Goal: Book appointment/travel/reservation

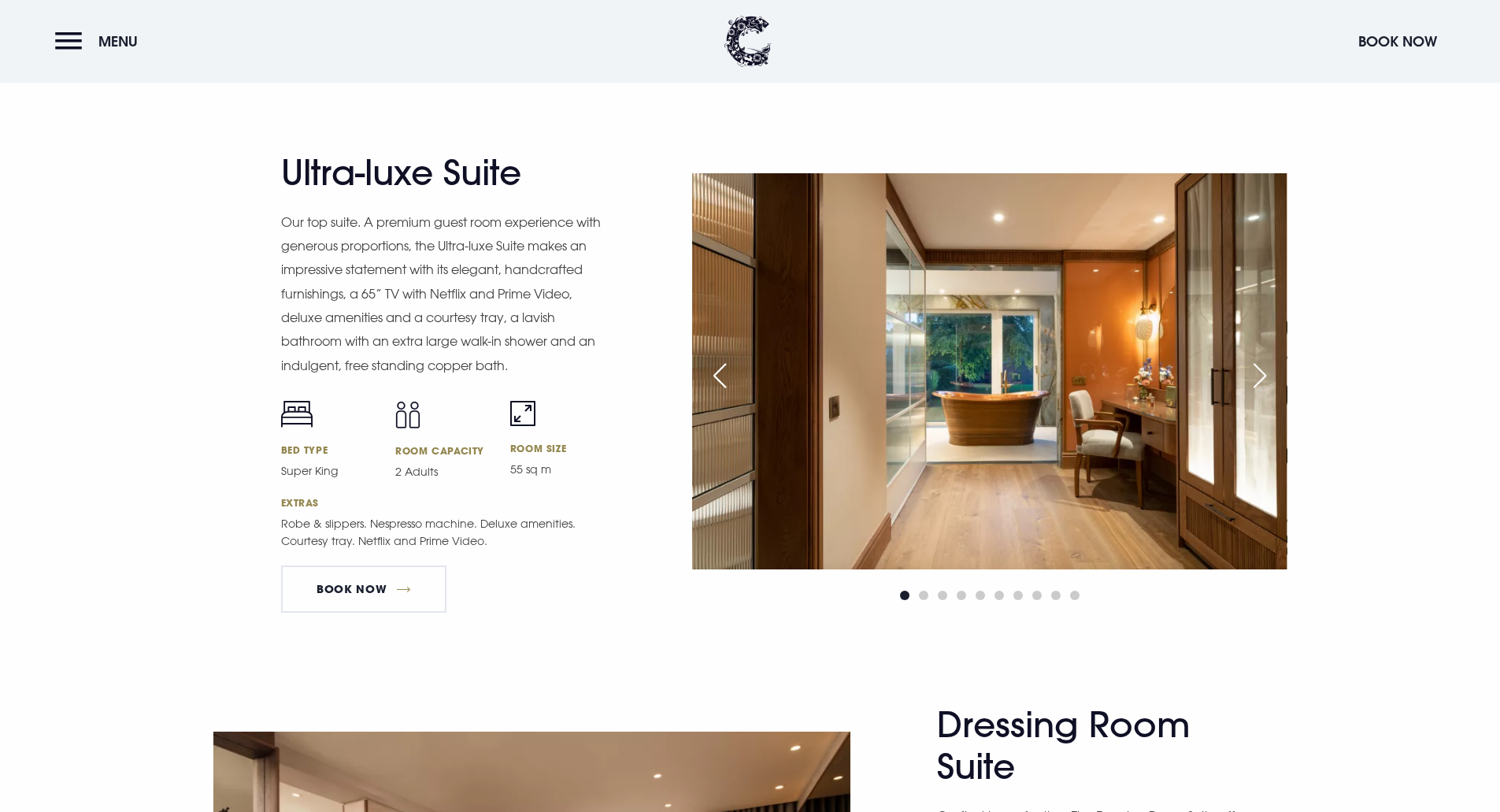
scroll to position [2048, 0]
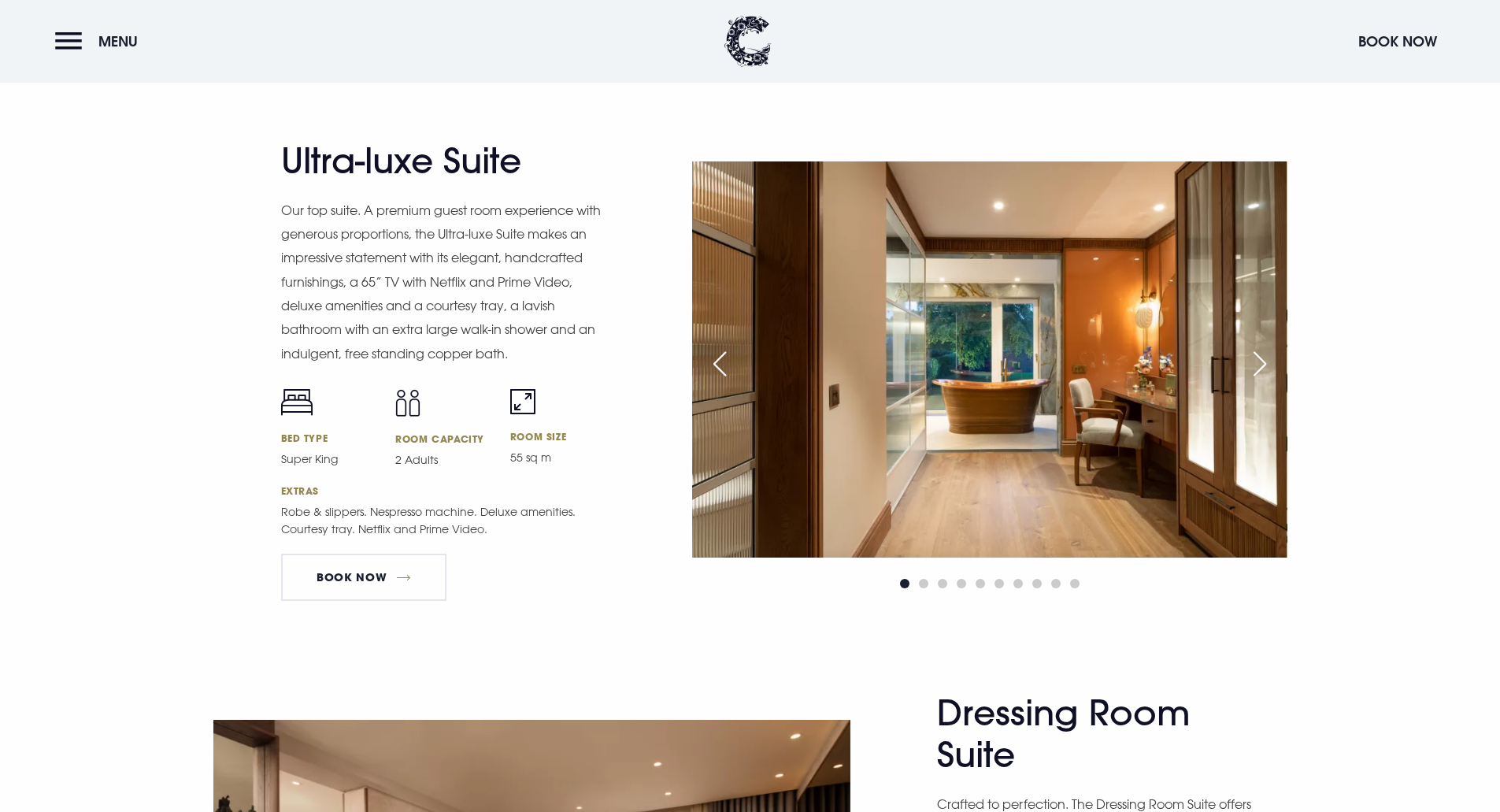
click at [1250, 367] on div "Next slide" at bounding box center [1260, 364] width 39 height 35
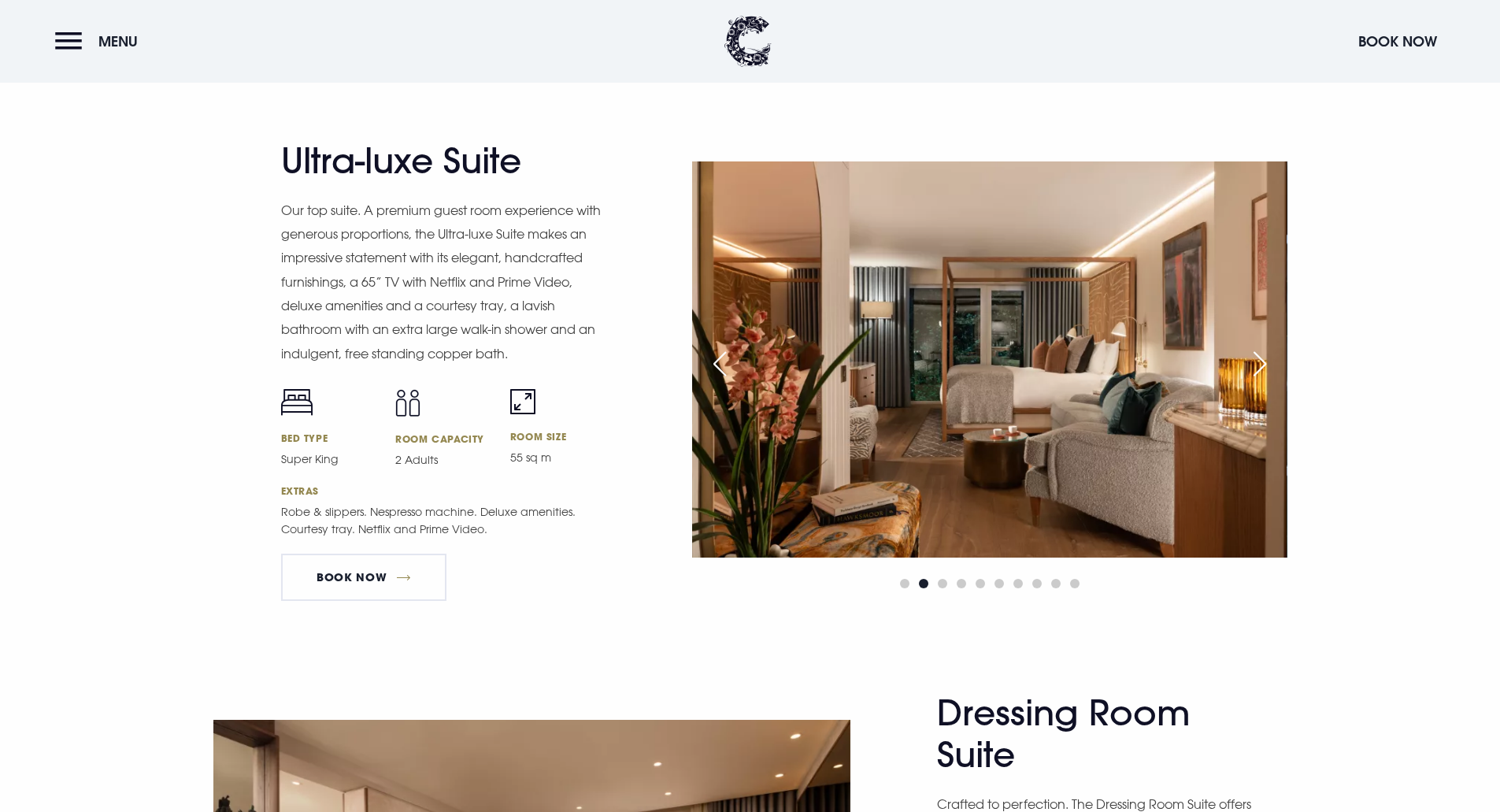
click at [1250, 367] on div "Next slide" at bounding box center [1260, 364] width 39 height 35
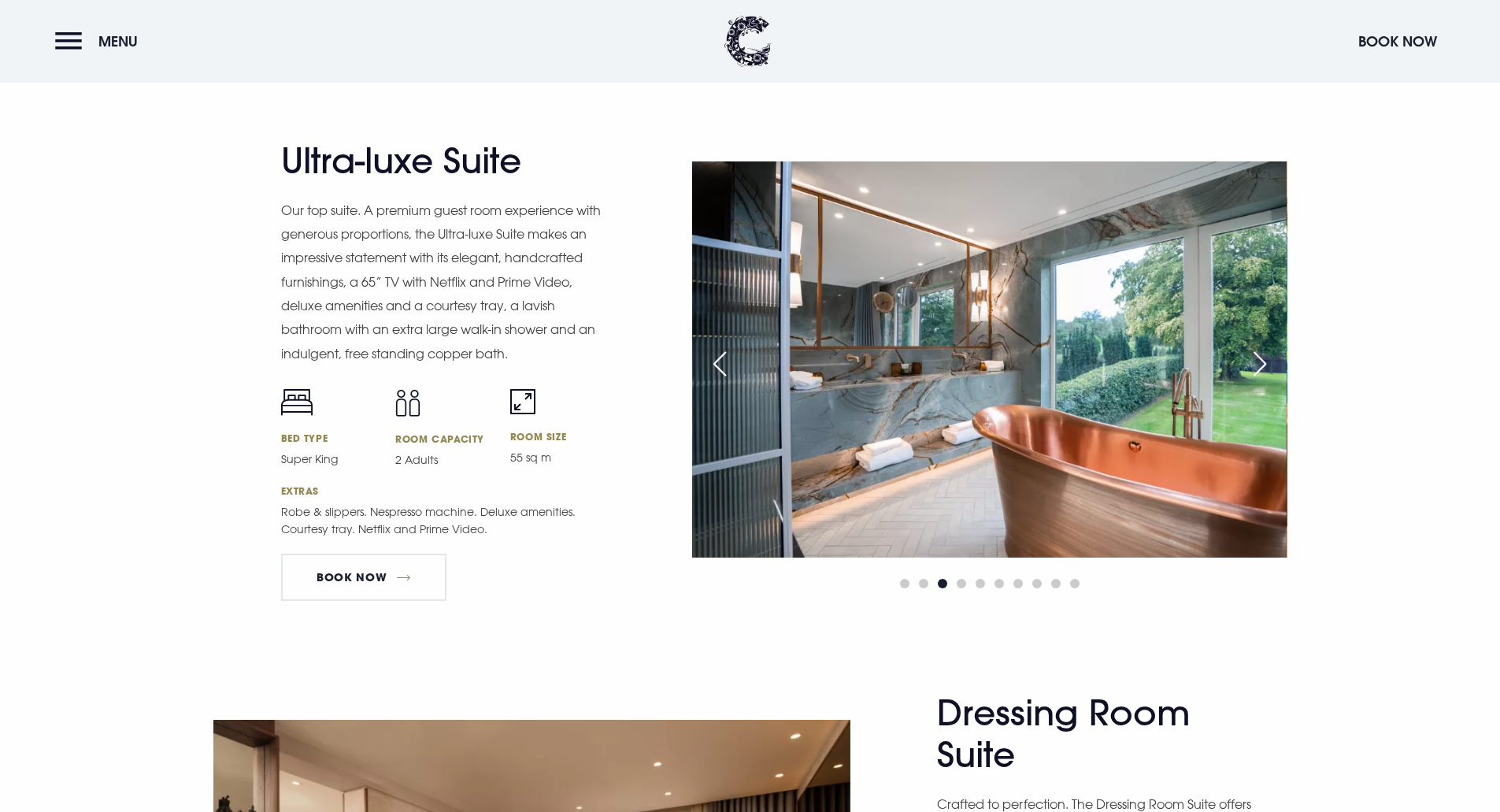
click at [1250, 367] on div "Next slide" at bounding box center [1260, 364] width 39 height 35
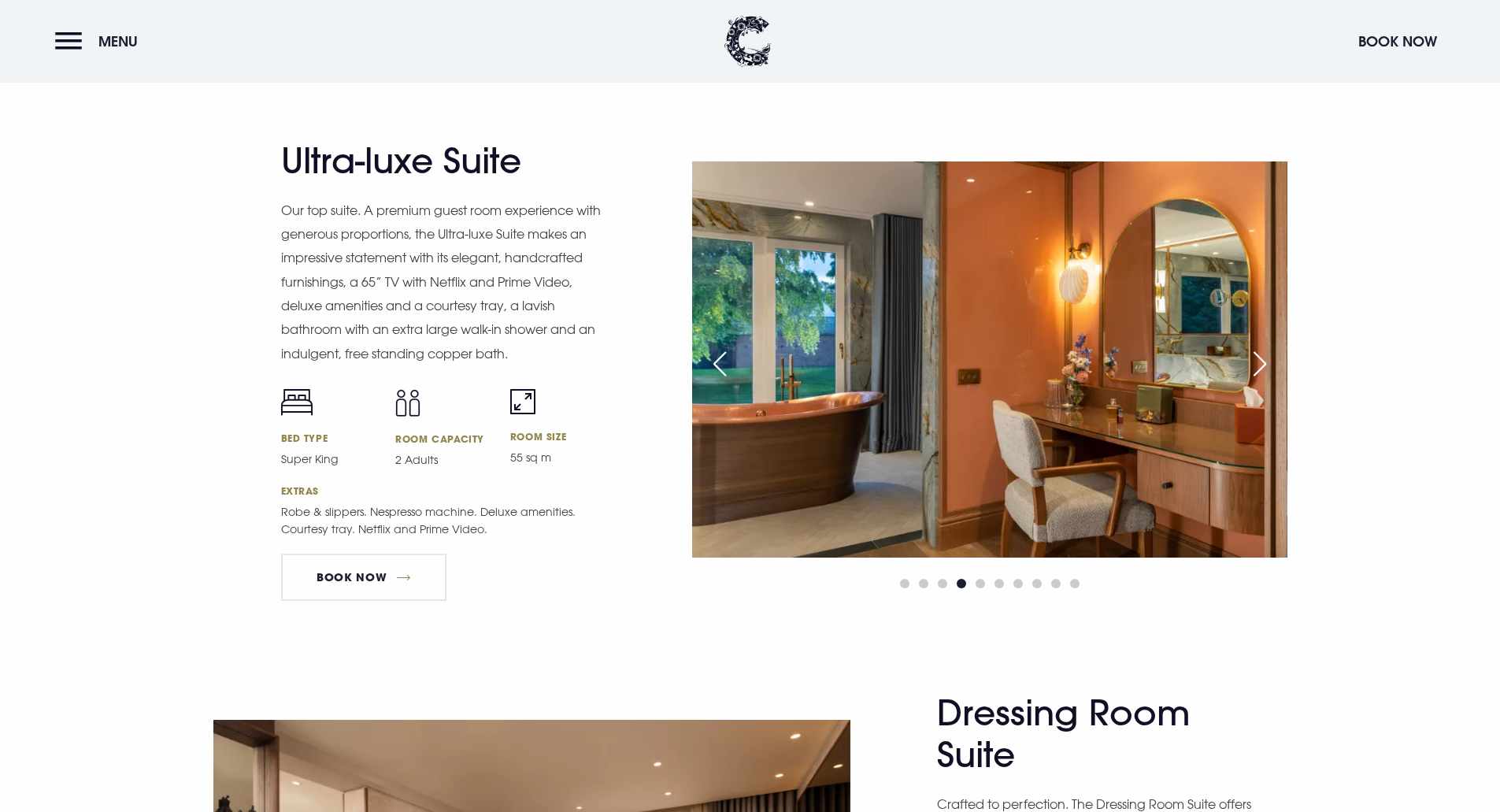
click at [1250, 367] on div "Next slide" at bounding box center [1260, 364] width 39 height 35
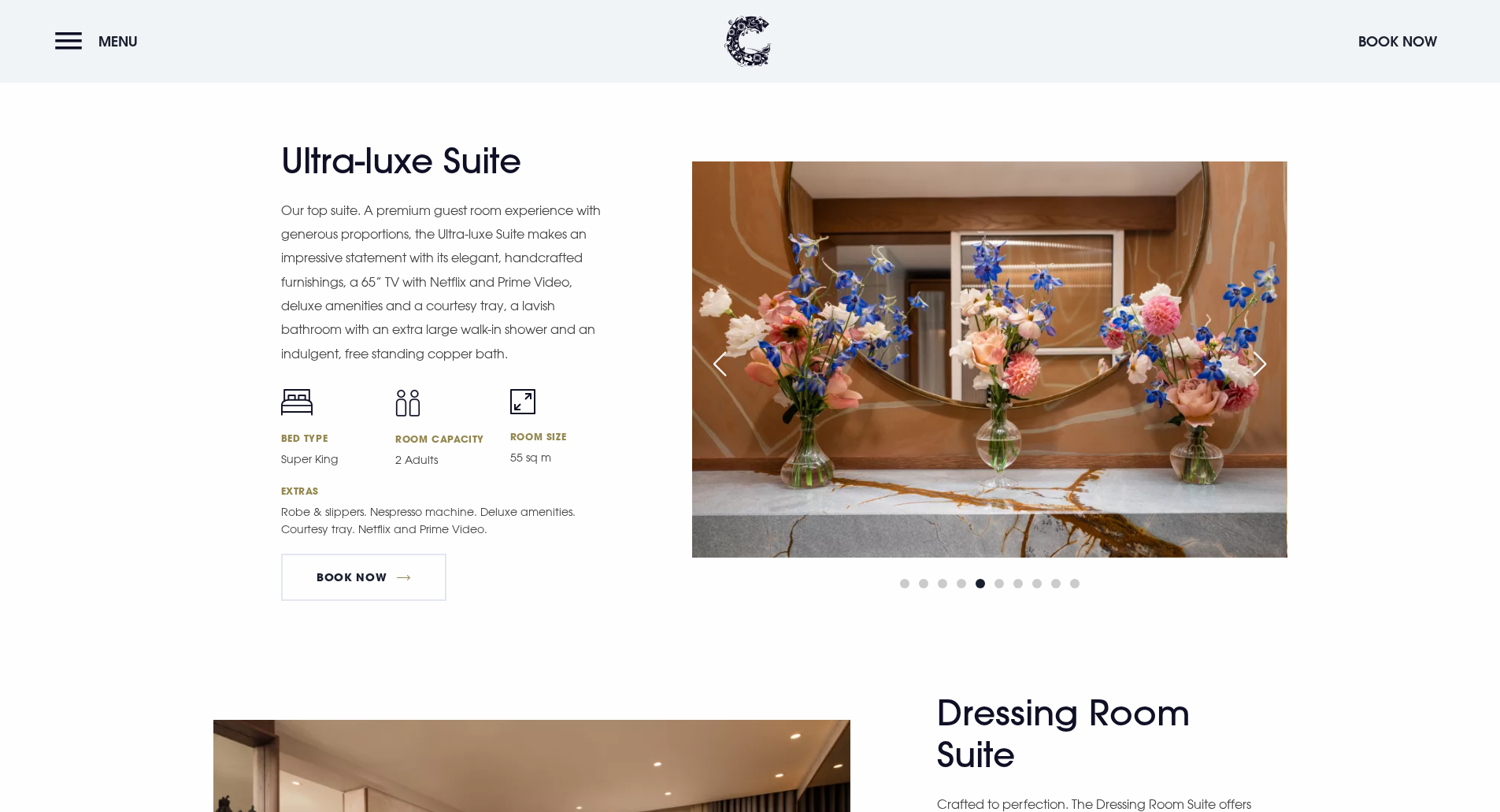
click at [1250, 367] on div "Next slide" at bounding box center [1260, 364] width 39 height 35
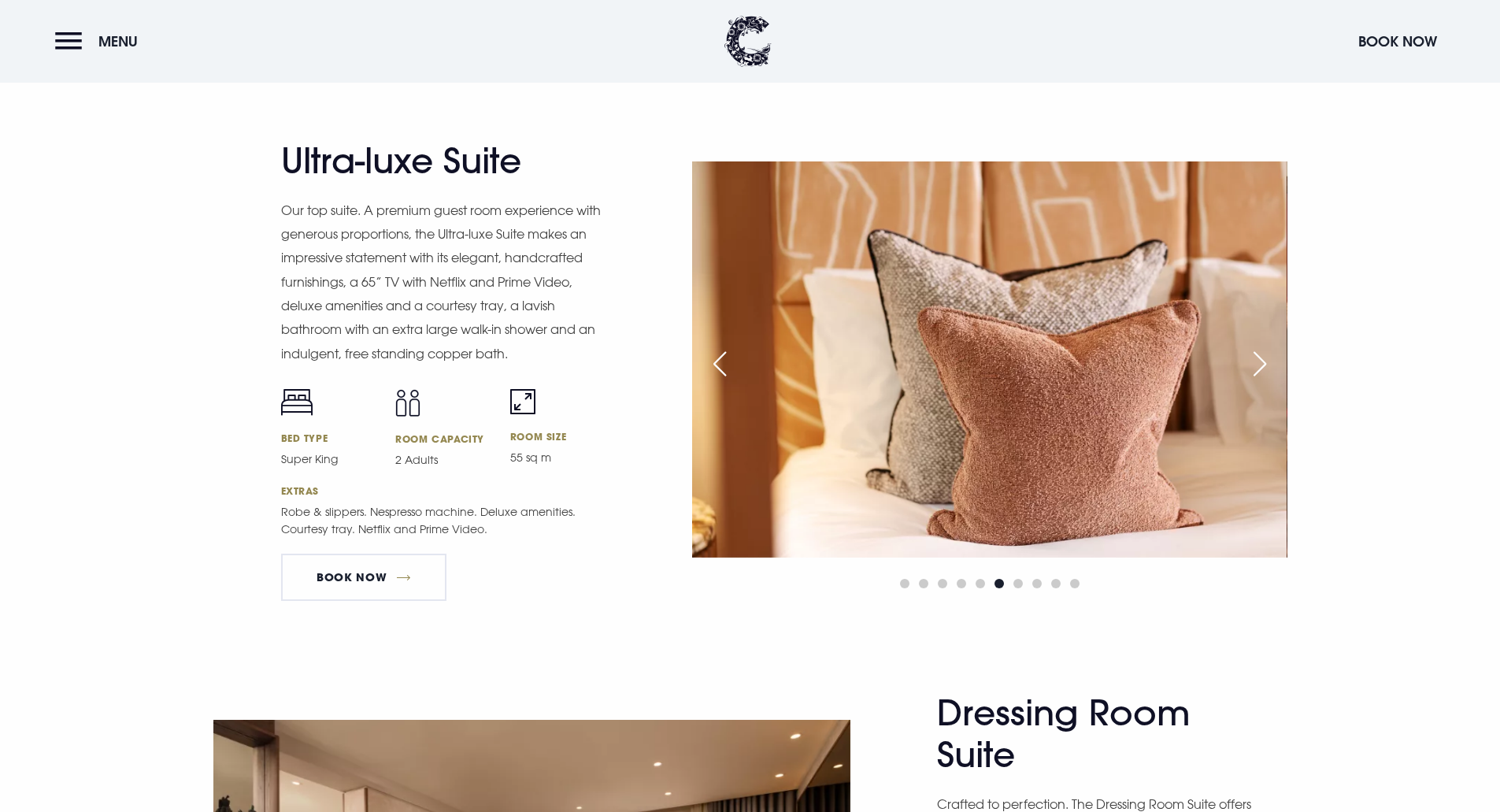
click at [1250, 368] on div "Next slide" at bounding box center [1260, 364] width 39 height 35
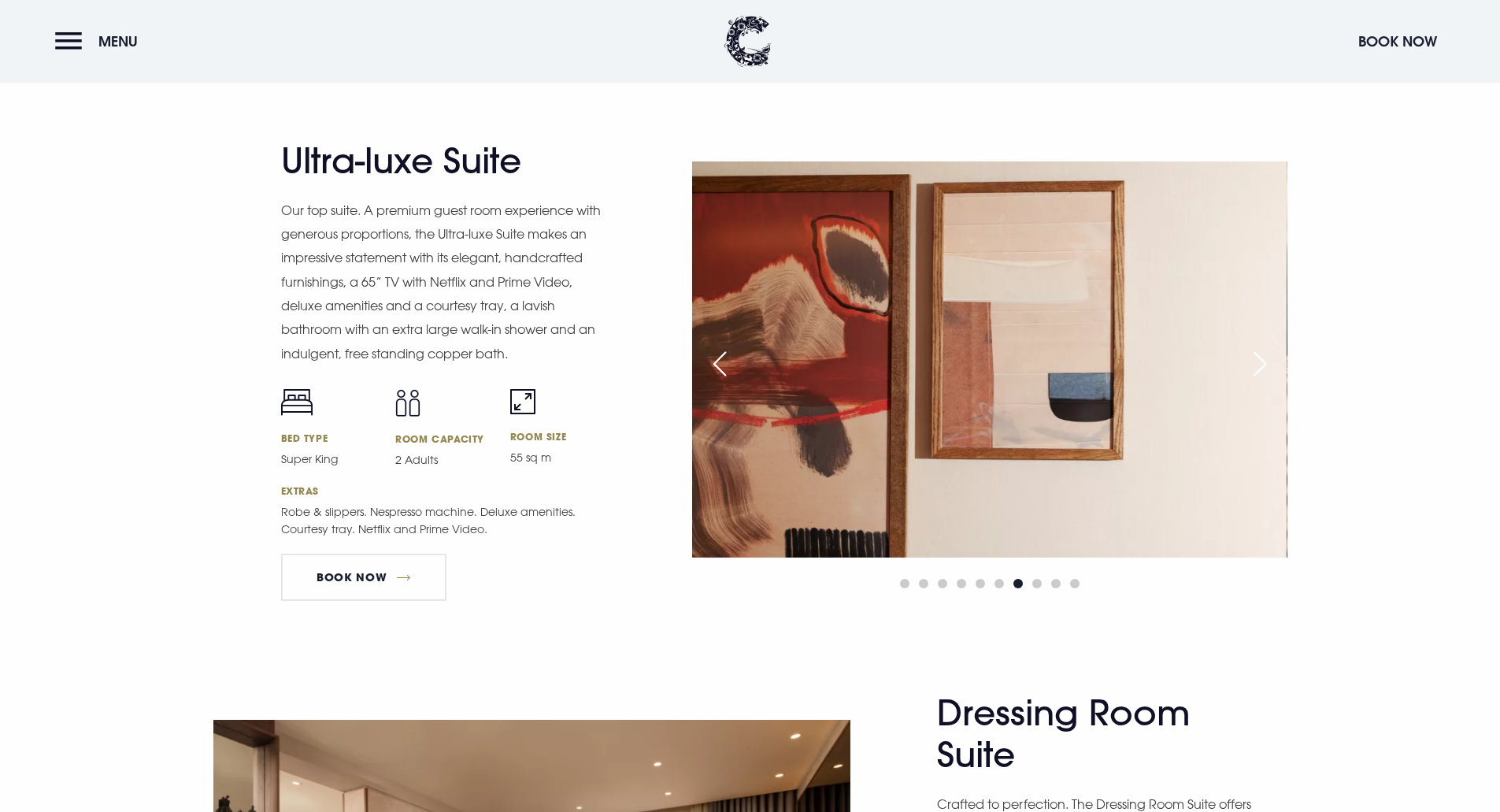
click at [1250, 369] on div "Next slide" at bounding box center [1260, 364] width 39 height 35
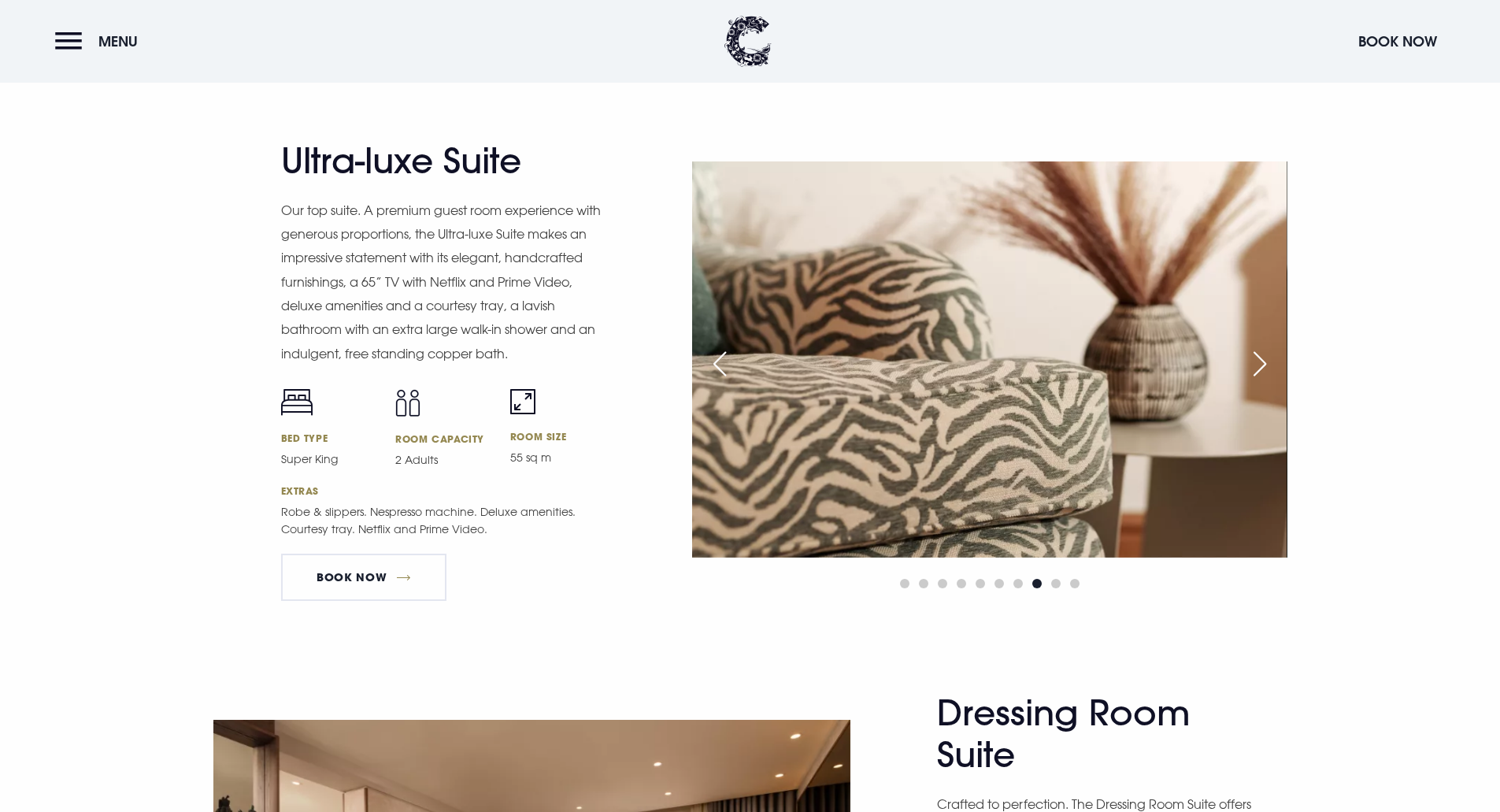
click at [1250, 369] on div "Next slide" at bounding box center [1260, 364] width 39 height 35
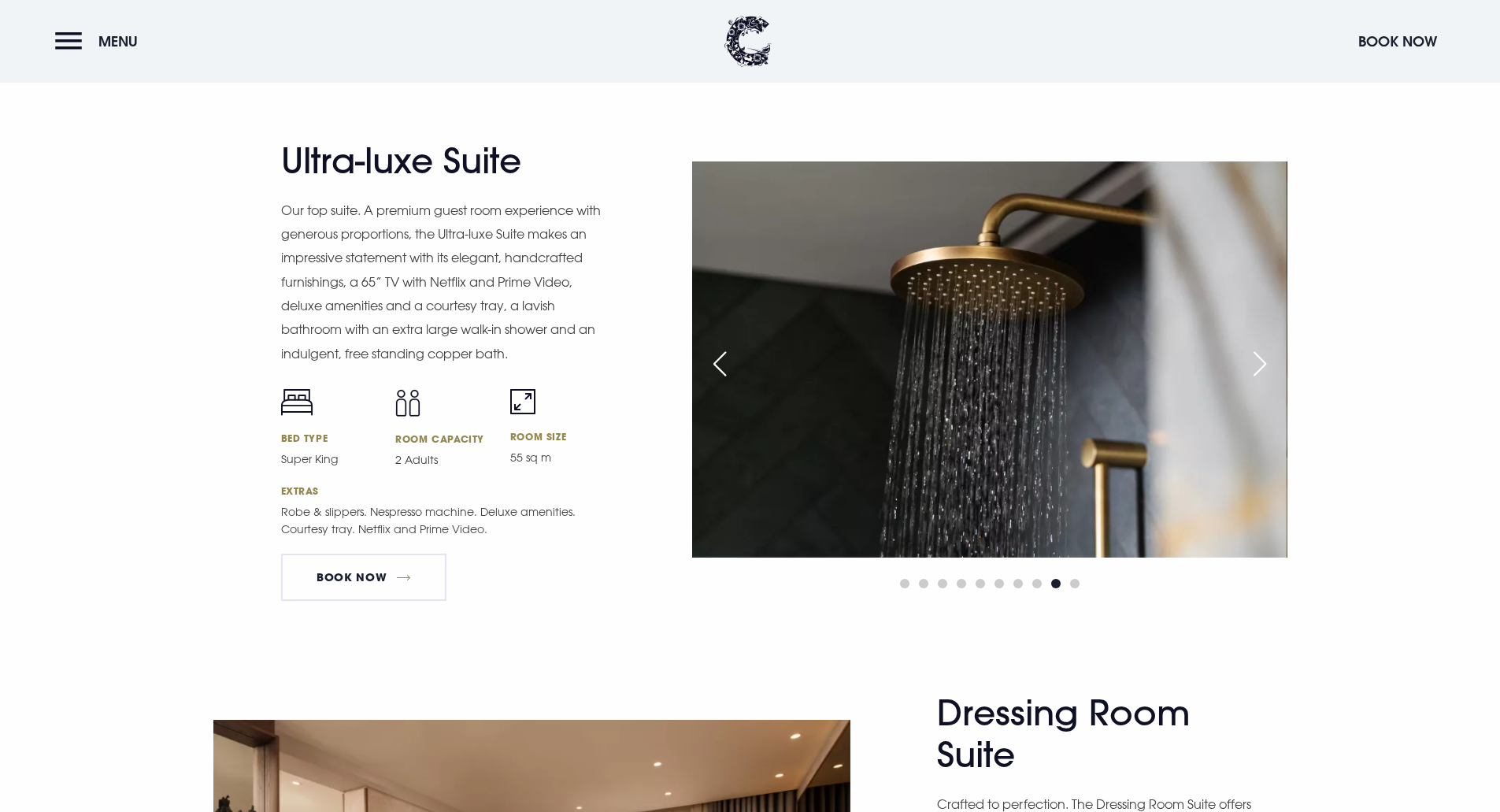
click at [1250, 369] on div "Next slide" at bounding box center [1260, 364] width 39 height 35
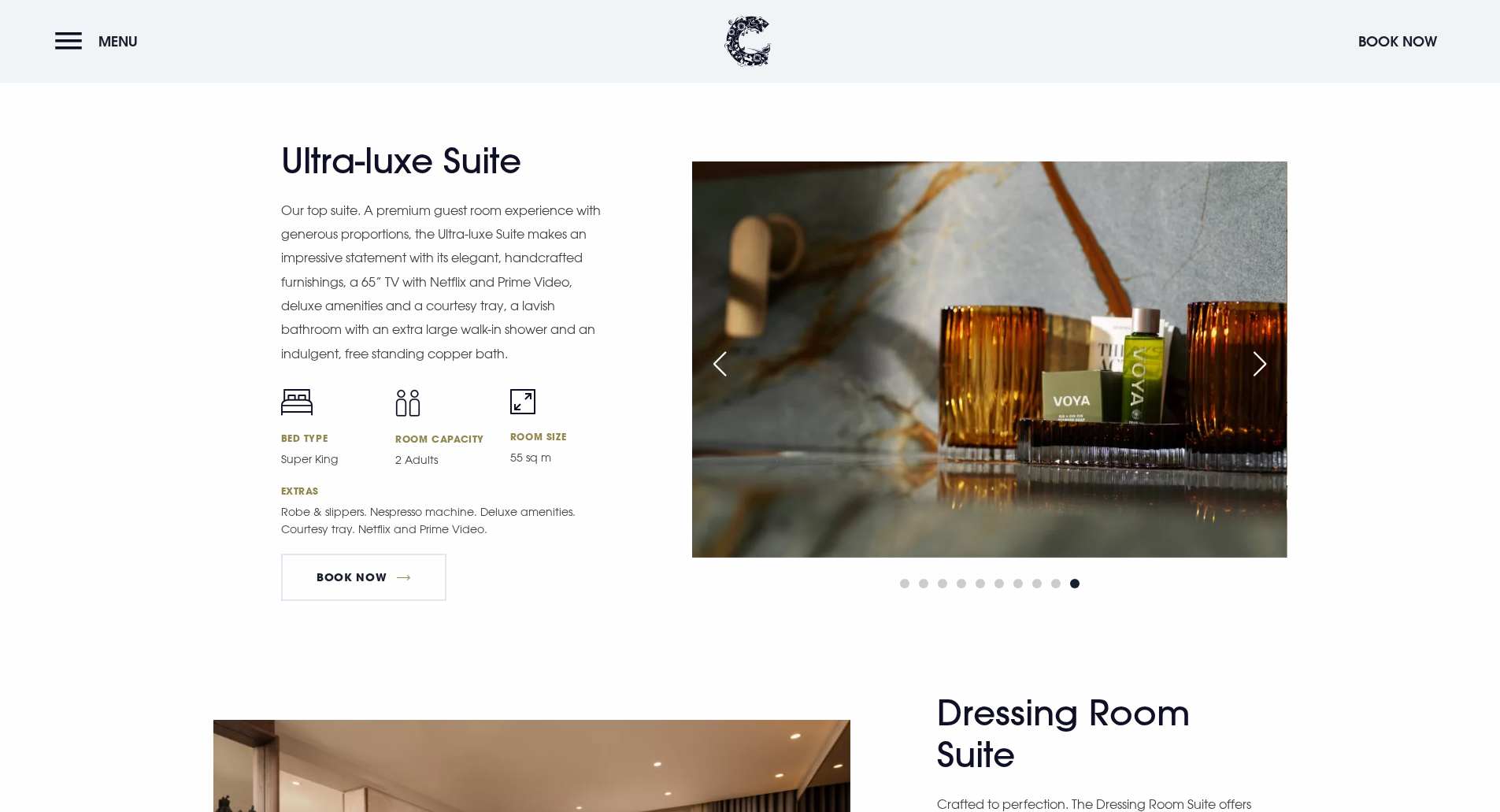
click at [1250, 369] on div "Next slide" at bounding box center [1260, 364] width 39 height 35
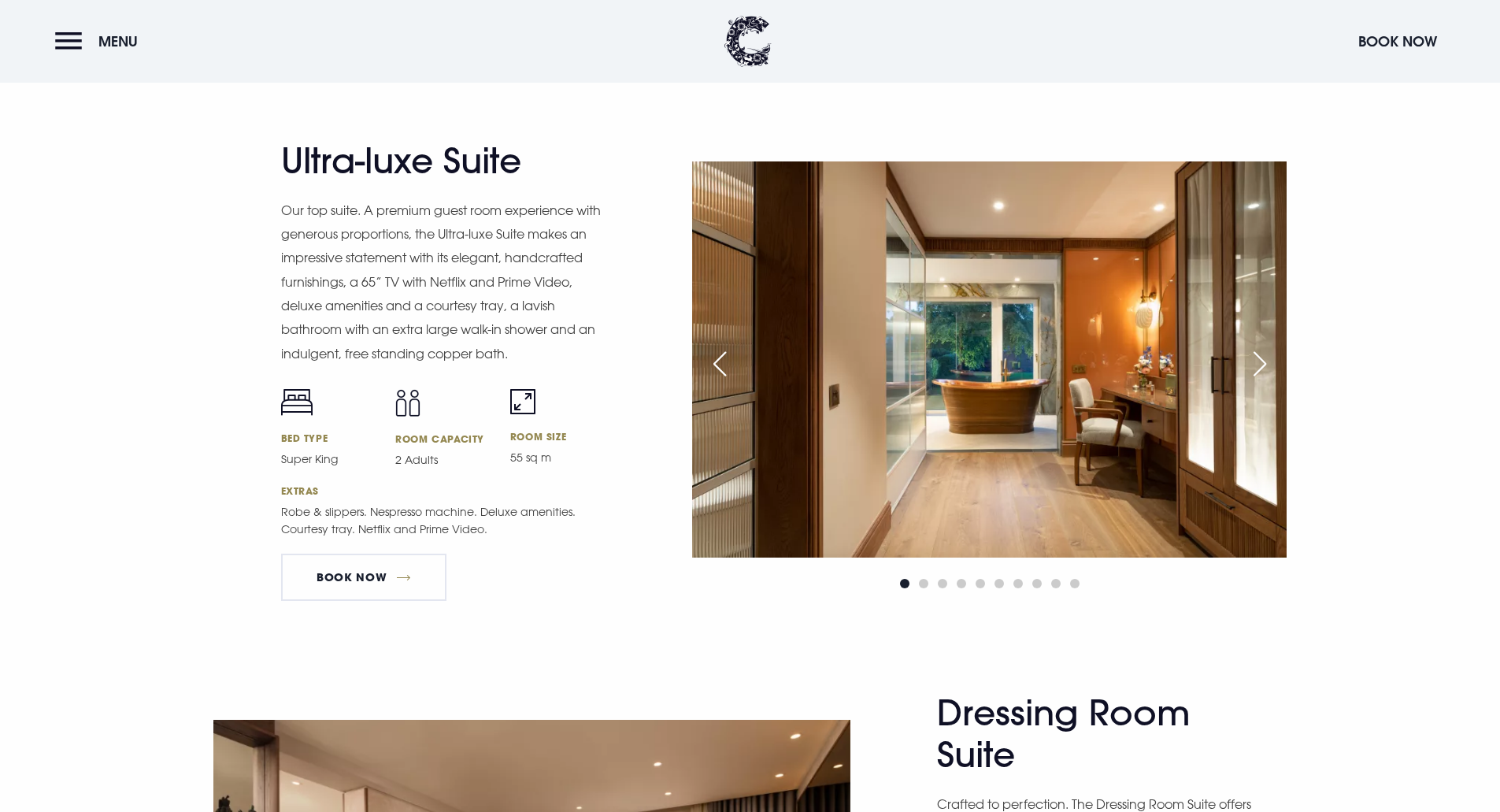
click at [1250, 369] on div "Next slide" at bounding box center [1260, 364] width 39 height 35
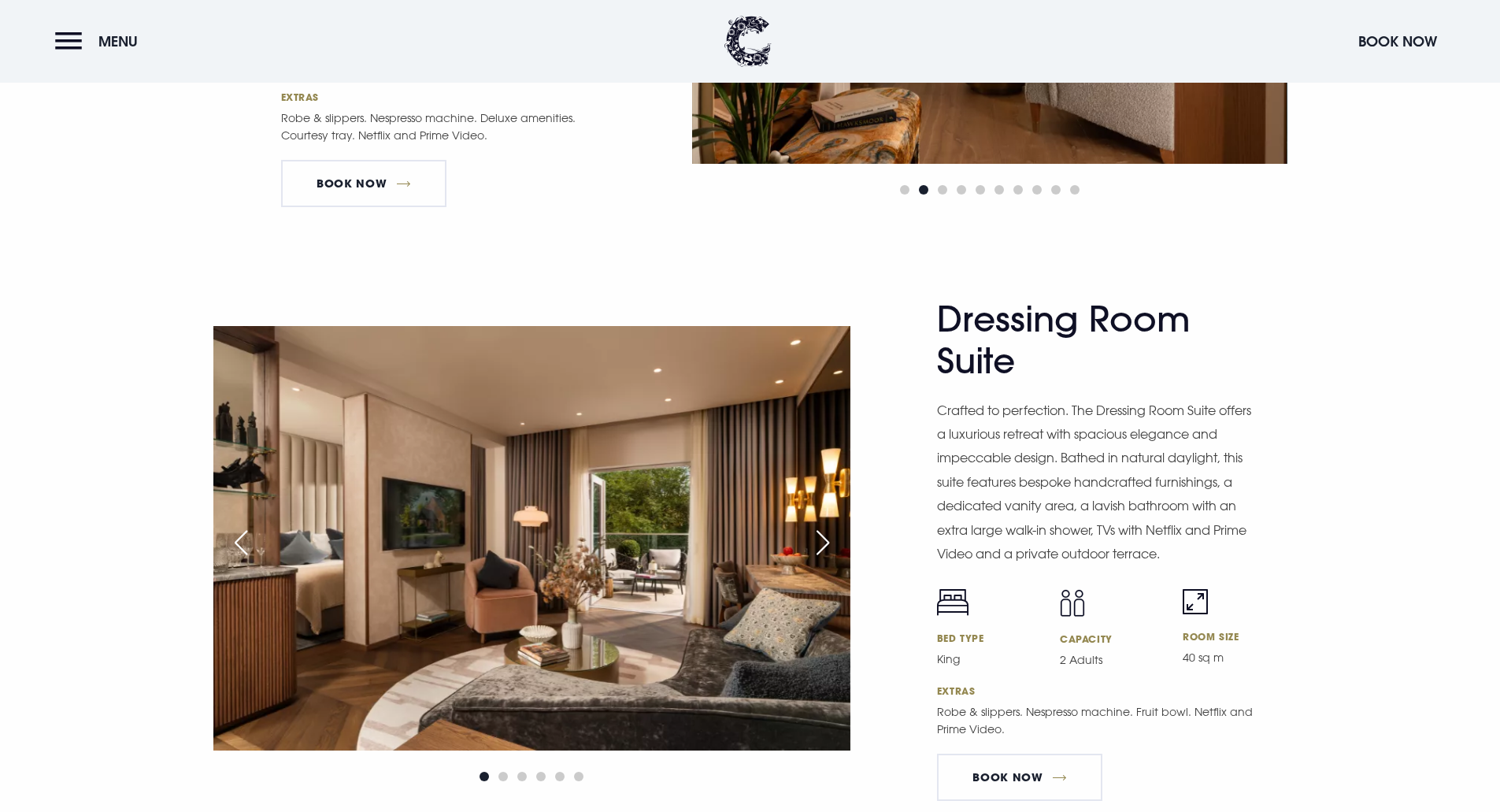
scroll to position [2678, 0]
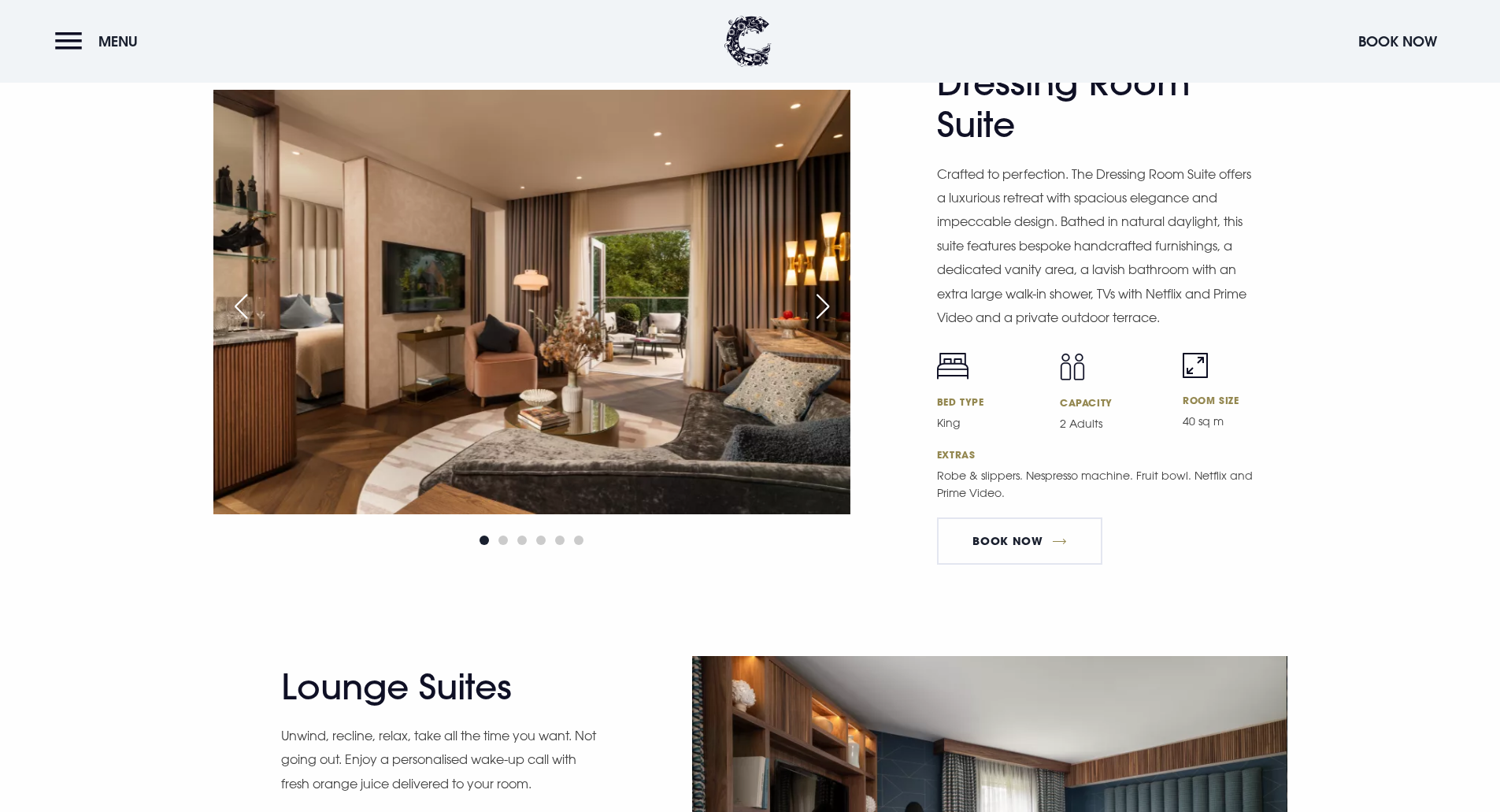
click at [818, 311] on div "Next slide" at bounding box center [823, 306] width 39 height 35
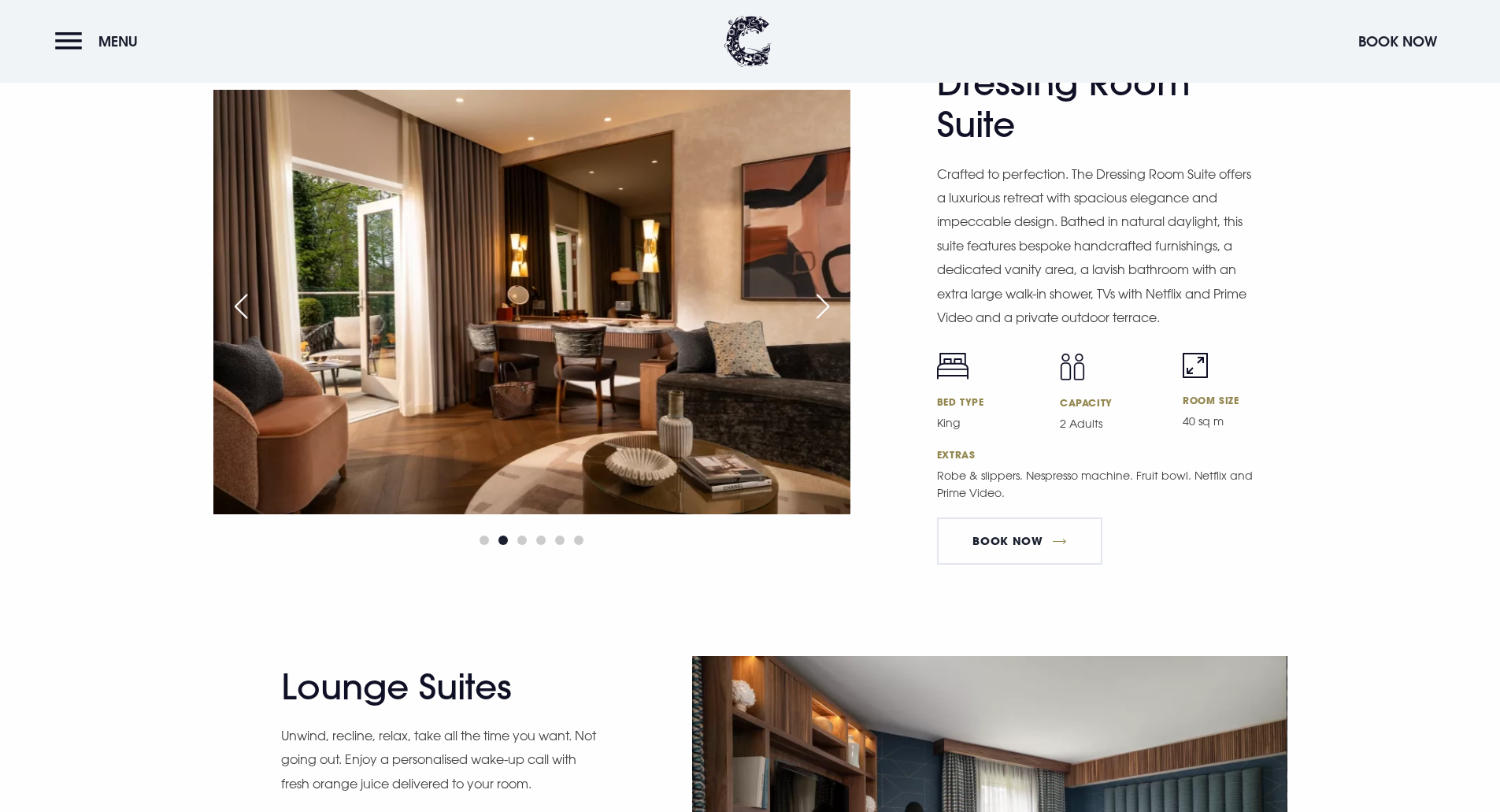
click at [818, 311] on div "Next slide" at bounding box center [823, 306] width 39 height 35
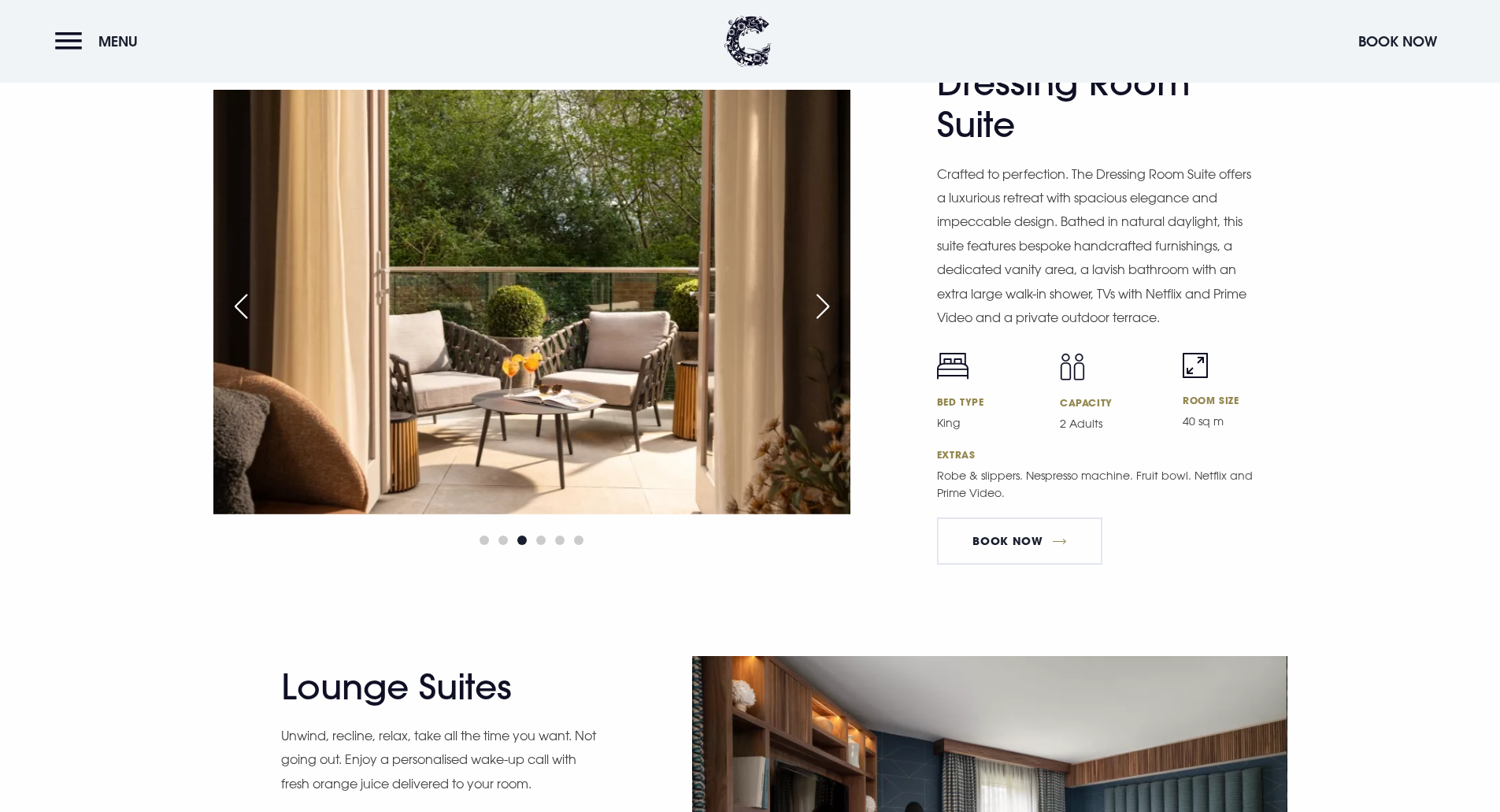
click at [818, 311] on div "Next slide" at bounding box center [823, 306] width 39 height 35
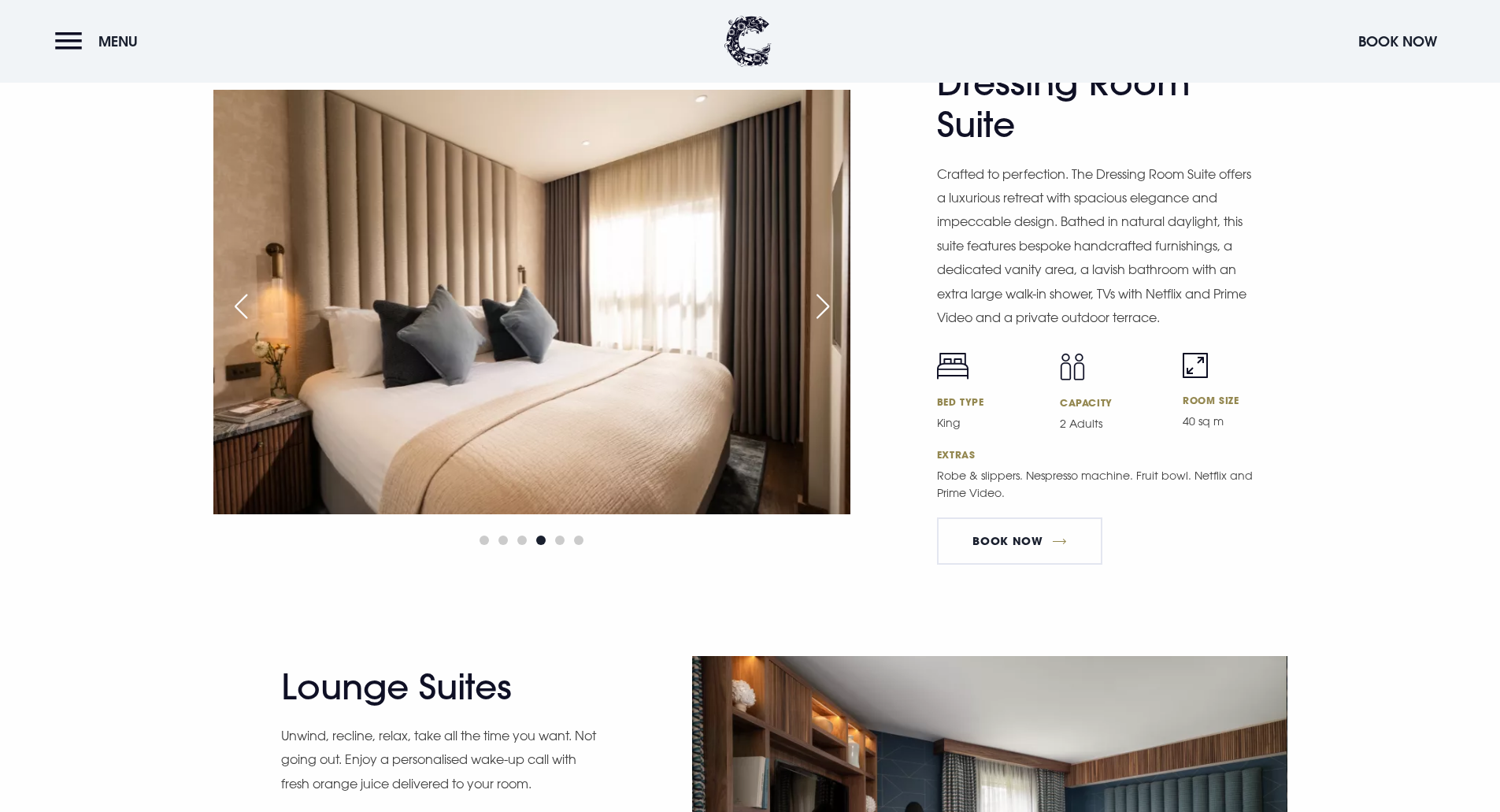
click at [818, 311] on div "Next slide" at bounding box center [823, 306] width 39 height 35
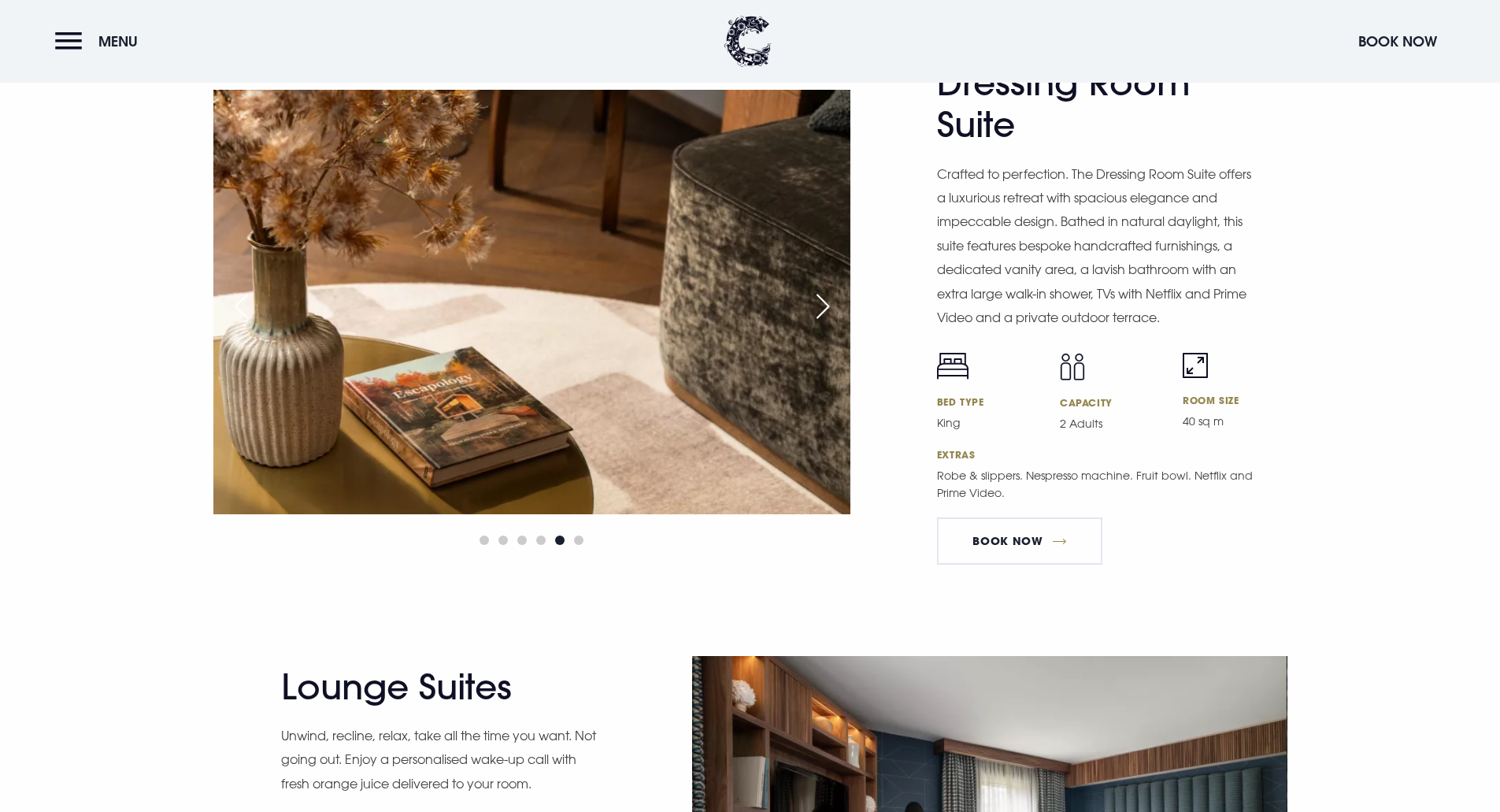
click at [818, 311] on div "Next slide" at bounding box center [823, 306] width 39 height 35
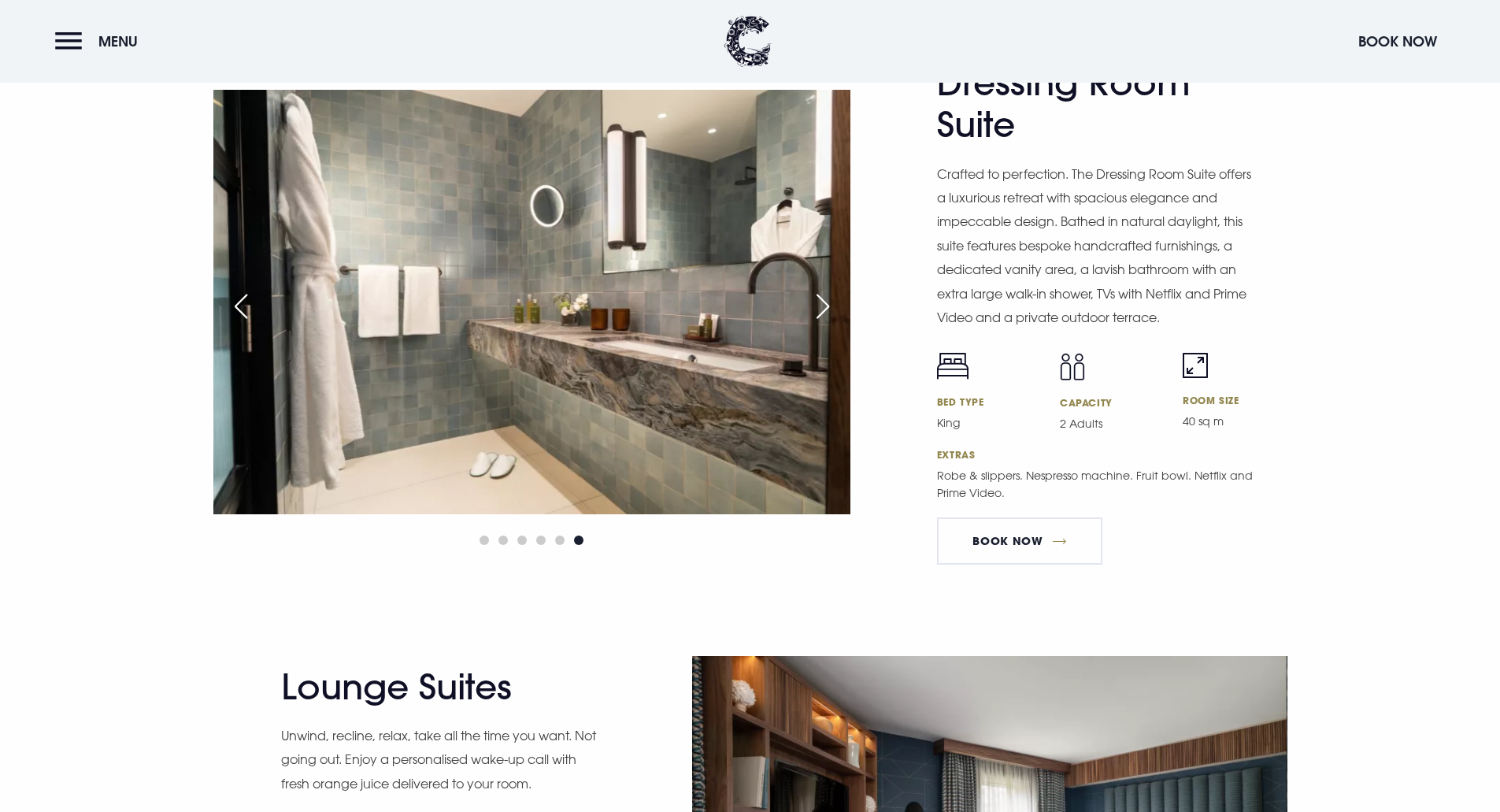
click at [818, 311] on div "Next slide" at bounding box center [823, 306] width 39 height 35
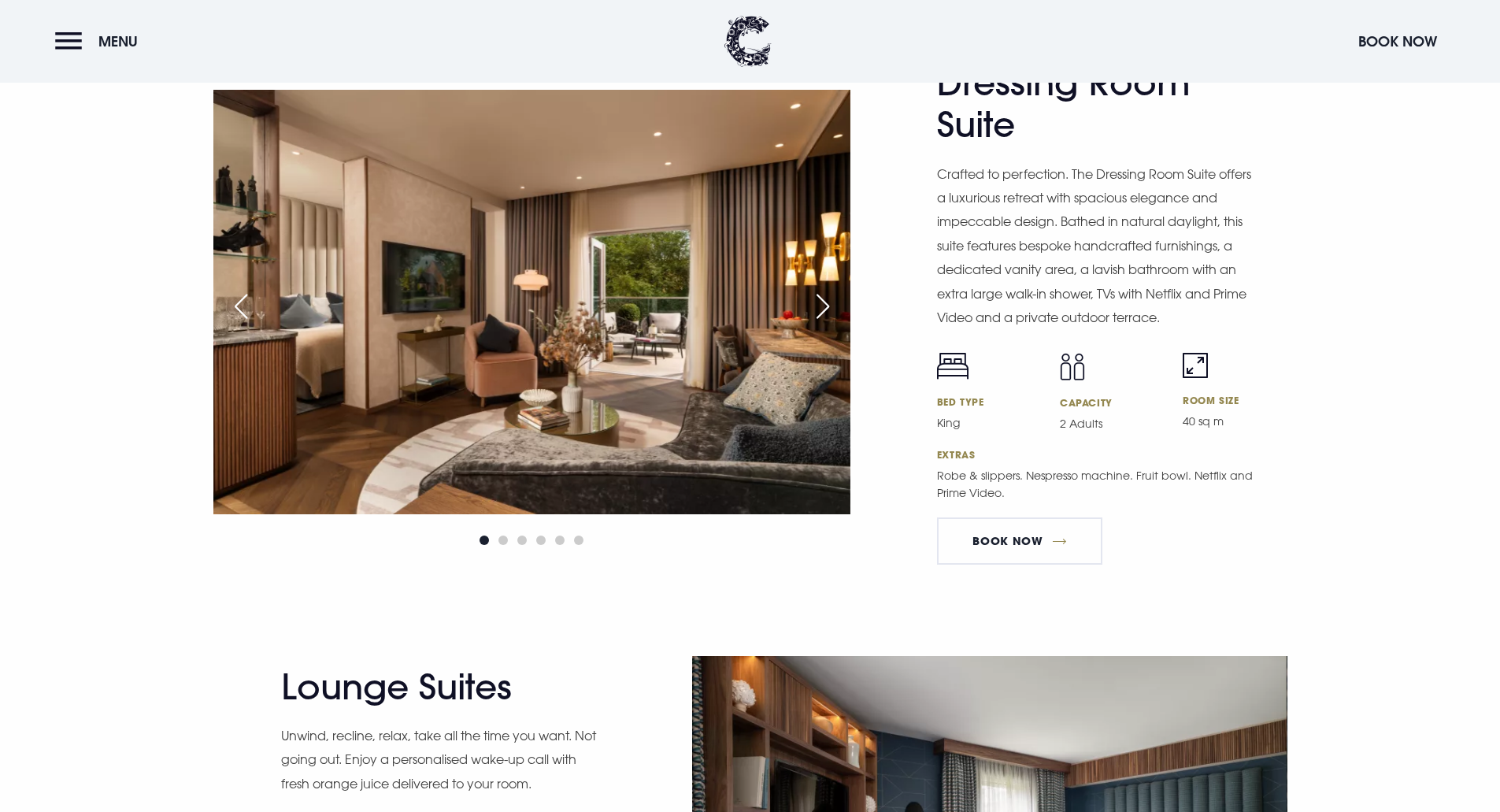
click at [818, 311] on div "Next slide" at bounding box center [823, 306] width 39 height 35
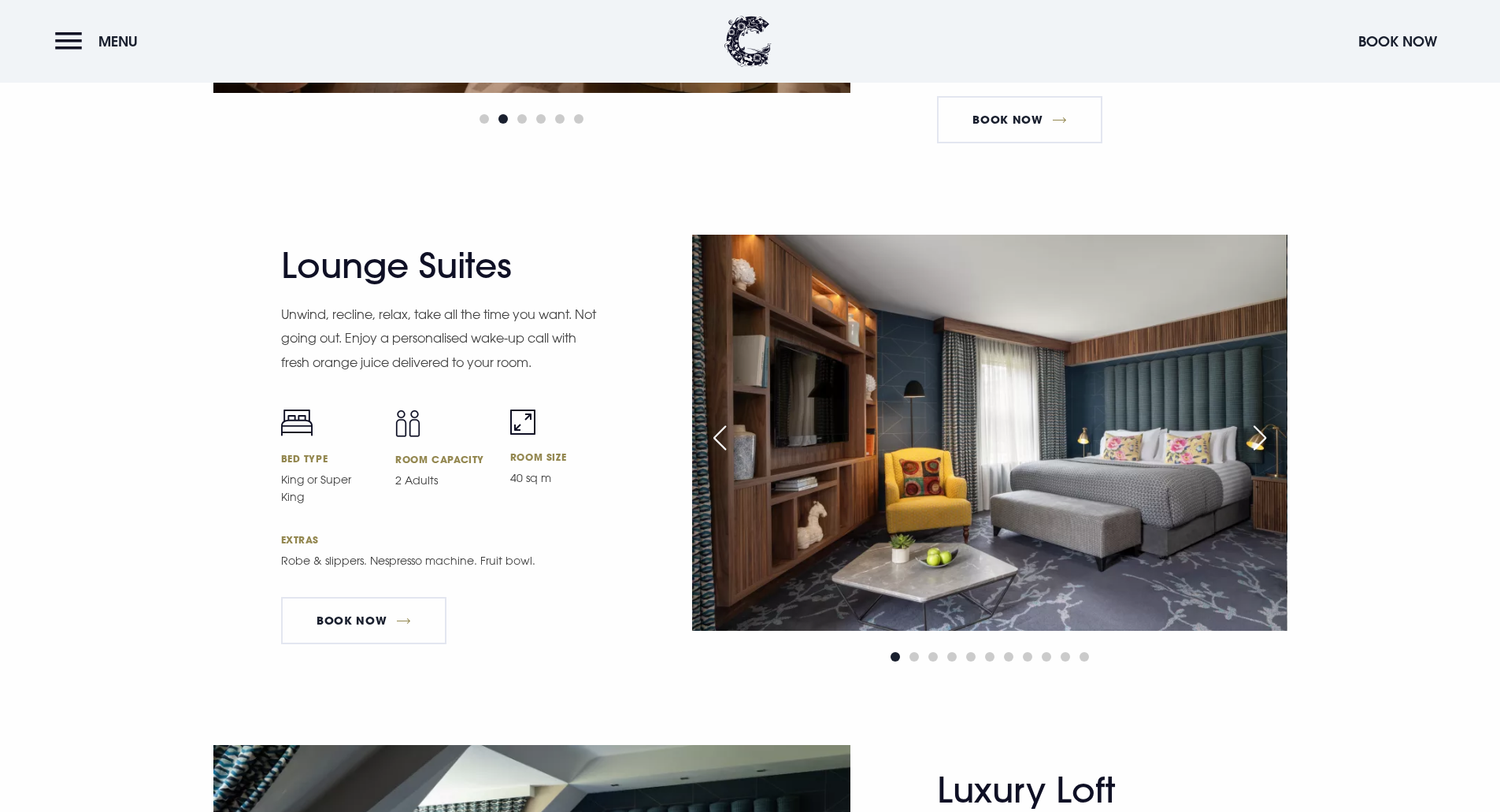
scroll to position [3071, 0]
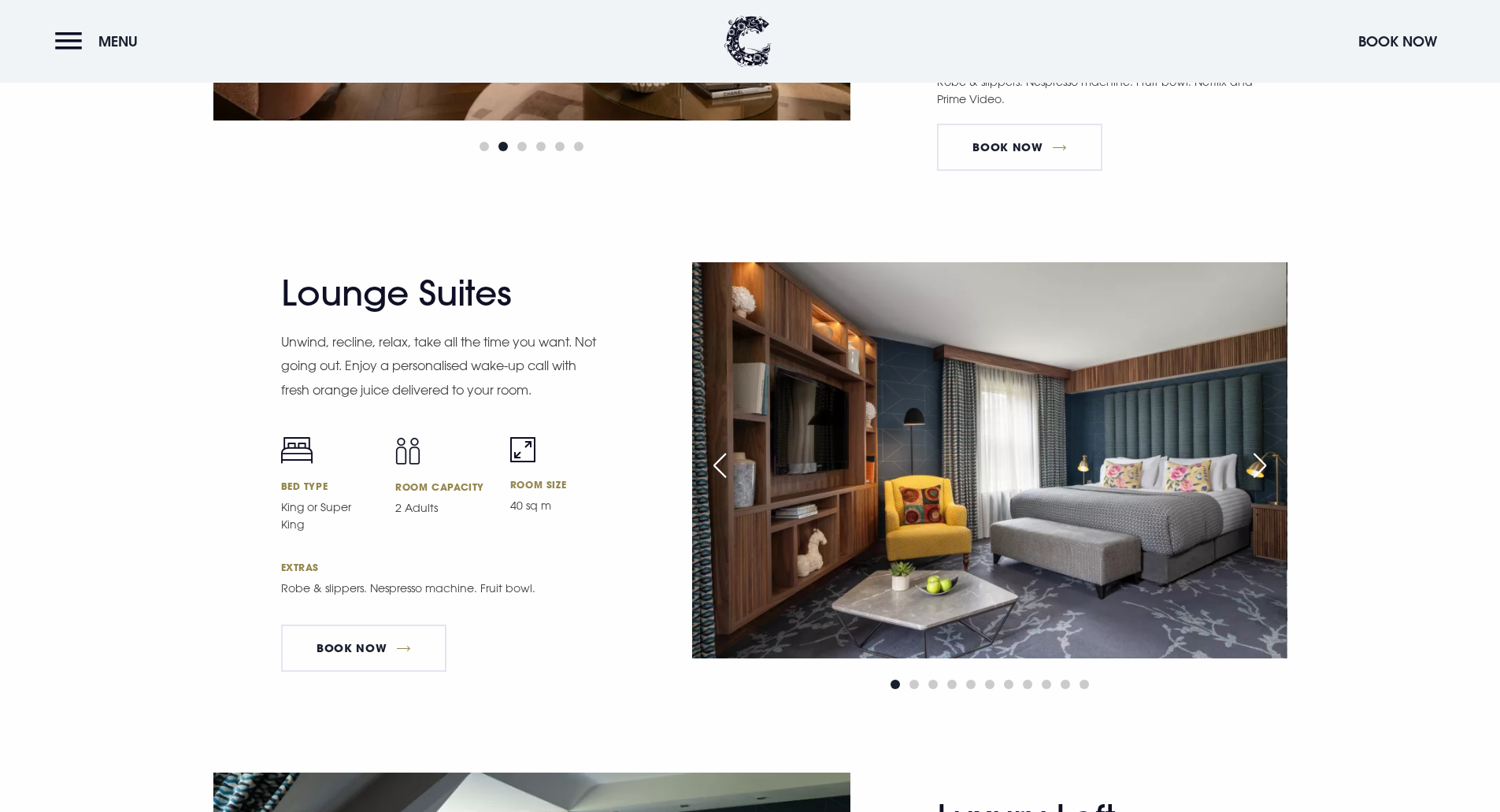
click at [1258, 473] on div "Next slide" at bounding box center [1260, 466] width 39 height 35
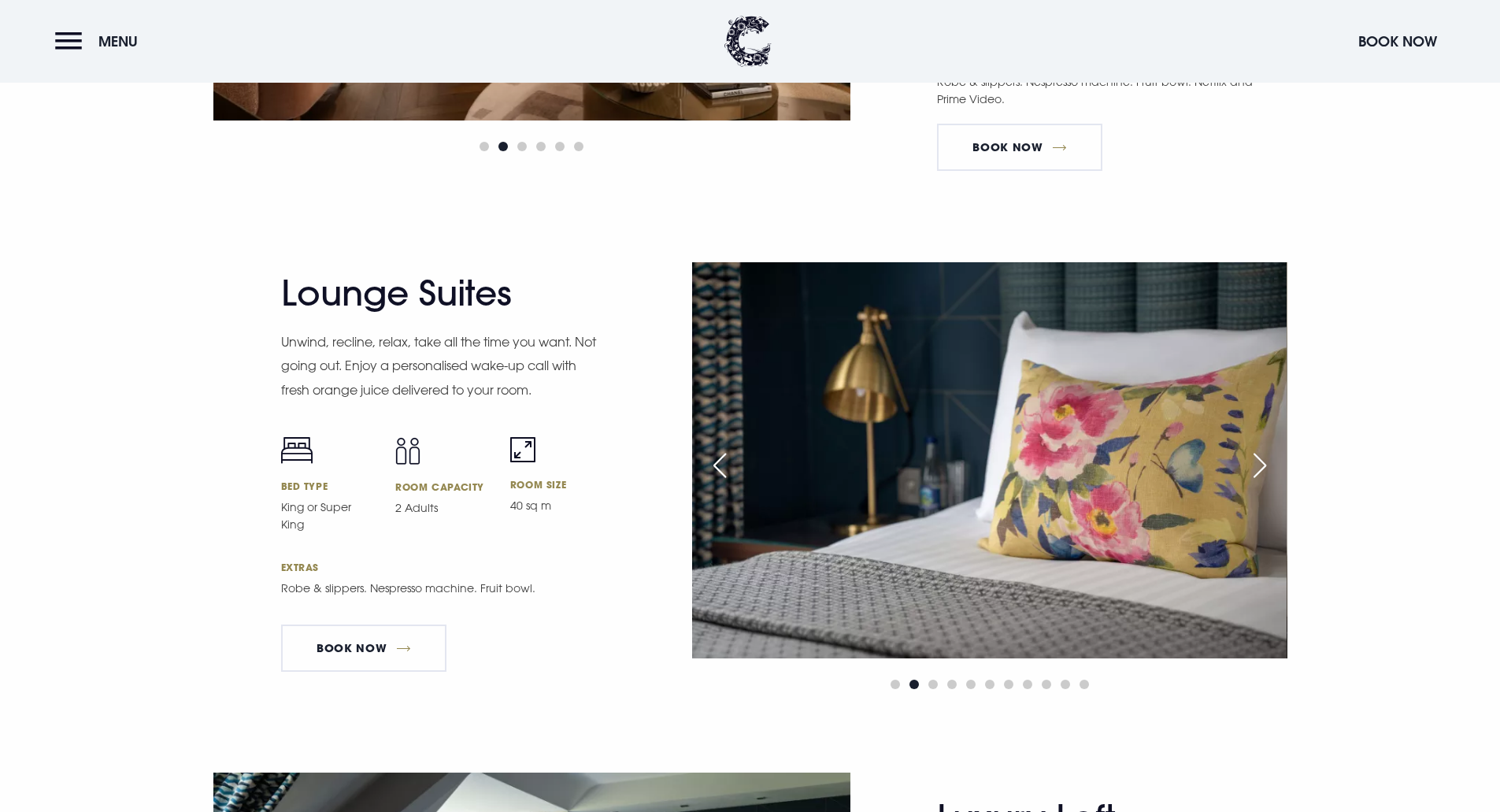
click at [1258, 473] on div "Next slide" at bounding box center [1260, 466] width 39 height 35
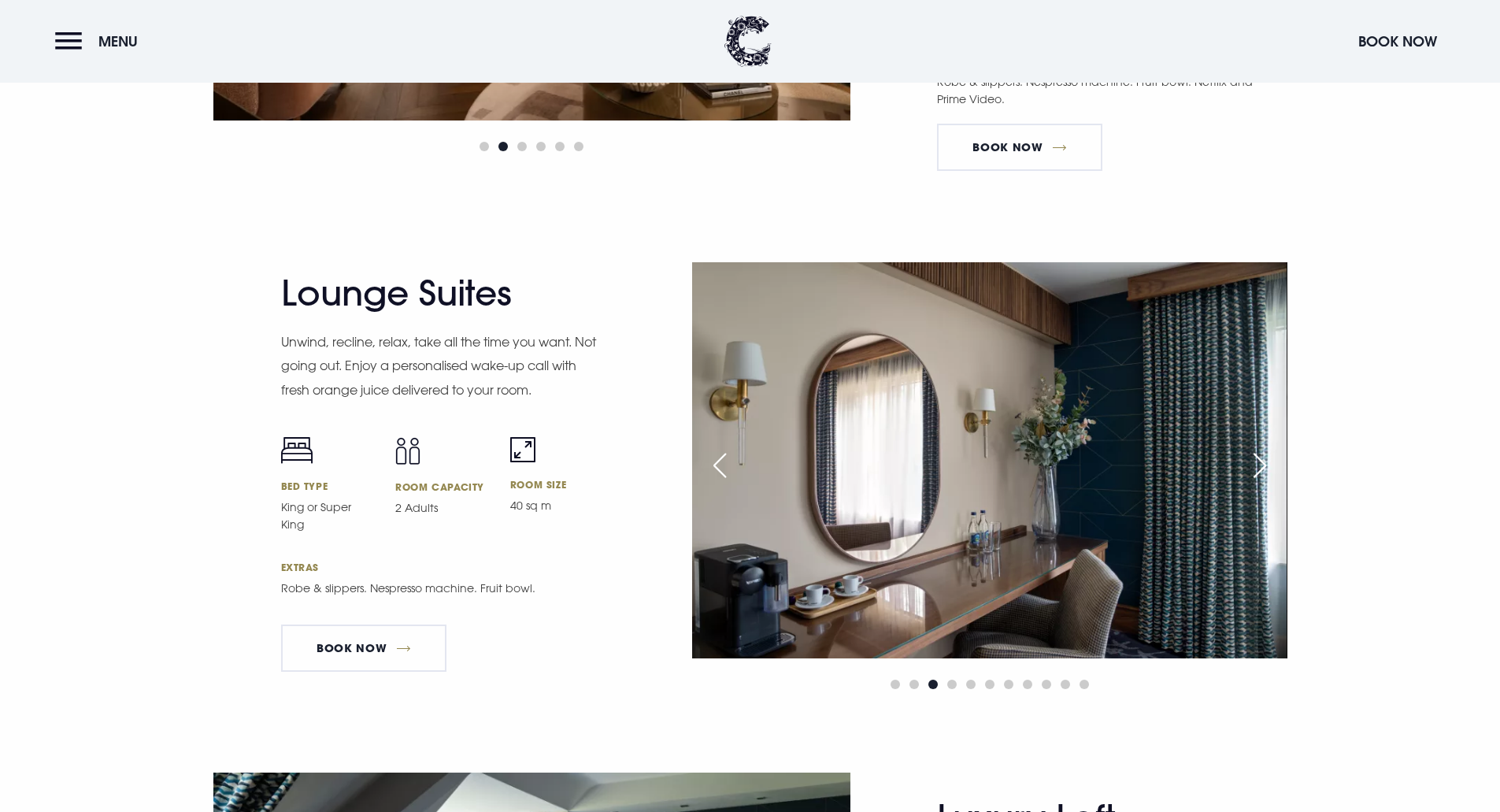
click at [1258, 473] on div "Next slide" at bounding box center [1260, 466] width 39 height 35
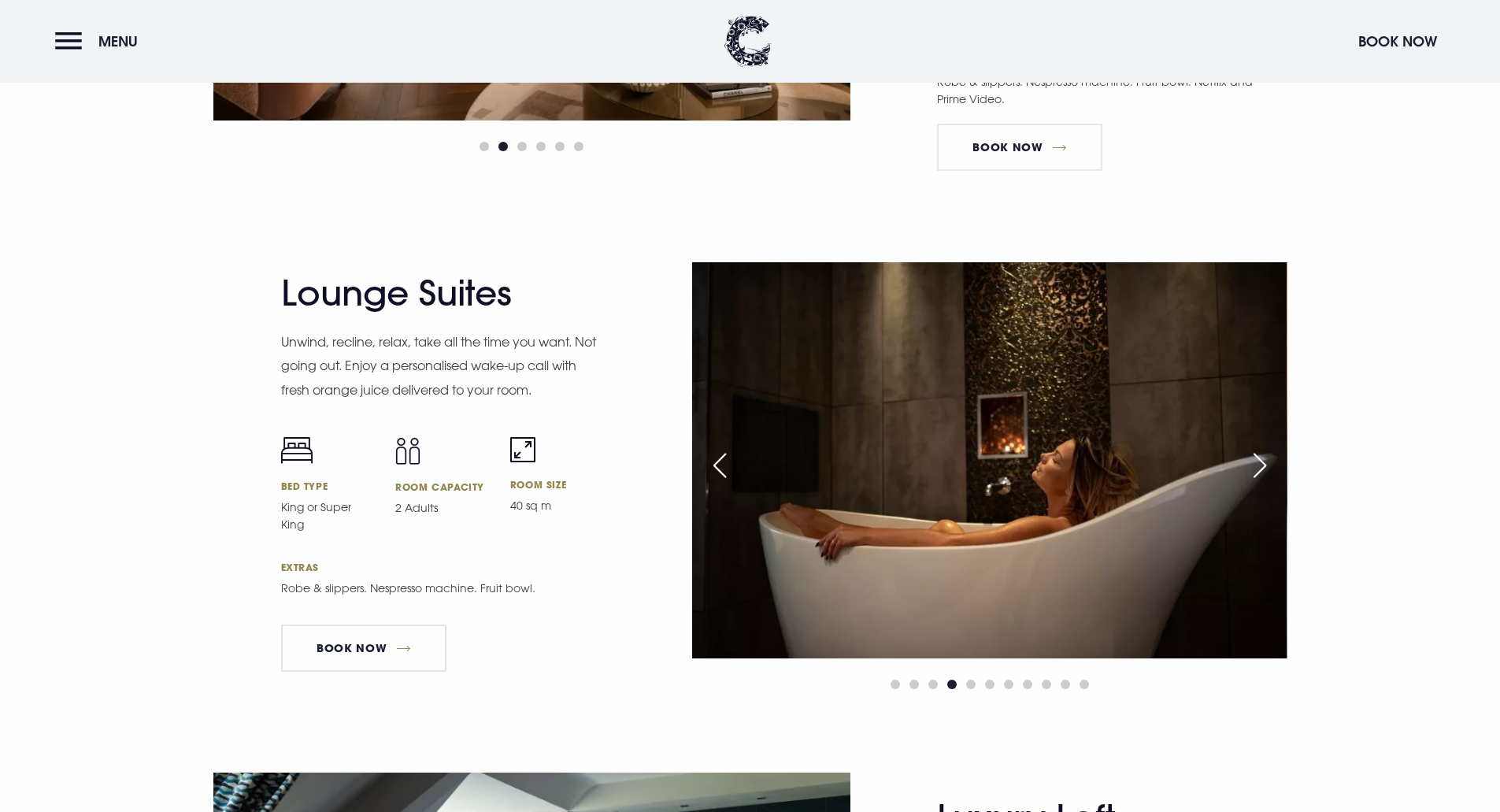
click at [1258, 473] on div "Next slide" at bounding box center [1260, 466] width 39 height 35
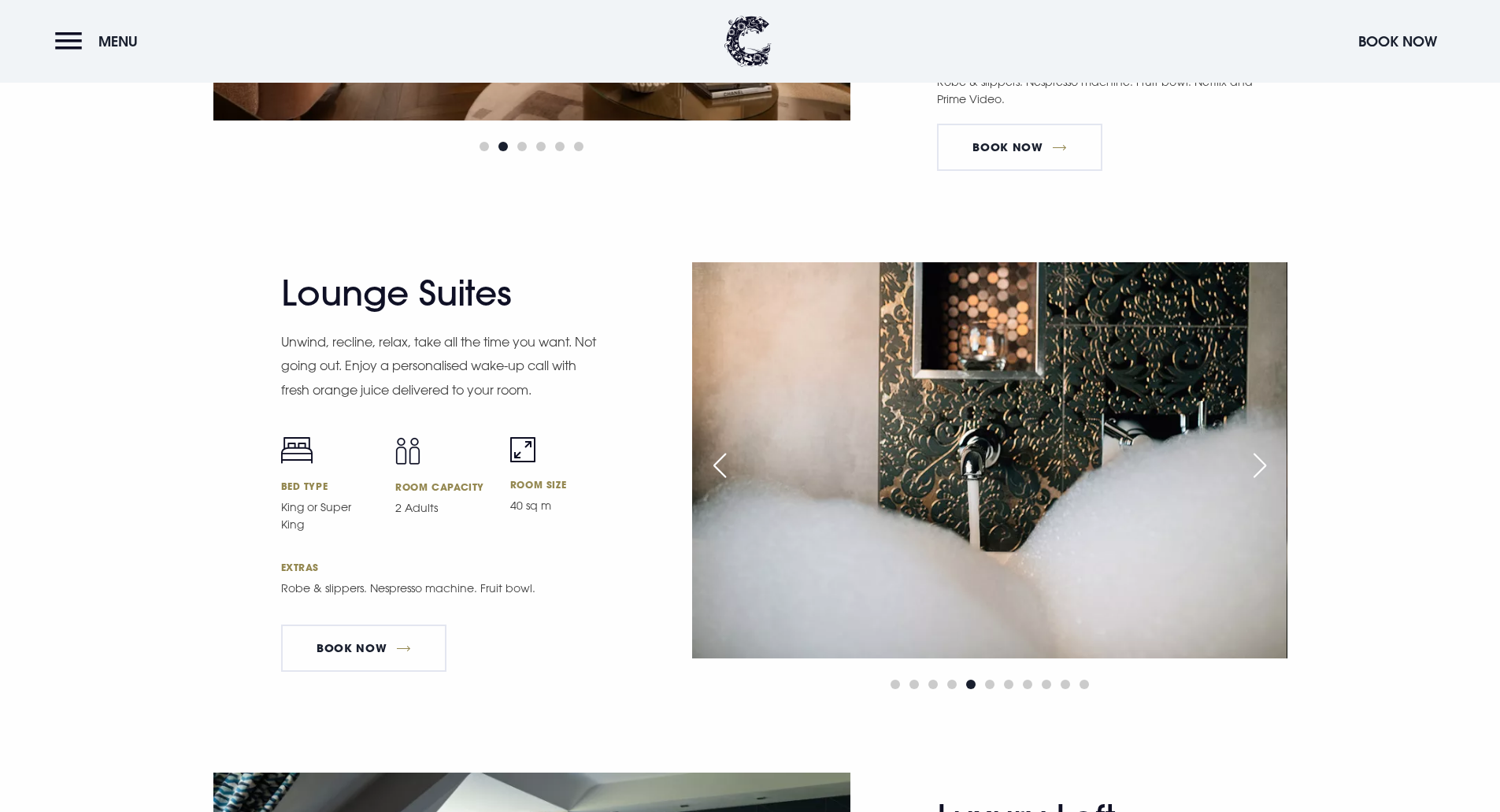
click at [1258, 473] on div "Next slide" at bounding box center [1260, 466] width 39 height 35
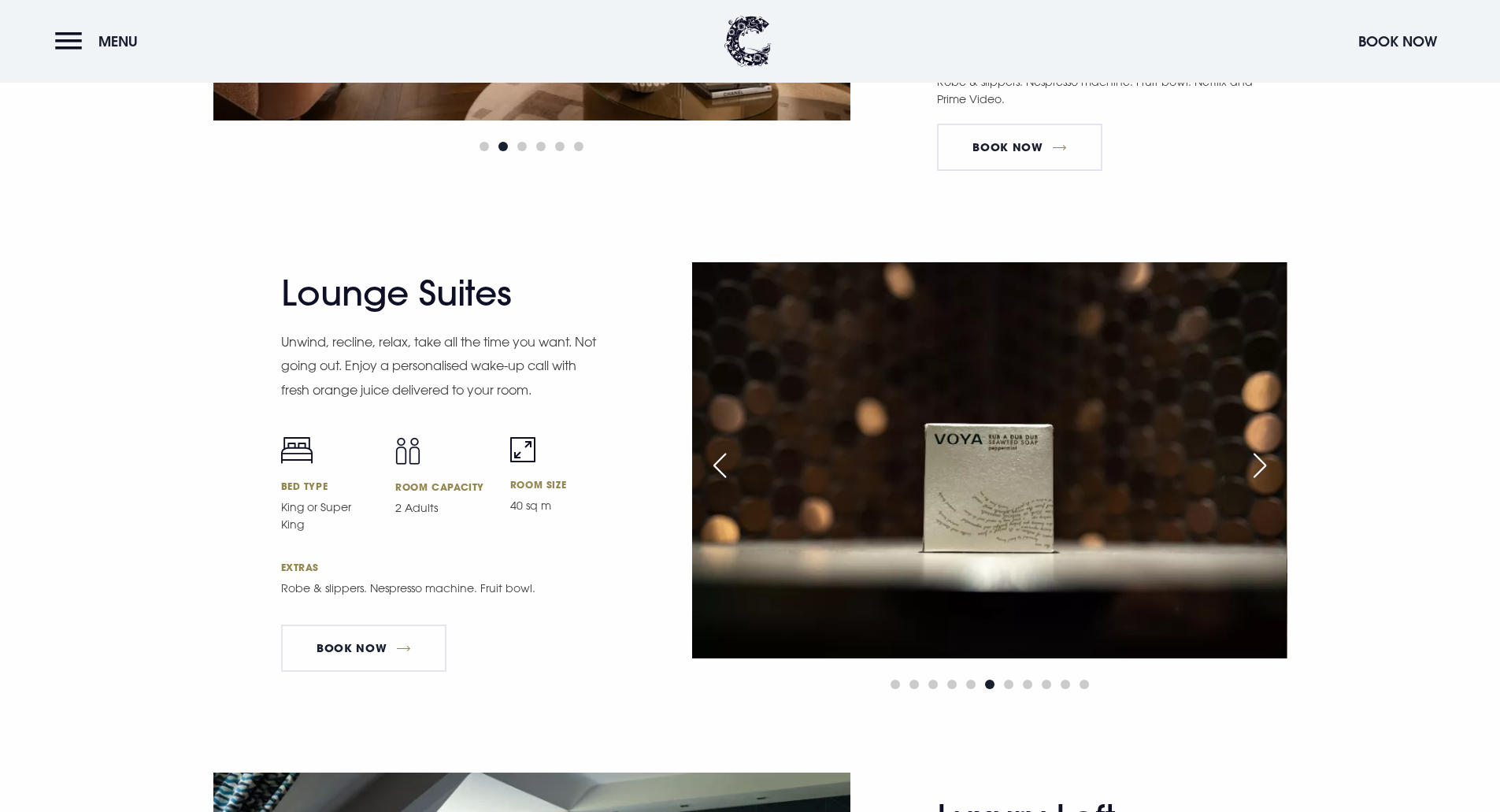
click at [1258, 473] on div "Next slide" at bounding box center [1260, 466] width 39 height 35
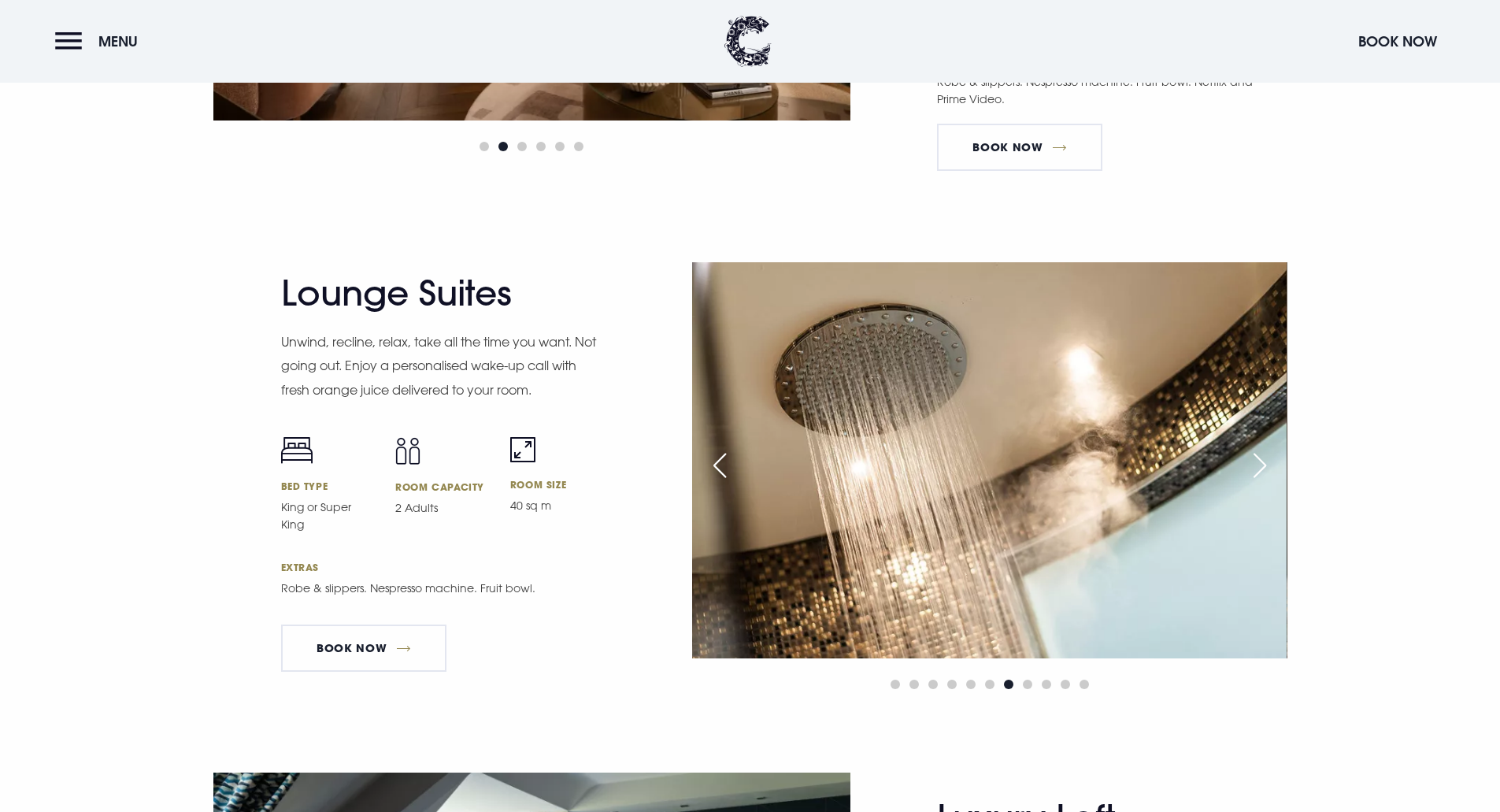
click at [1258, 473] on div "Next slide" at bounding box center [1260, 466] width 39 height 35
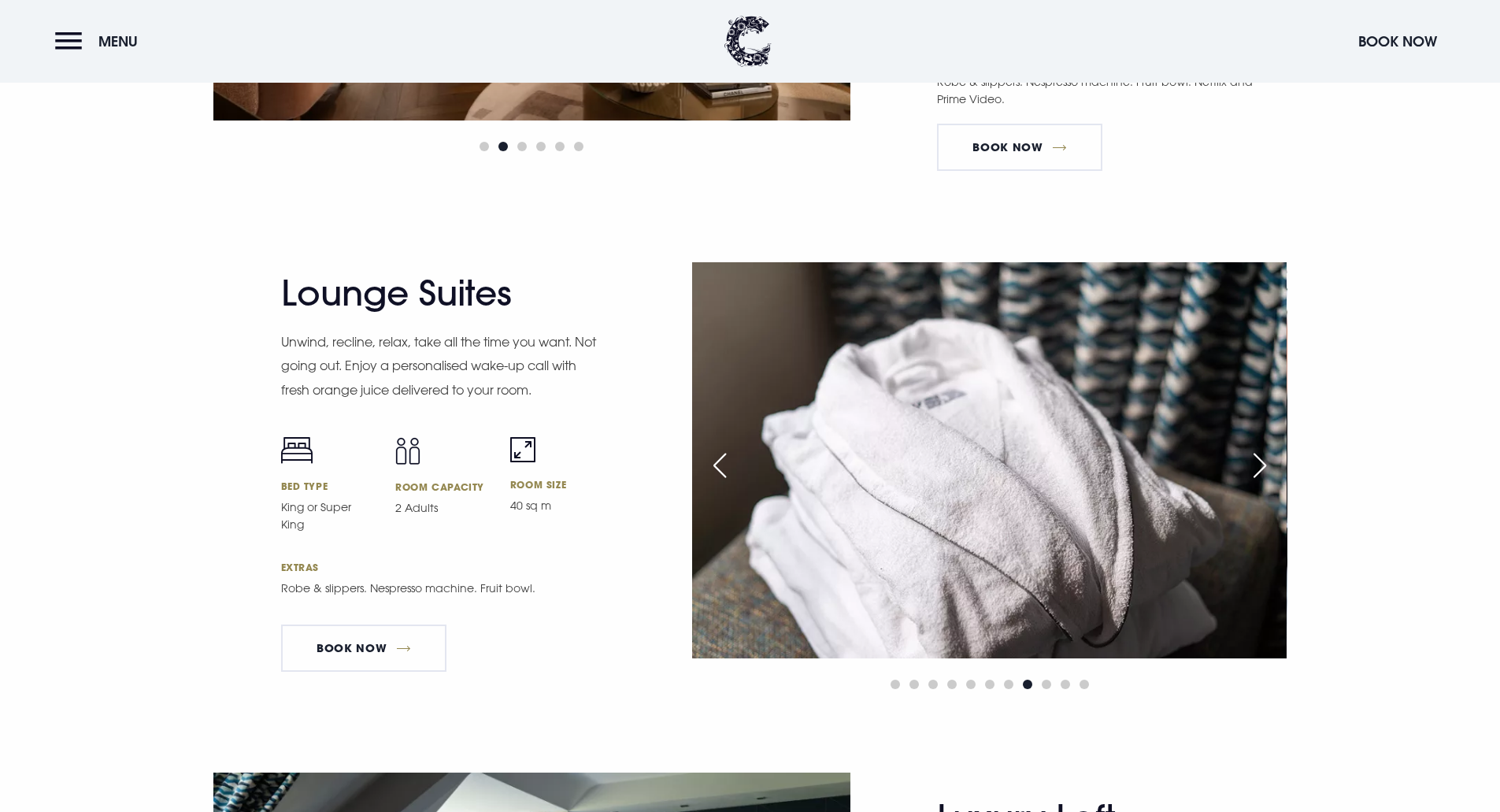
click at [1258, 473] on div "Next slide" at bounding box center [1260, 466] width 39 height 35
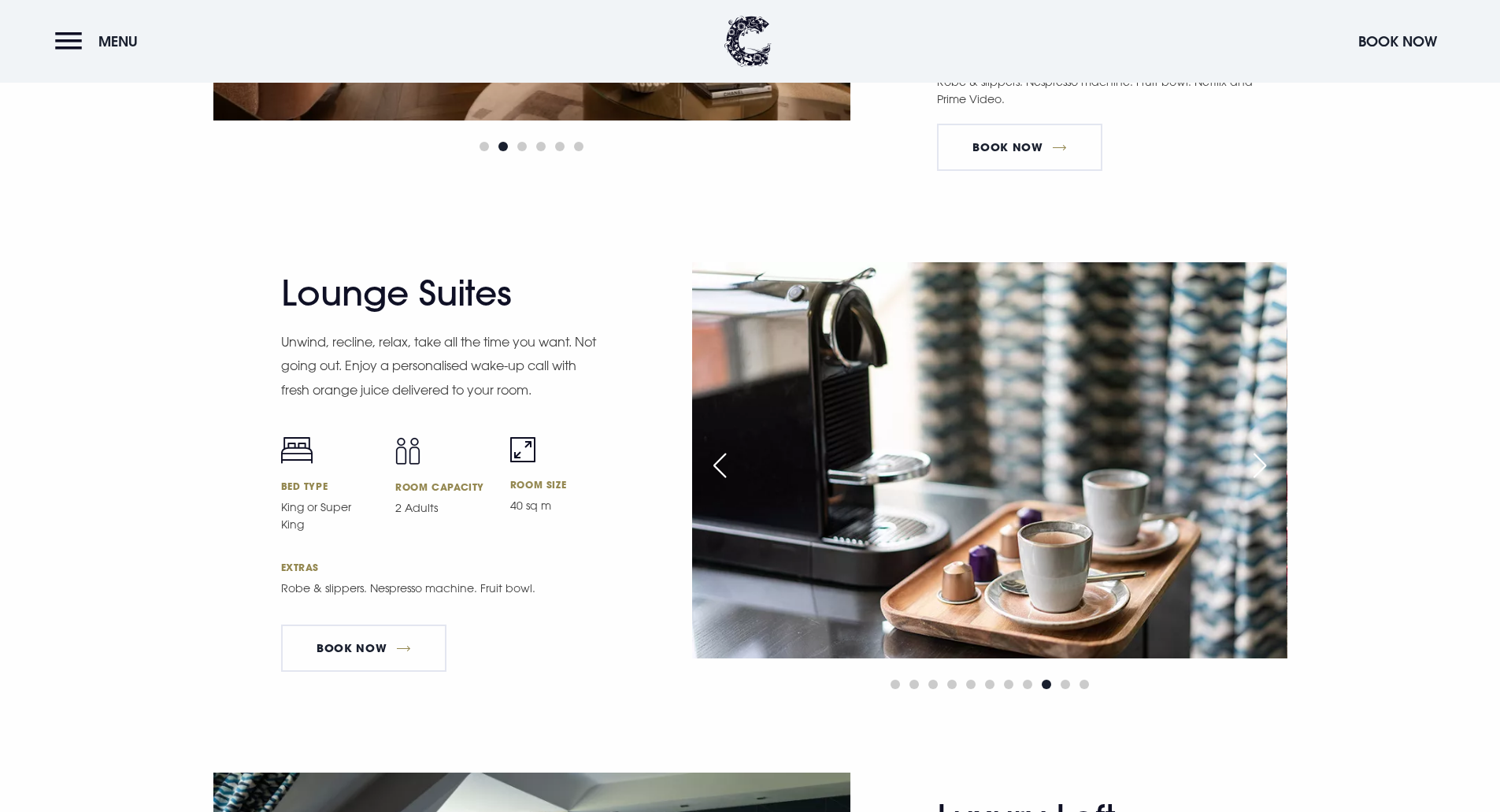
click at [1258, 473] on div "Next slide" at bounding box center [1260, 466] width 39 height 35
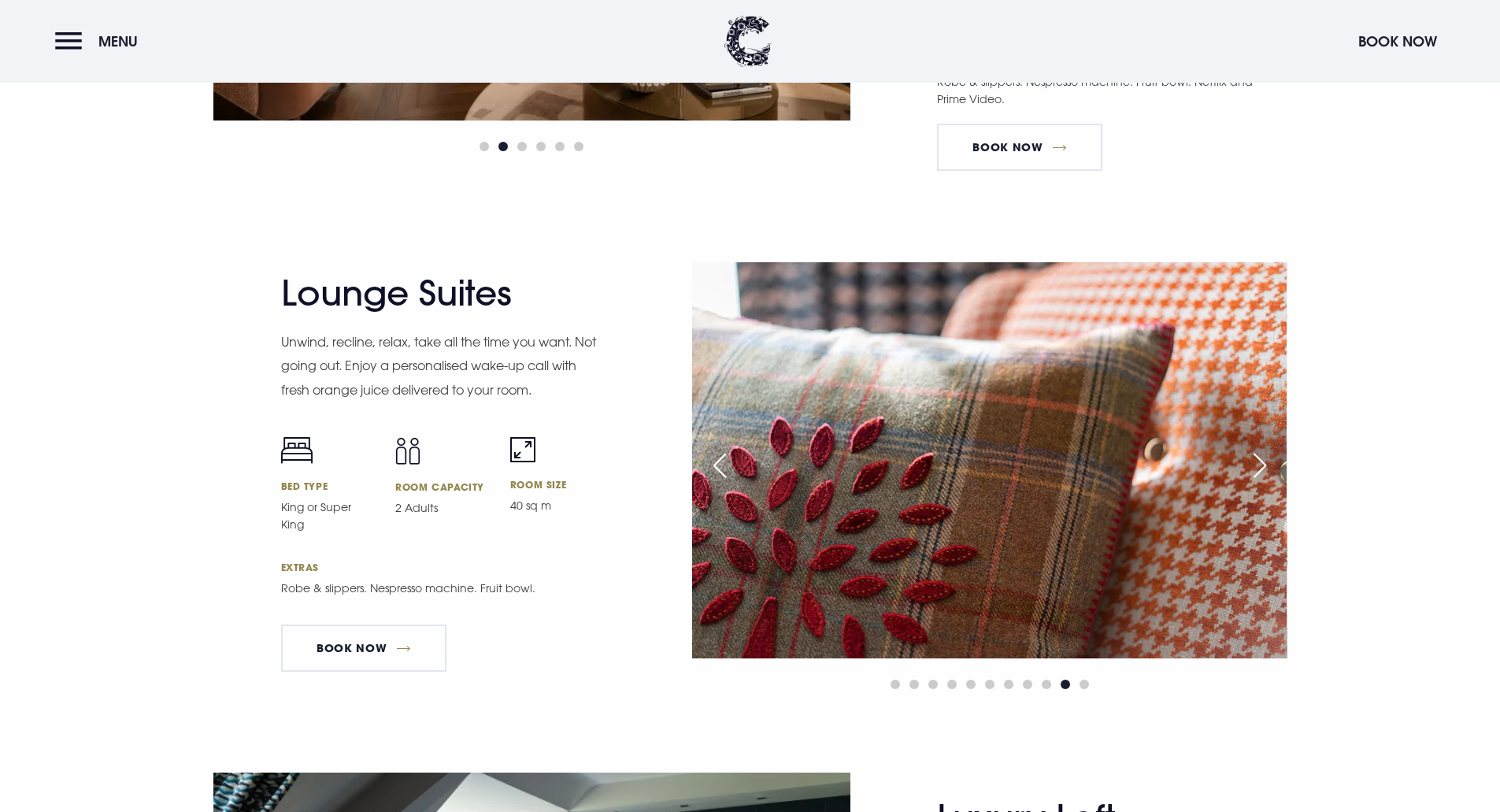
click at [1258, 473] on div "Next slide" at bounding box center [1260, 466] width 39 height 35
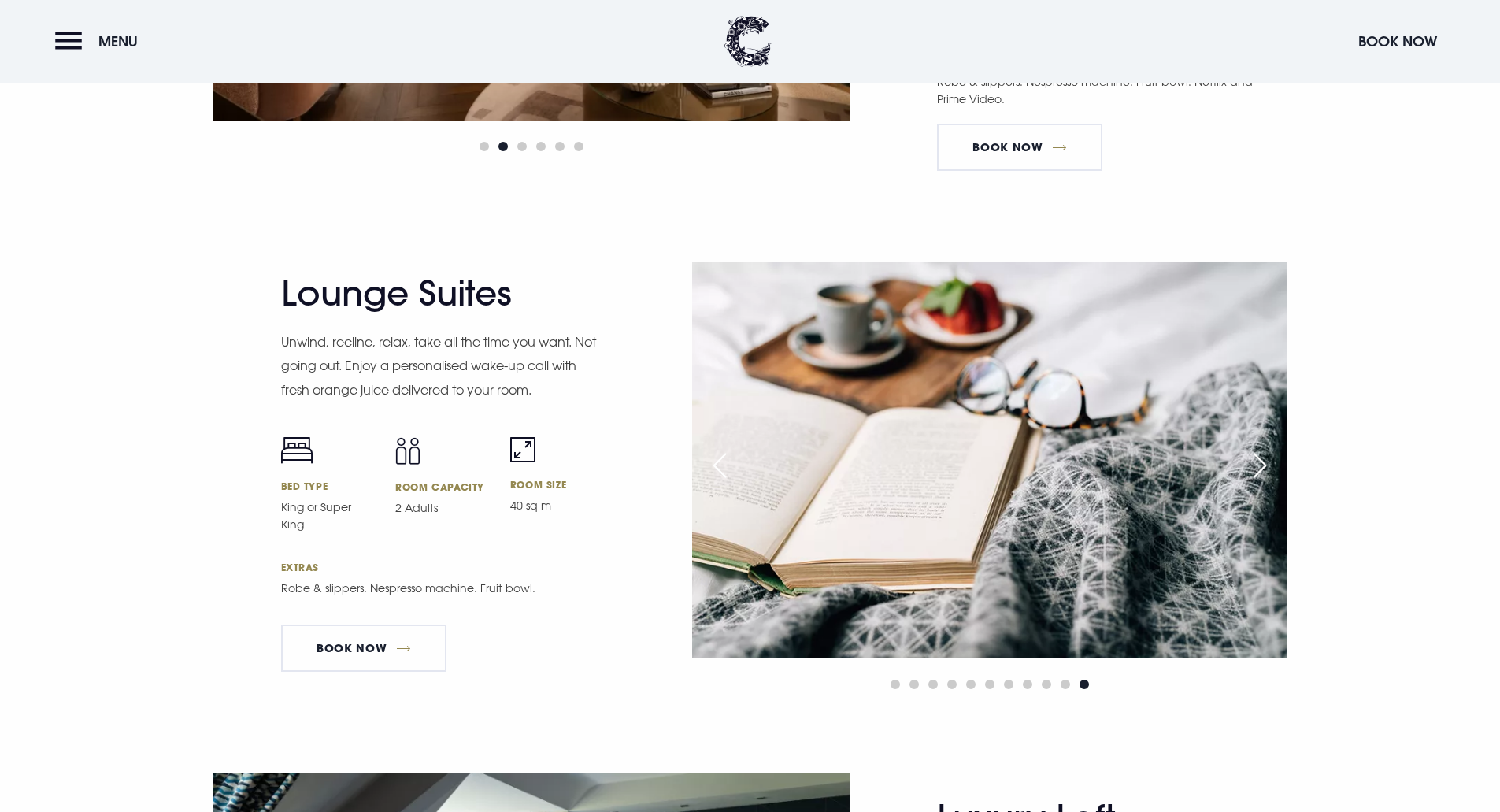
click at [1258, 473] on div "Next slide" at bounding box center [1260, 466] width 39 height 35
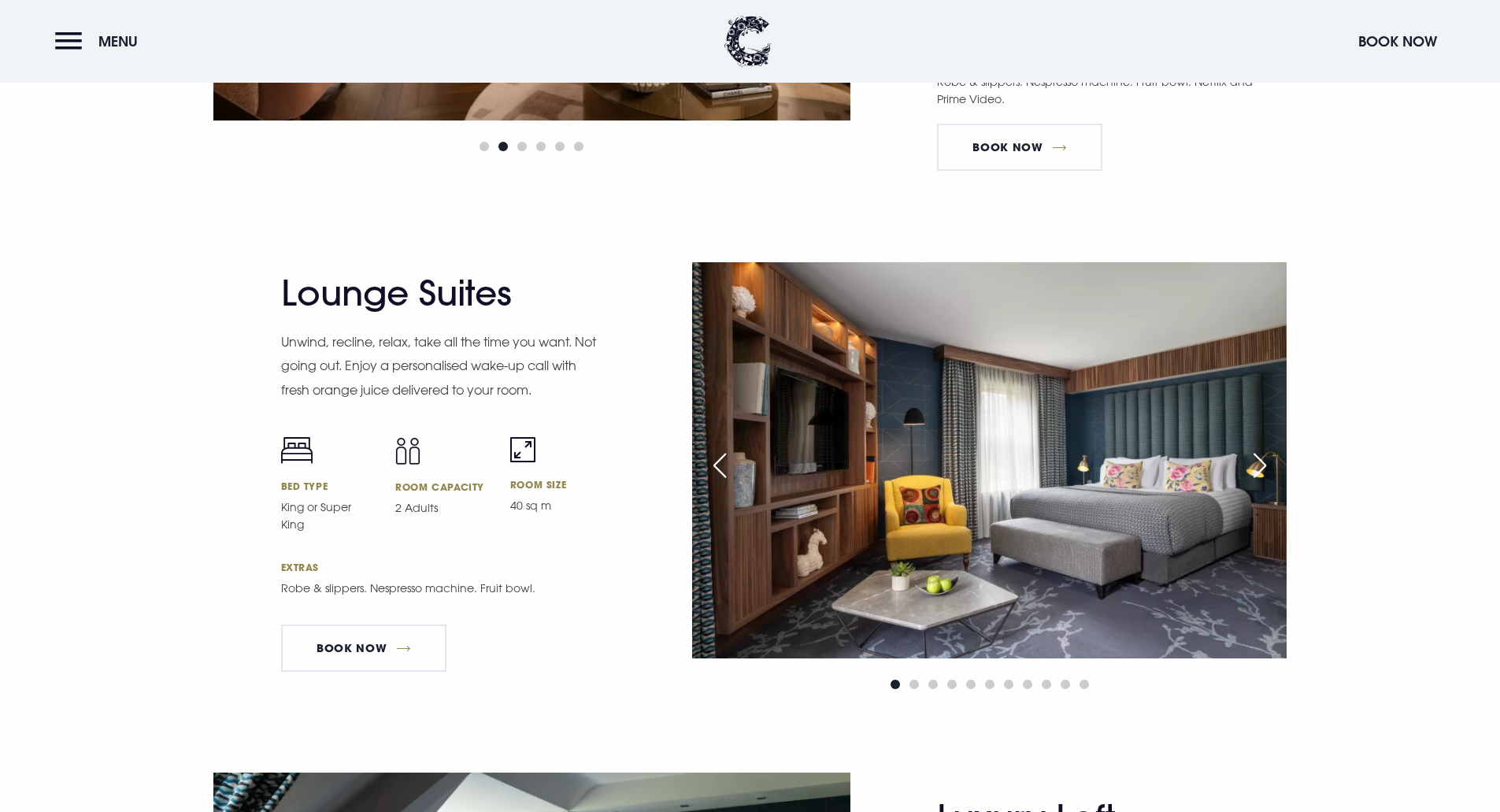
click at [1258, 473] on div "Next slide" at bounding box center [1260, 466] width 39 height 35
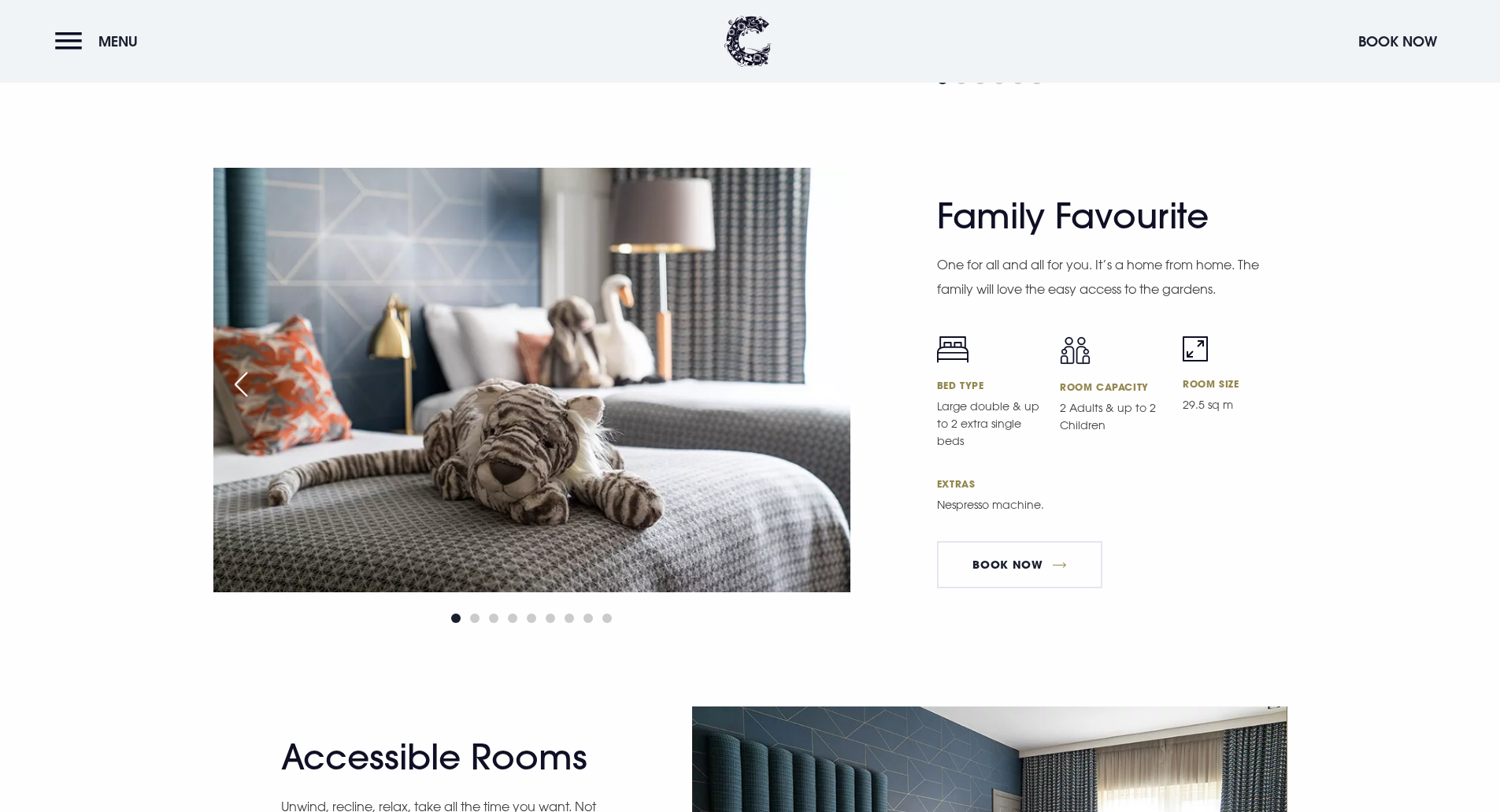
scroll to position [4647, 0]
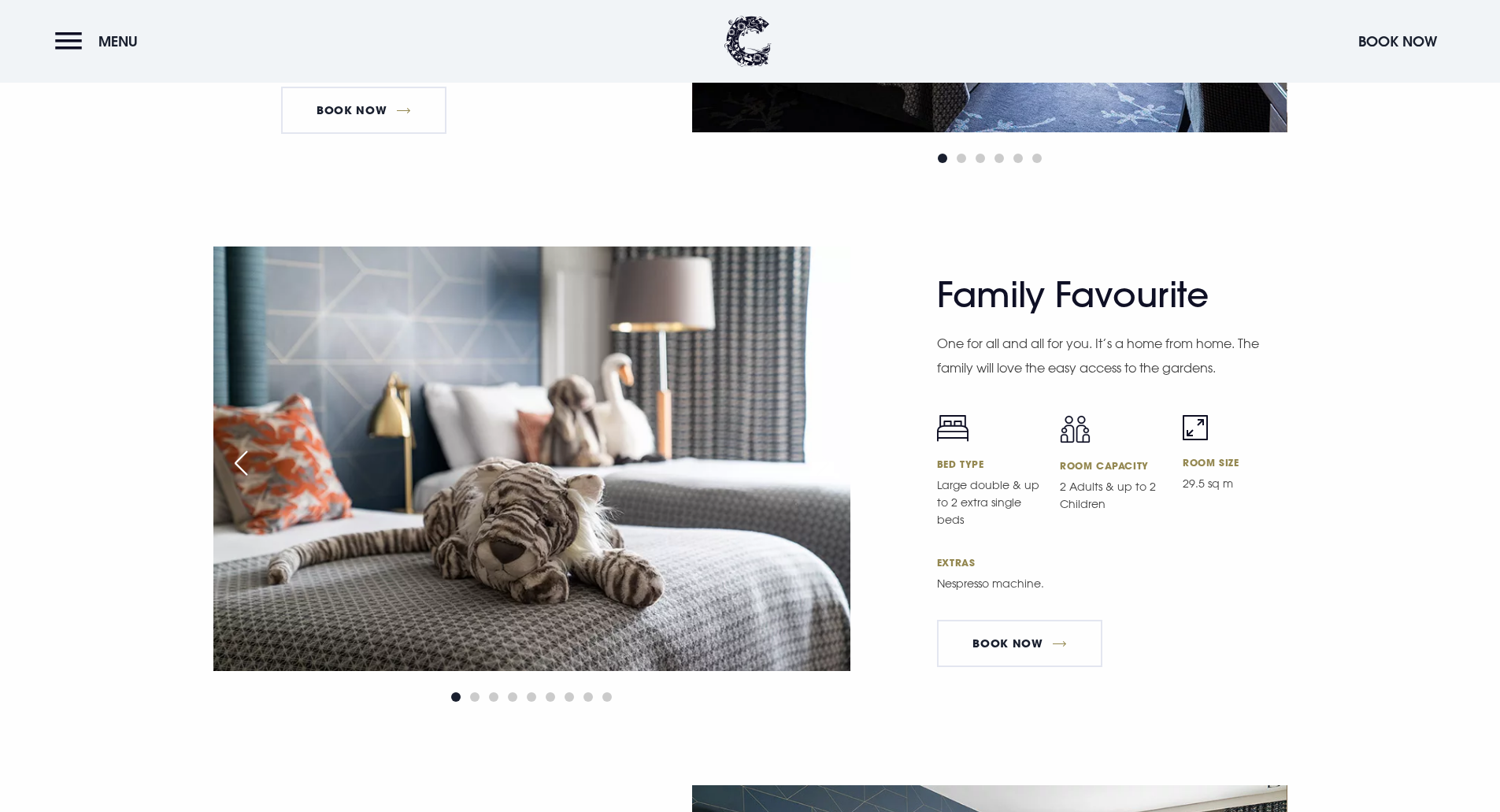
click at [819, 448] on div "Next slide" at bounding box center [823, 464] width 39 height 35
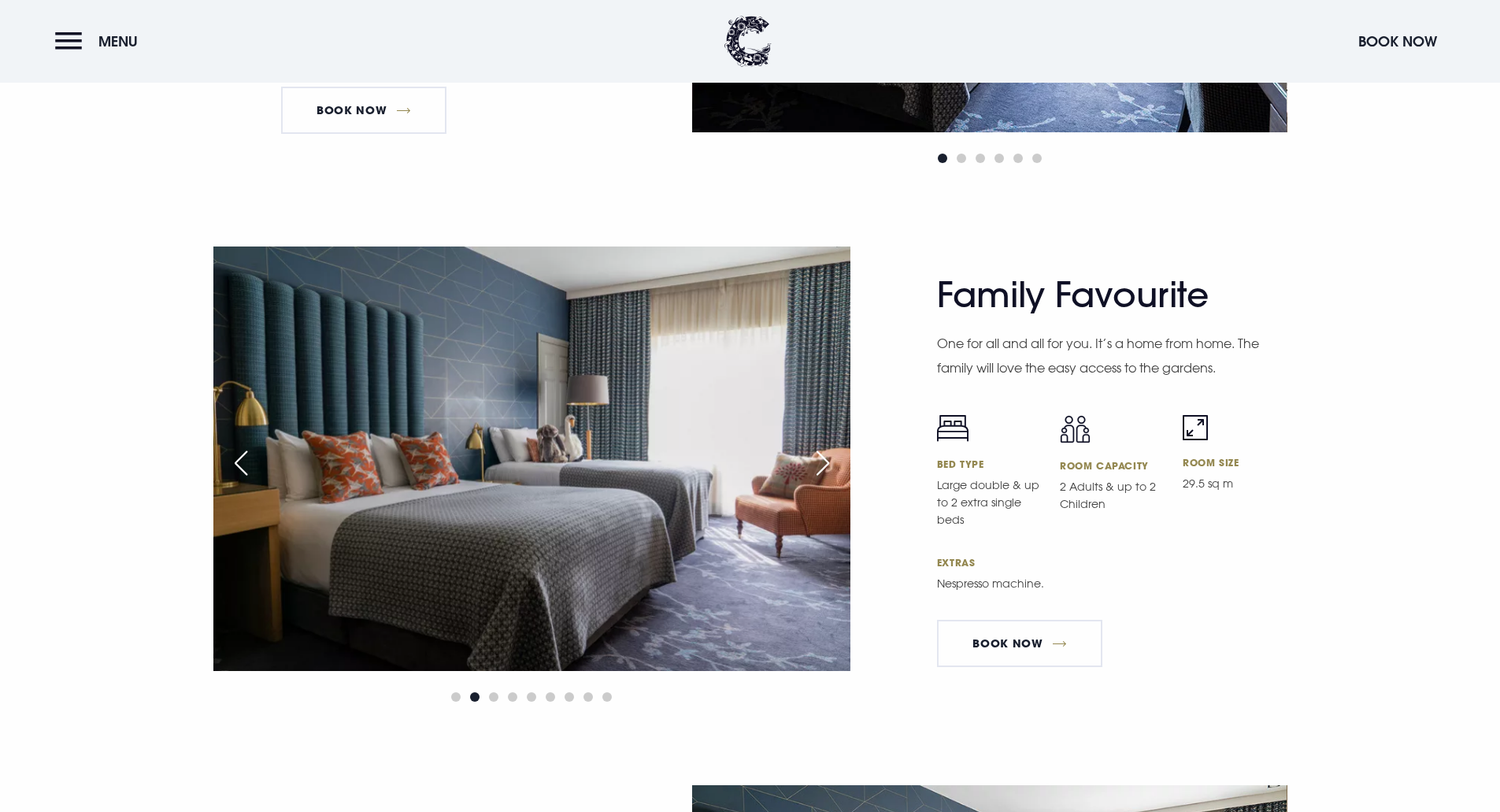
click at [819, 448] on div "Next slide" at bounding box center [823, 464] width 39 height 35
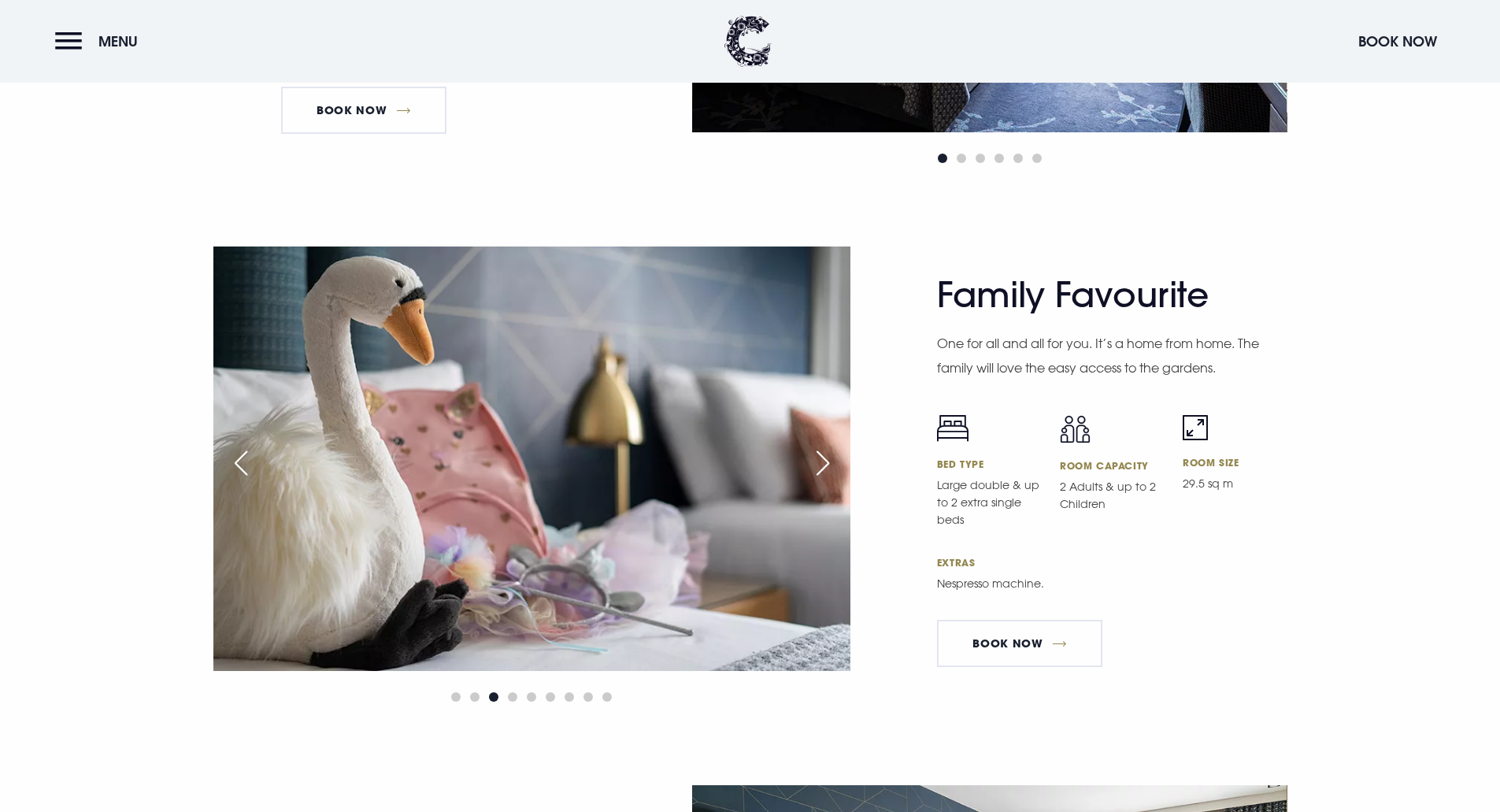
click at [819, 448] on div "Next slide" at bounding box center [823, 464] width 39 height 35
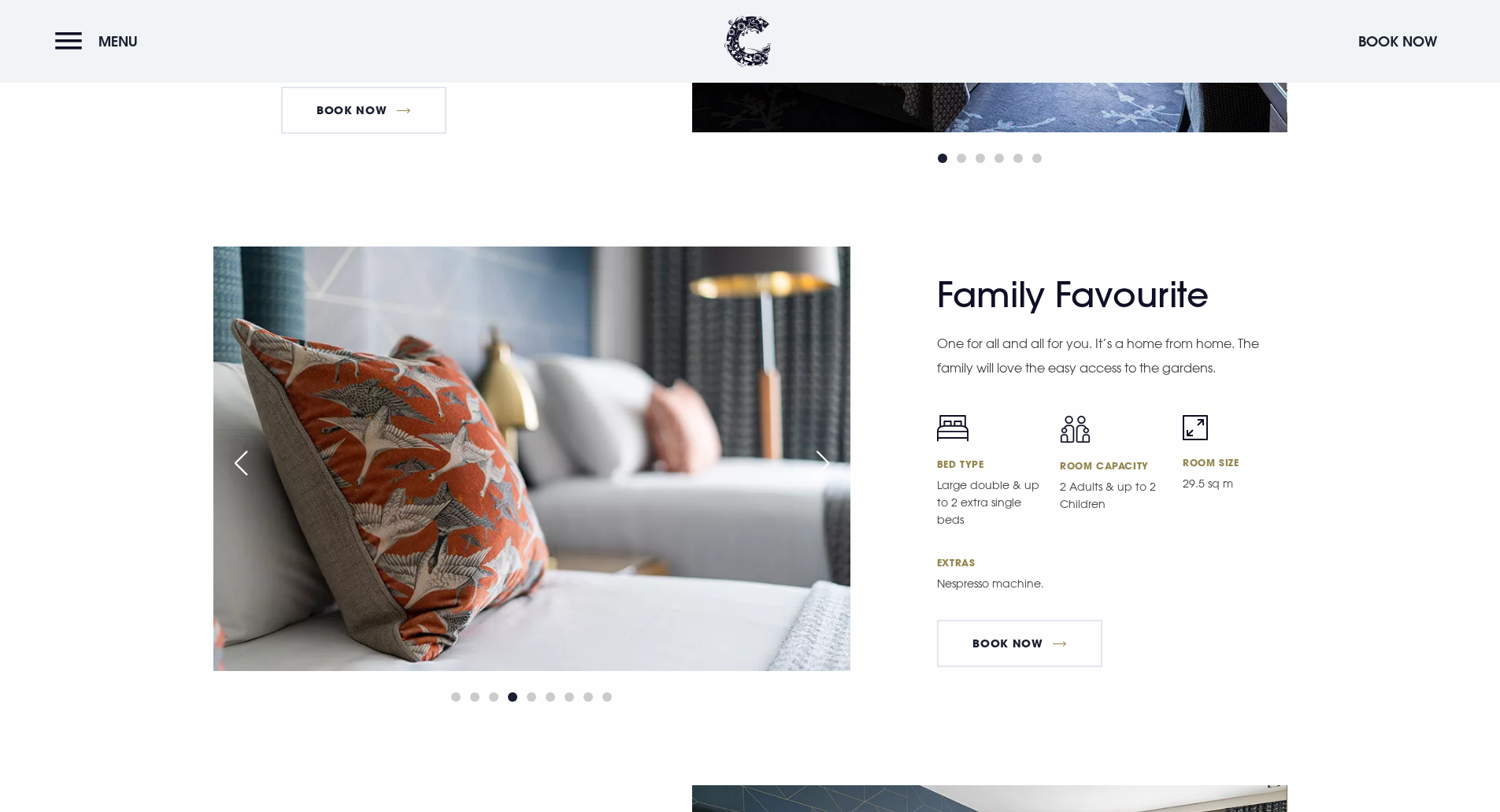
click at [819, 448] on div "Next slide" at bounding box center [823, 464] width 39 height 35
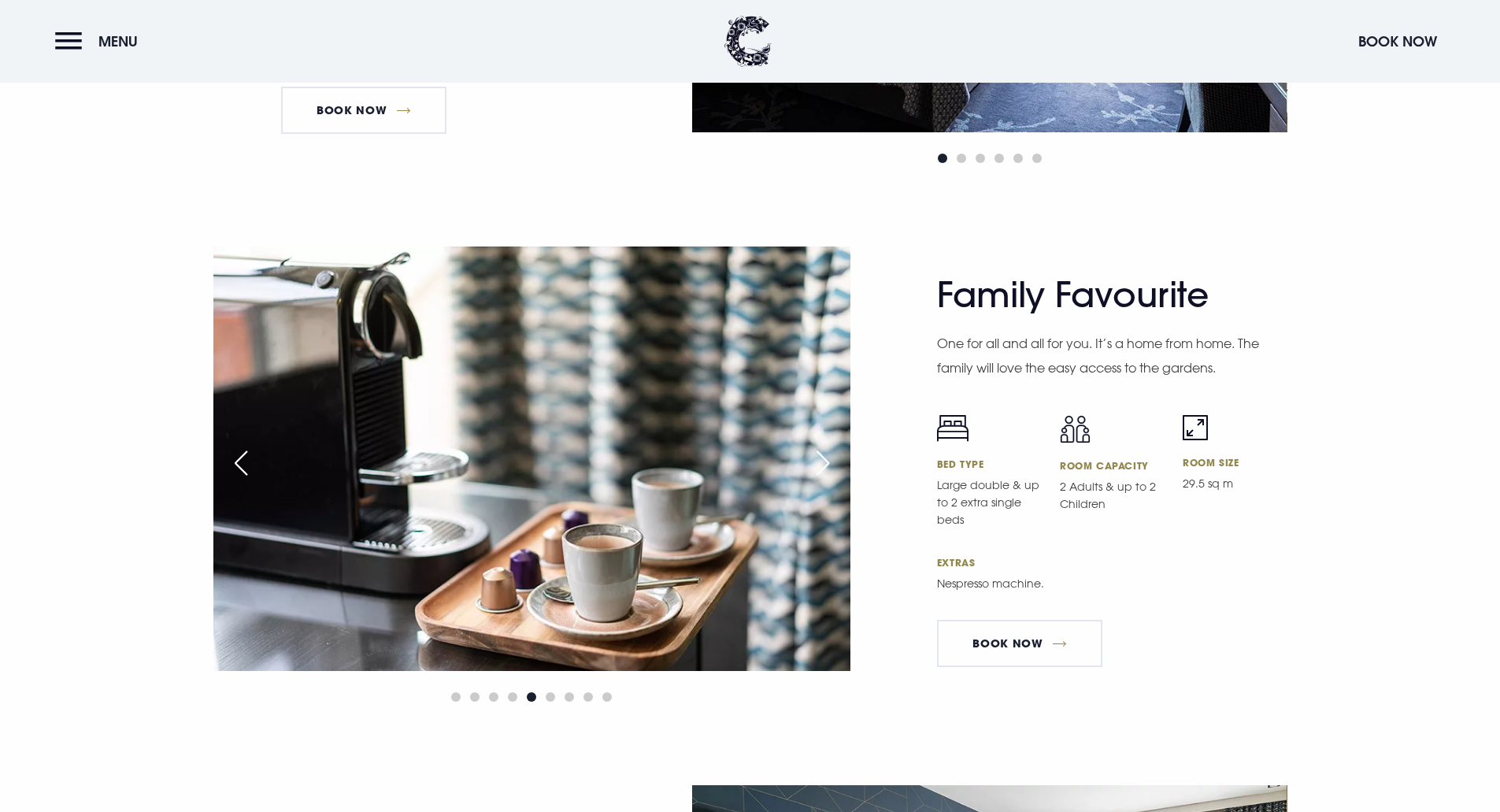
click at [819, 448] on div "Next slide" at bounding box center [823, 464] width 39 height 35
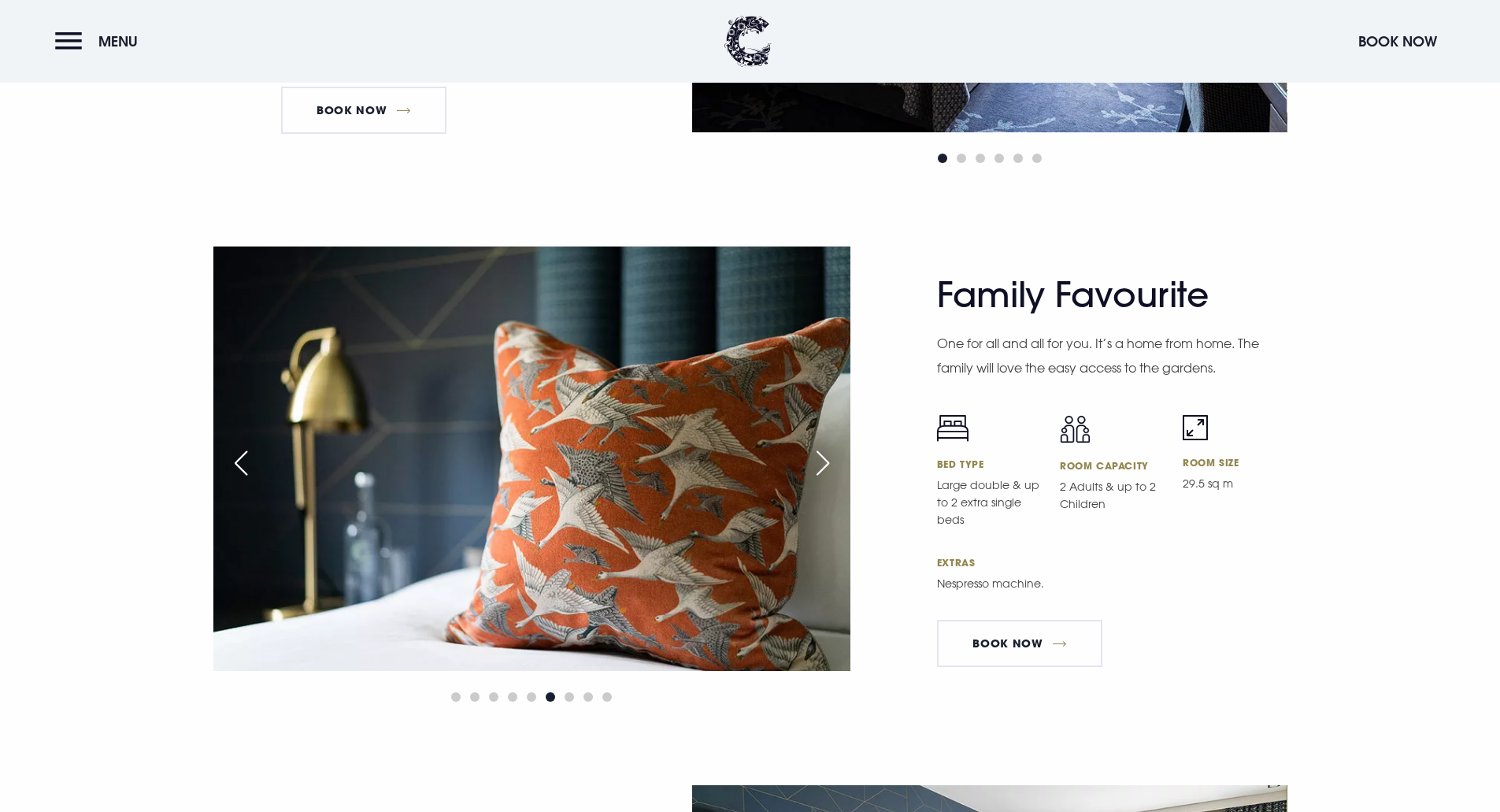
click at [819, 448] on div "Next slide" at bounding box center [823, 464] width 39 height 35
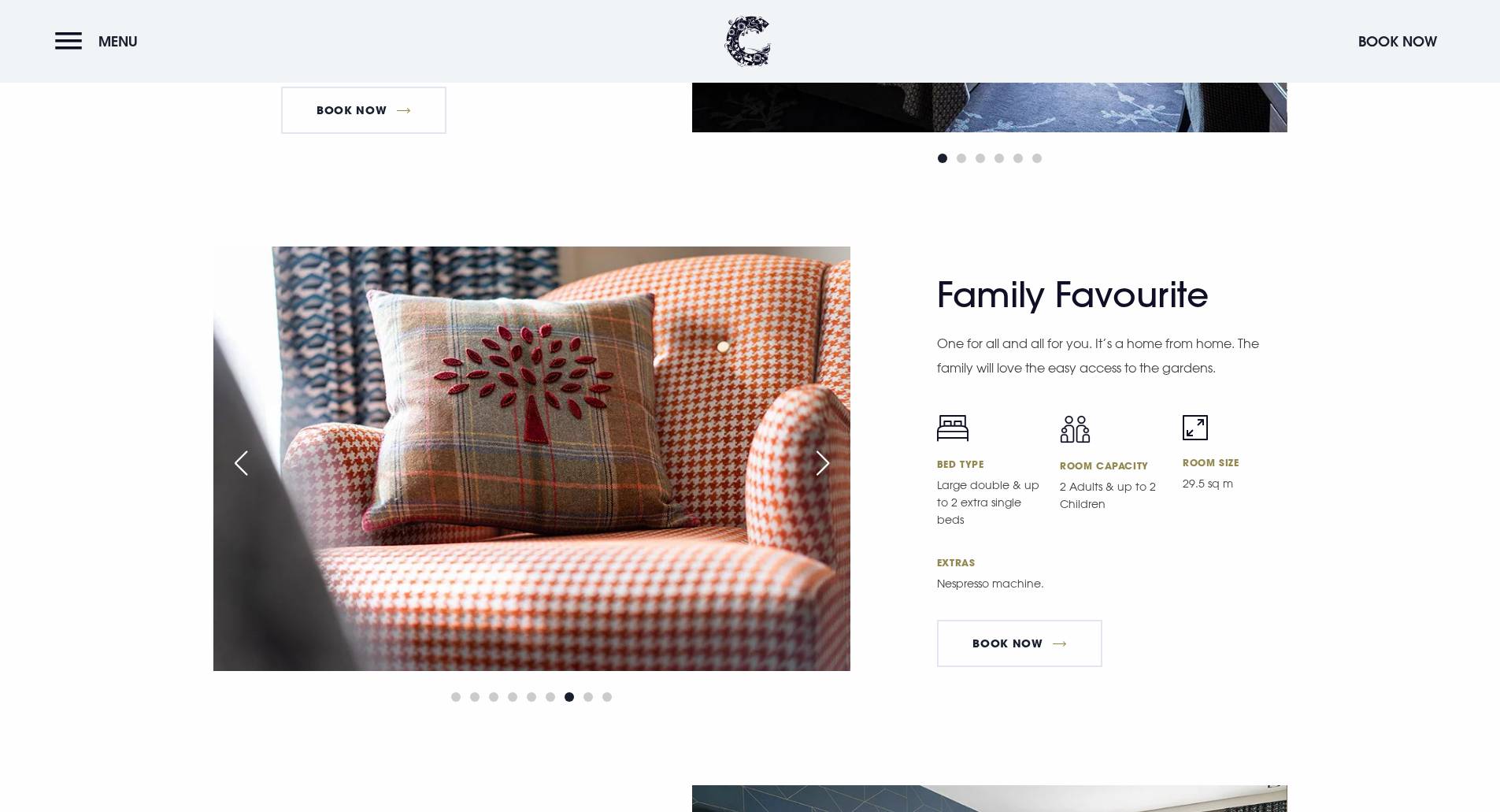
click at [819, 448] on div "Next slide" at bounding box center [823, 464] width 39 height 35
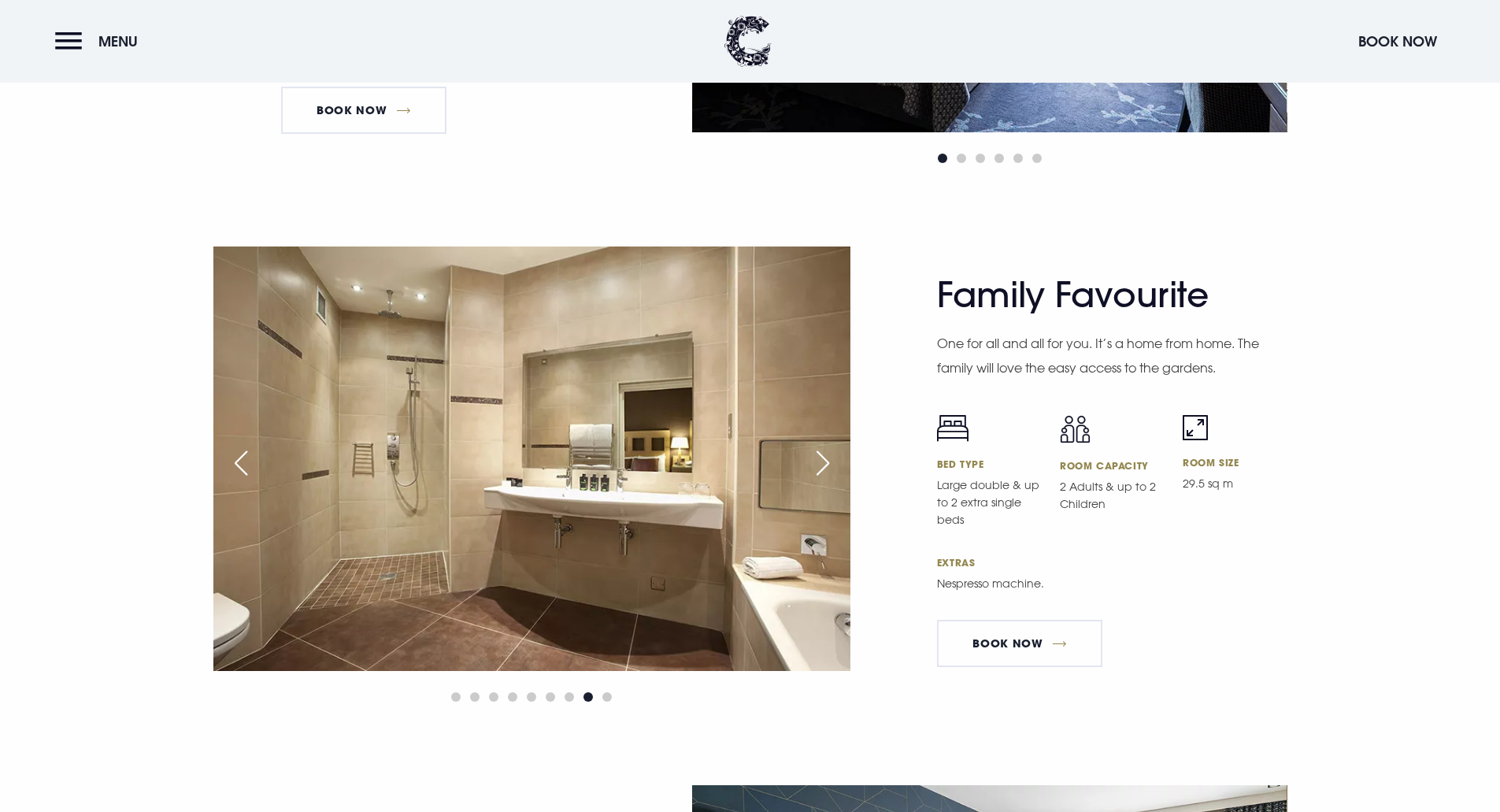
click at [819, 448] on div "Next slide" at bounding box center [823, 464] width 39 height 35
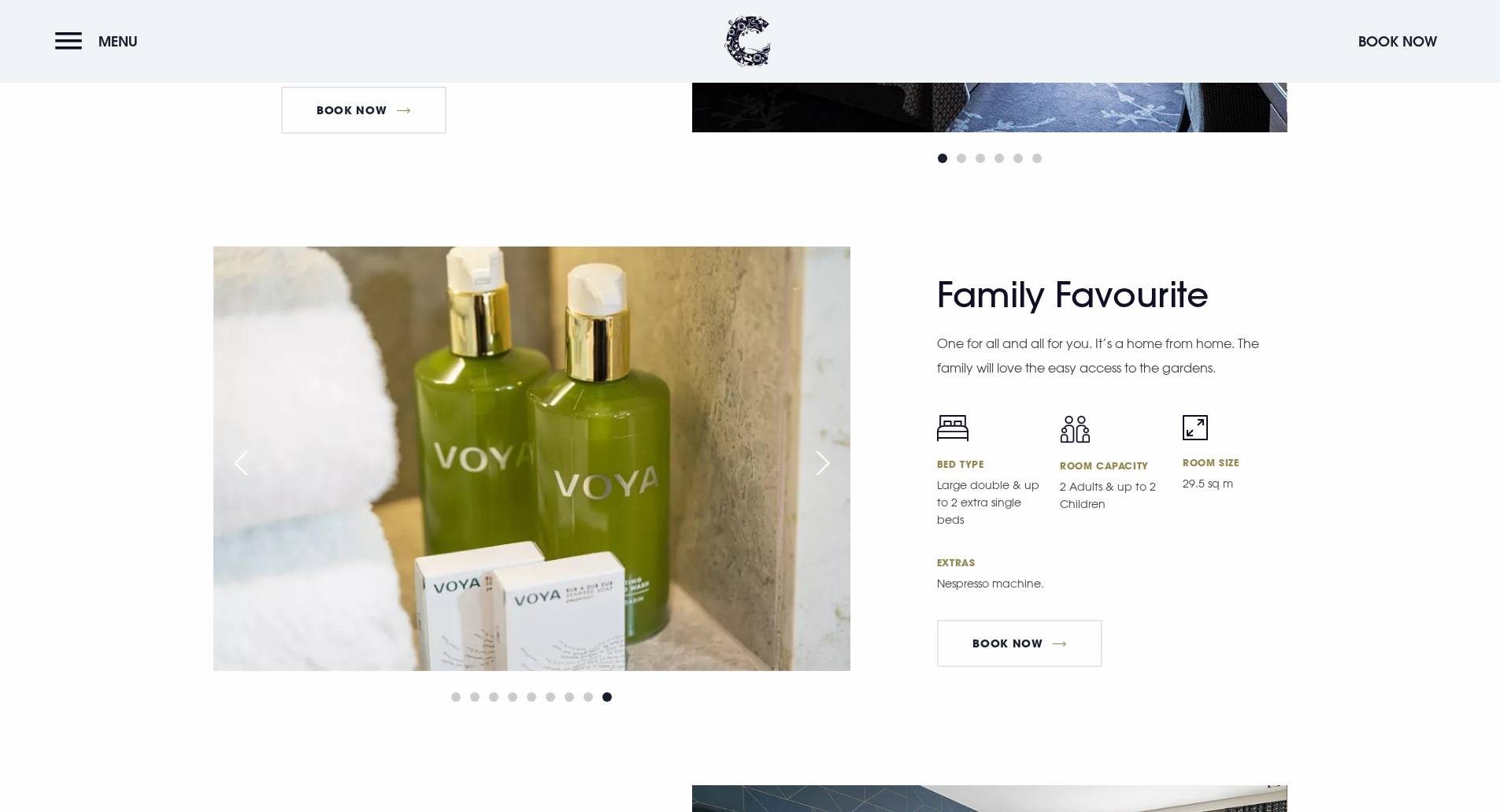
click at [819, 448] on div "Next slide" at bounding box center [823, 464] width 39 height 35
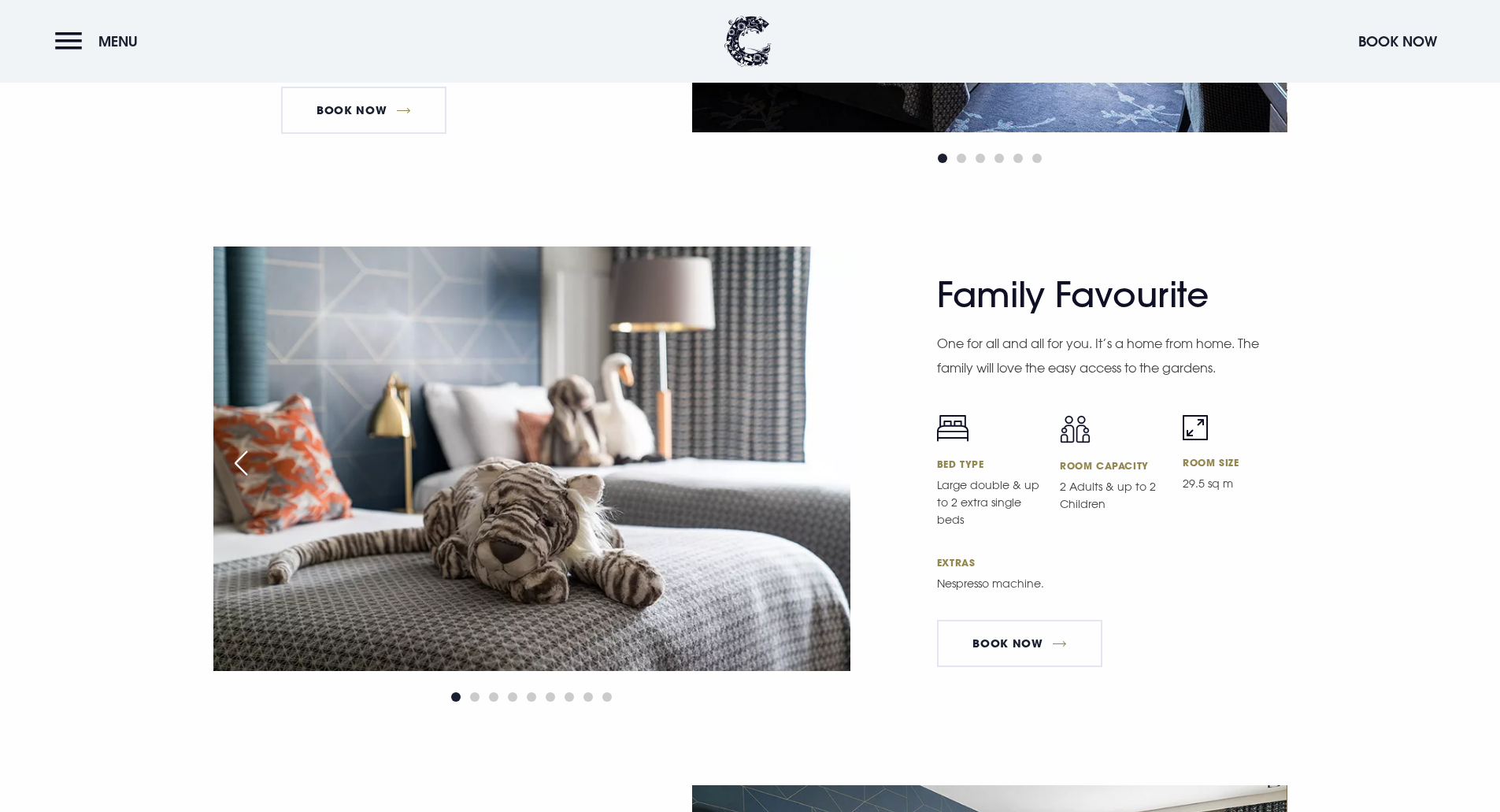
click at [819, 448] on div "Next slide" at bounding box center [823, 464] width 39 height 35
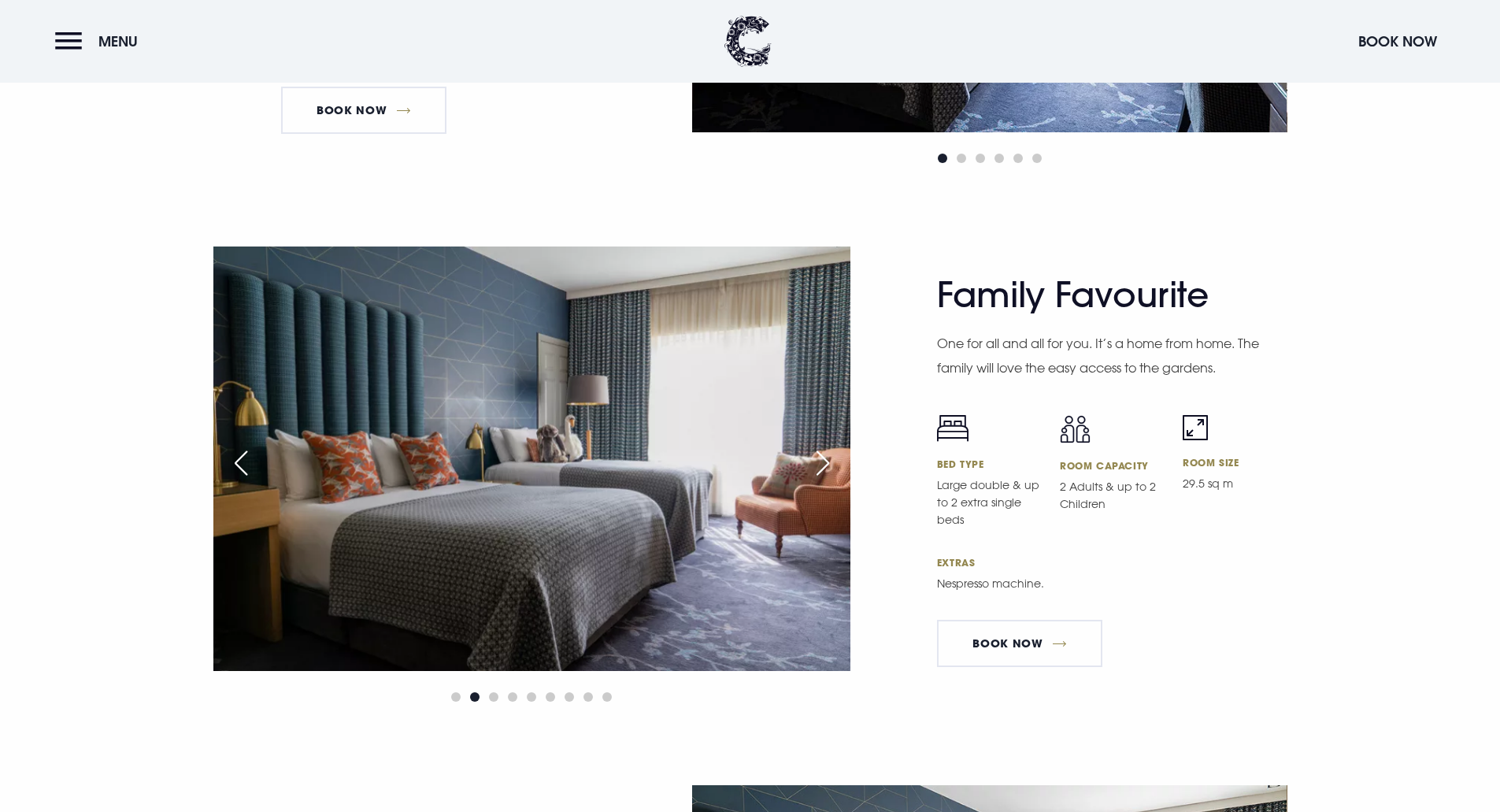
click at [819, 448] on div "Next slide" at bounding box center [823, 464] width 39 height 35
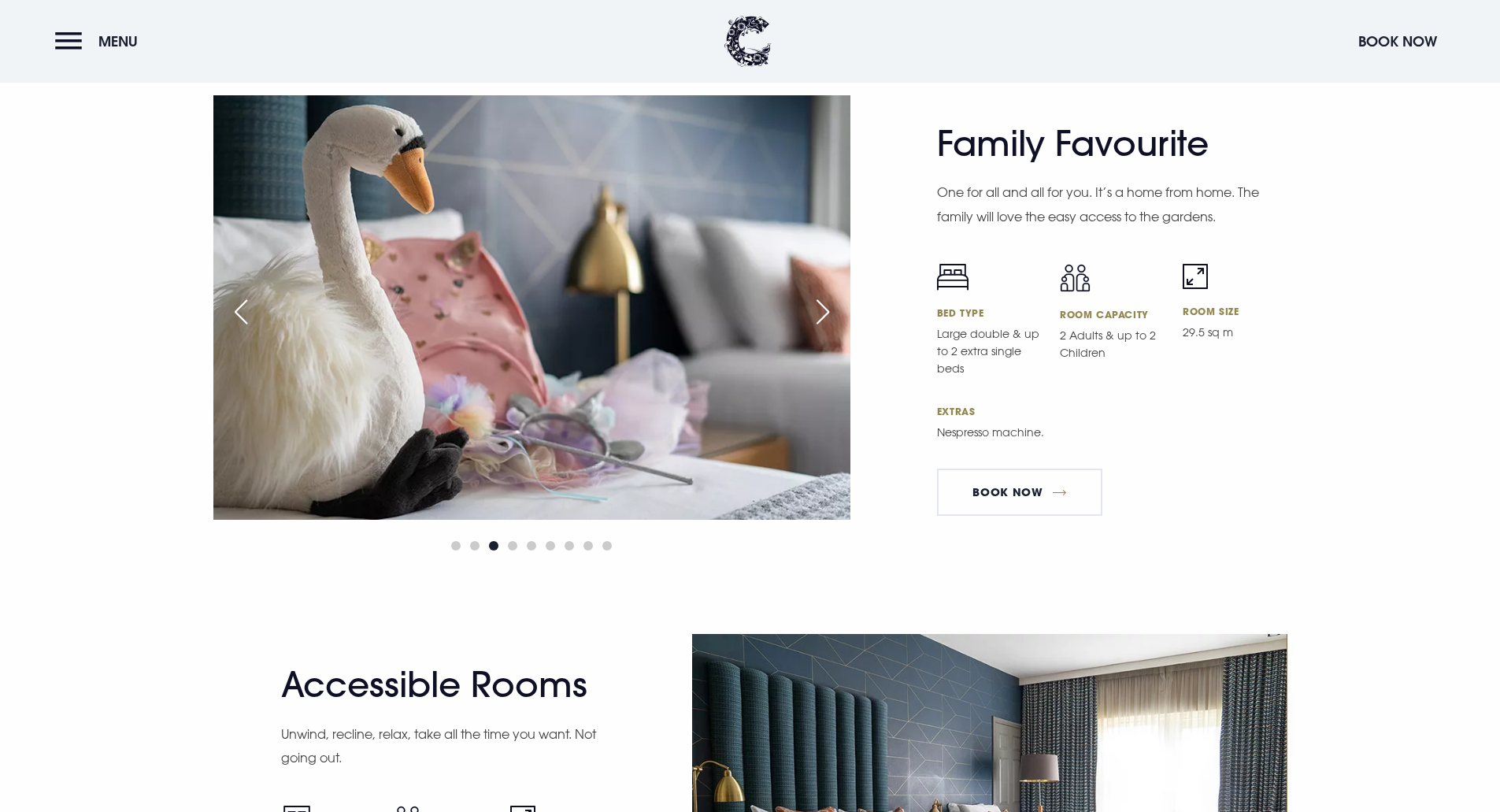
scroll to position [5198, 0]
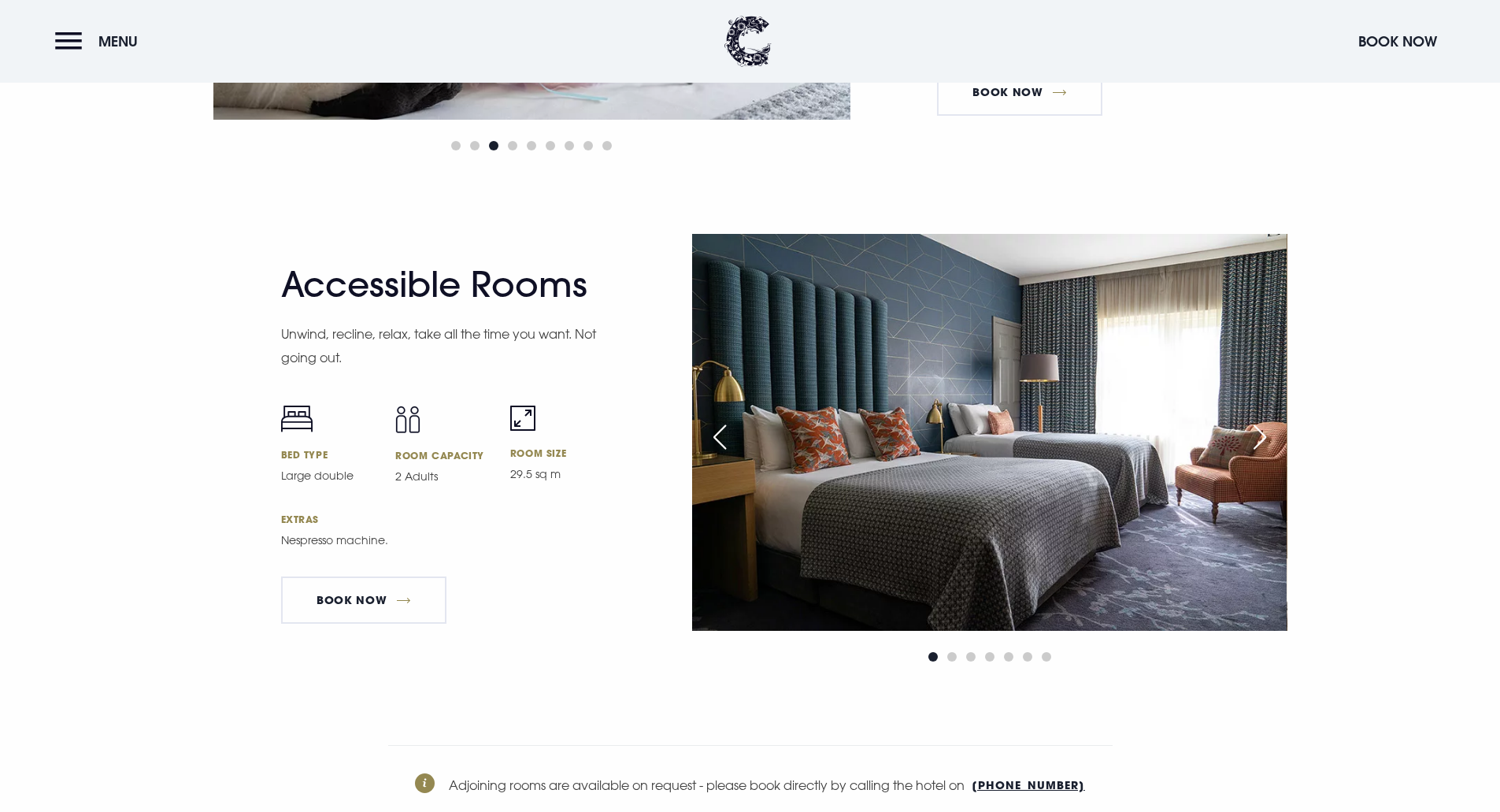
click at [1268, 433] on div "Next slide" at bounding box center [1260, 437] width 39 height 35
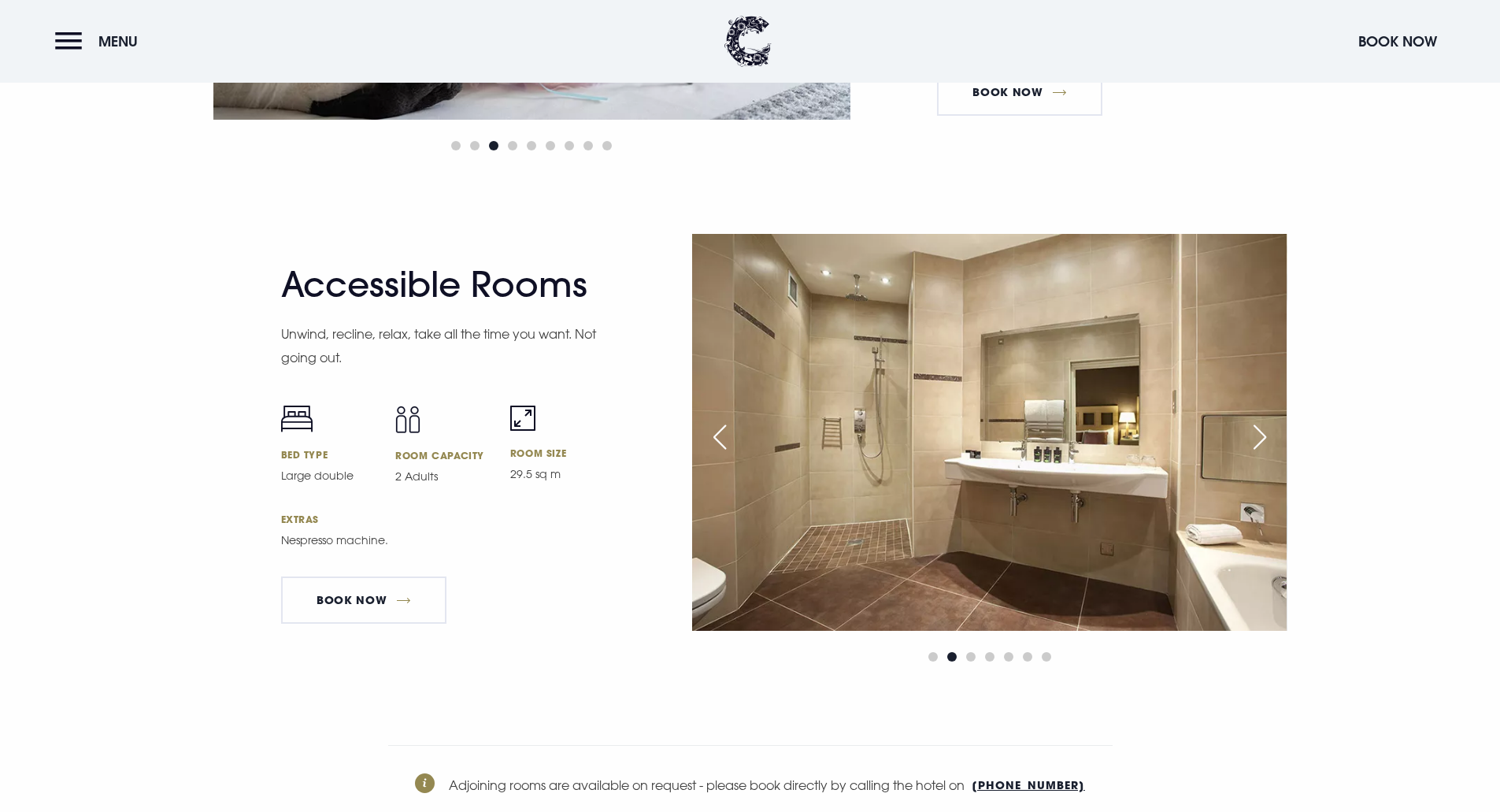
click at [1268, 433] on div "Next slide" at bounding box center [1260, 437] width 39 height 35
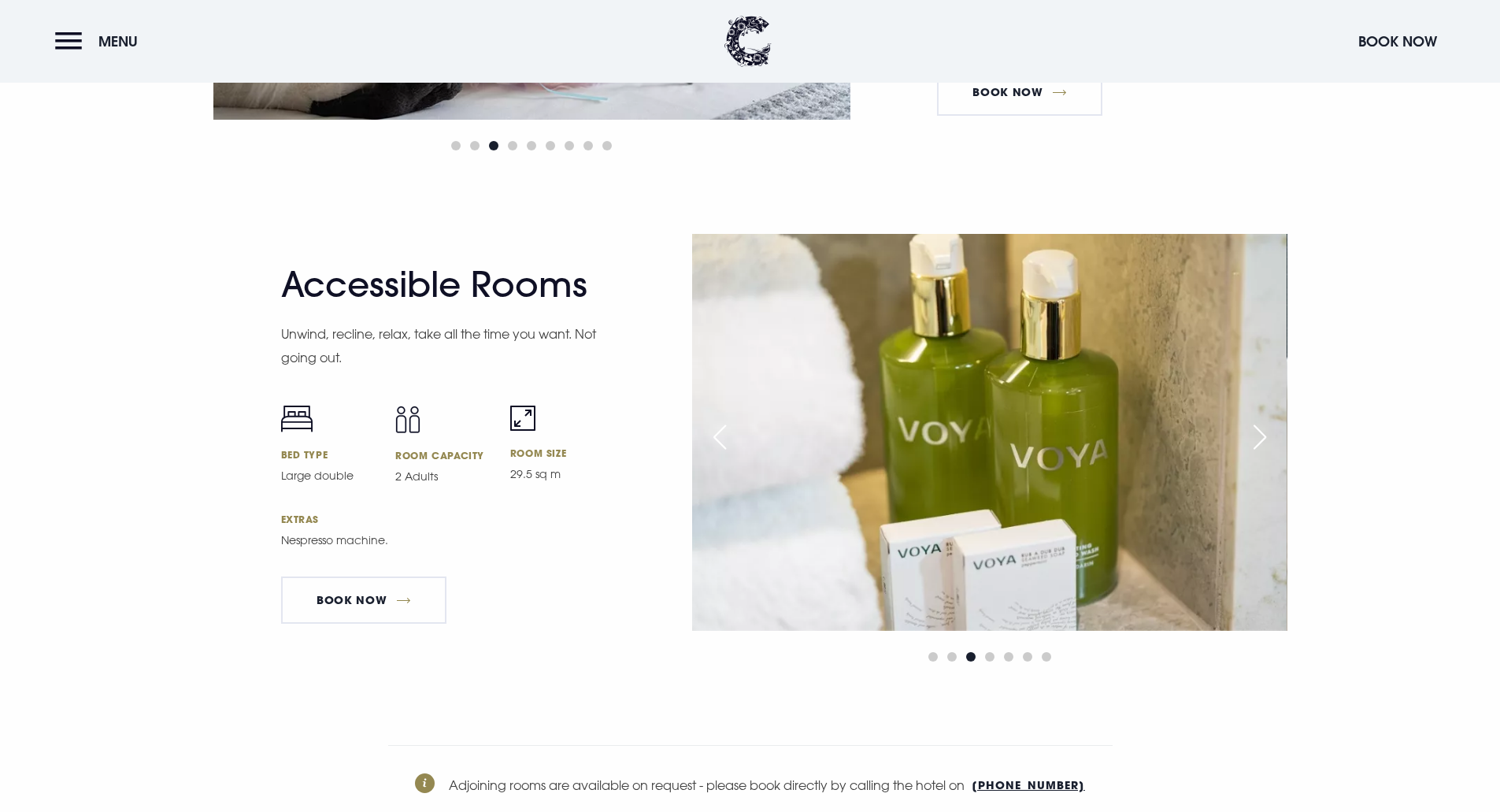
click at [1268, 433] on div "Next slide" at bounding box center [1260, 437] width 39 height 35
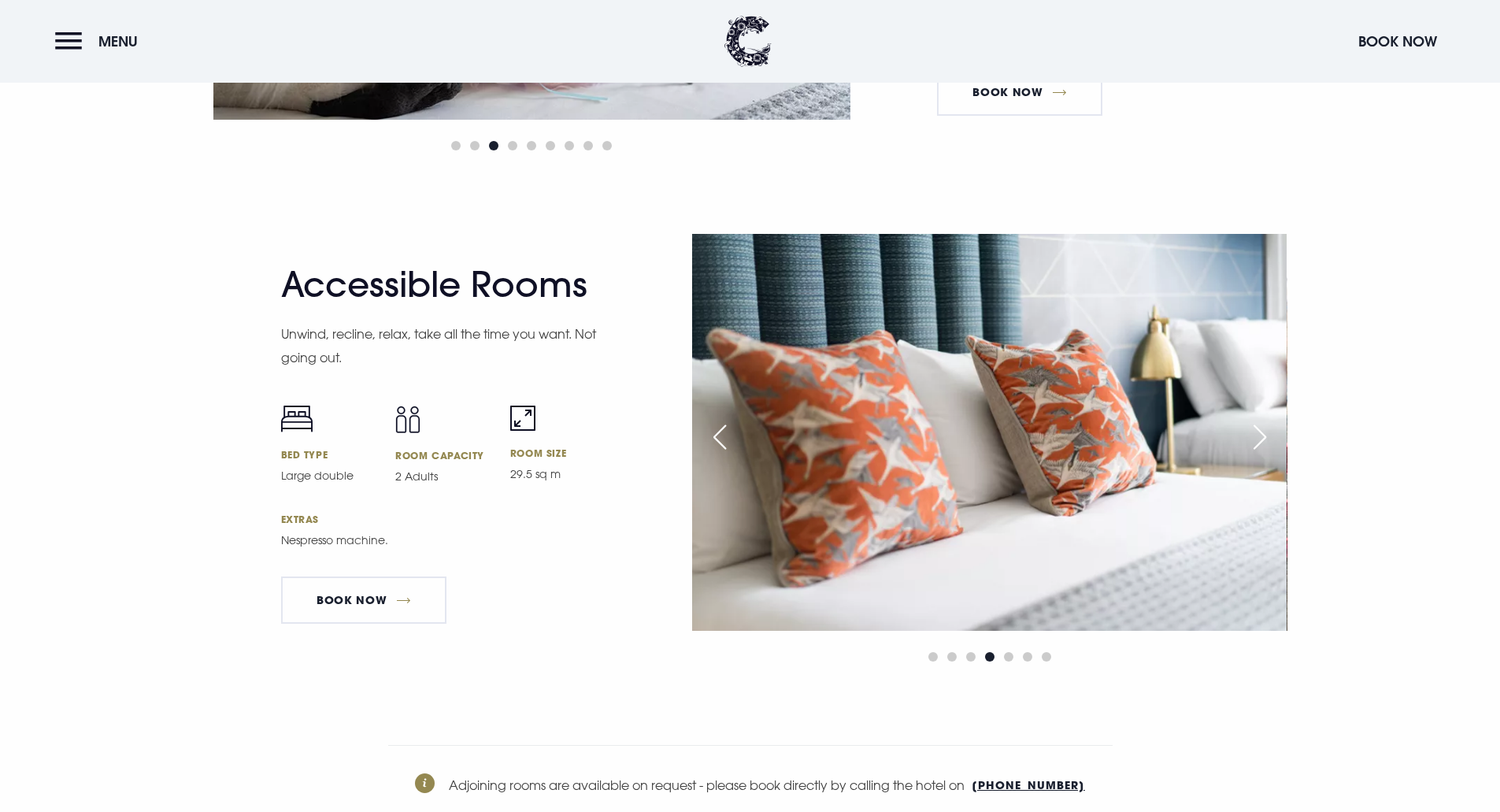
click at [1268, 433] on div "Next slide" at bounding box center [1260, 437] width 39 height 35
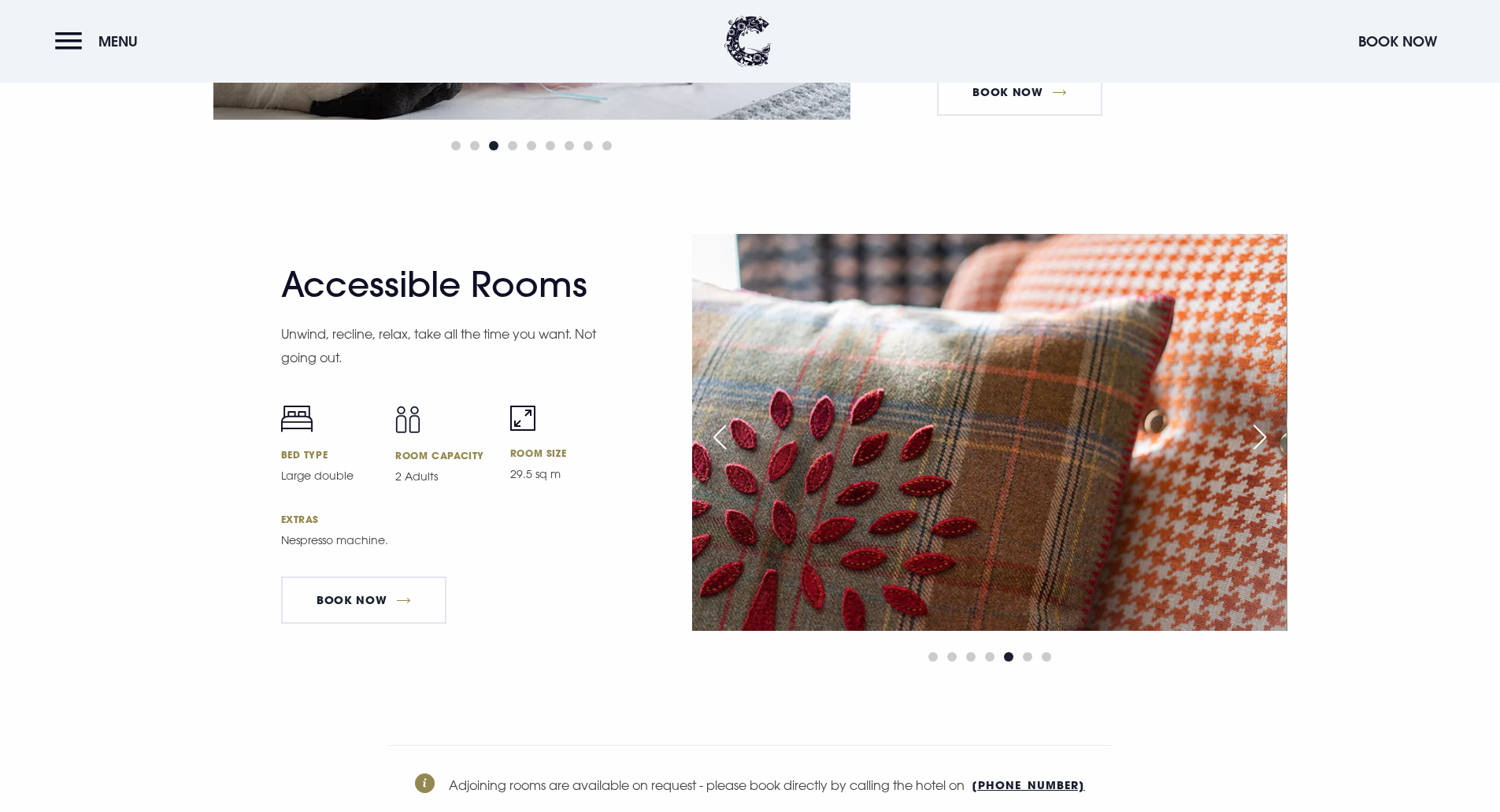
click at [1268, 433] on div "Next slide" at bounding box center [1260, 437] width 39 height 35
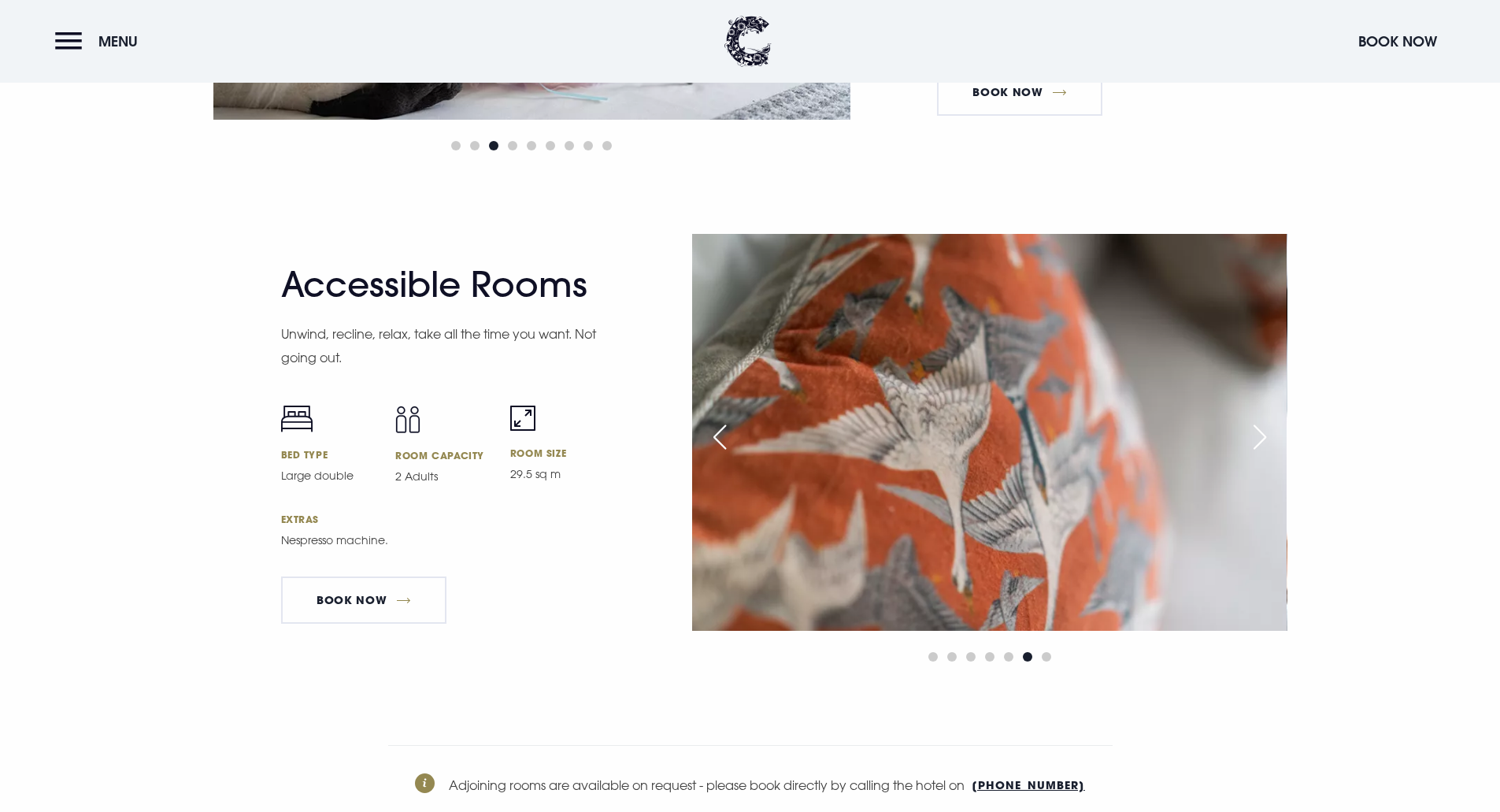
click at [1268, 433] on div "Next slide" at bounding box center [1260, 437] width 39 height 35
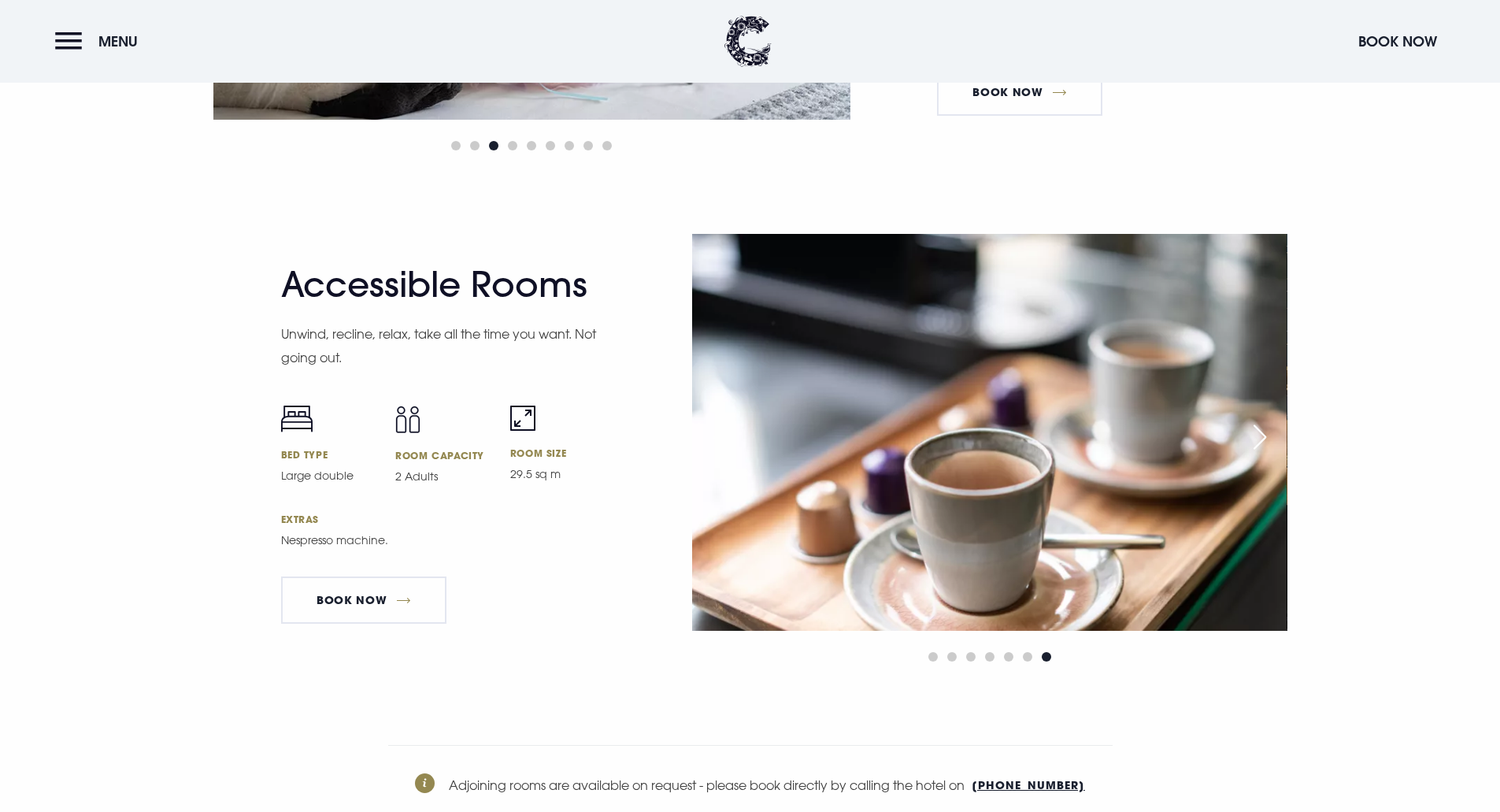
click at [1268, 435] on div "Next slide" at bounding box center [1260, 437] width 39 height 35
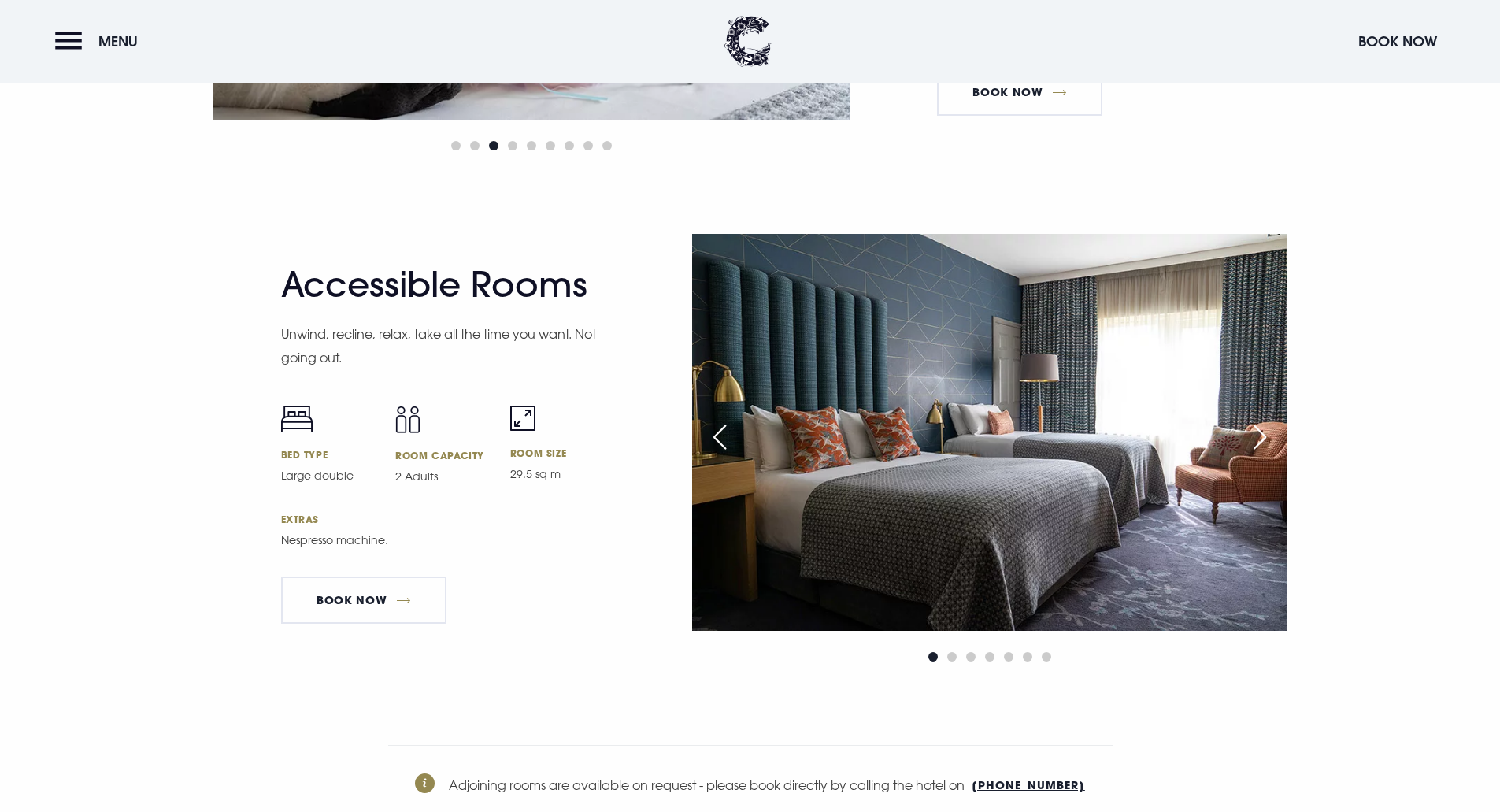
click at [1268, 435] on div "Next slide" at bounding box center [1260, 437] width 39 height 35
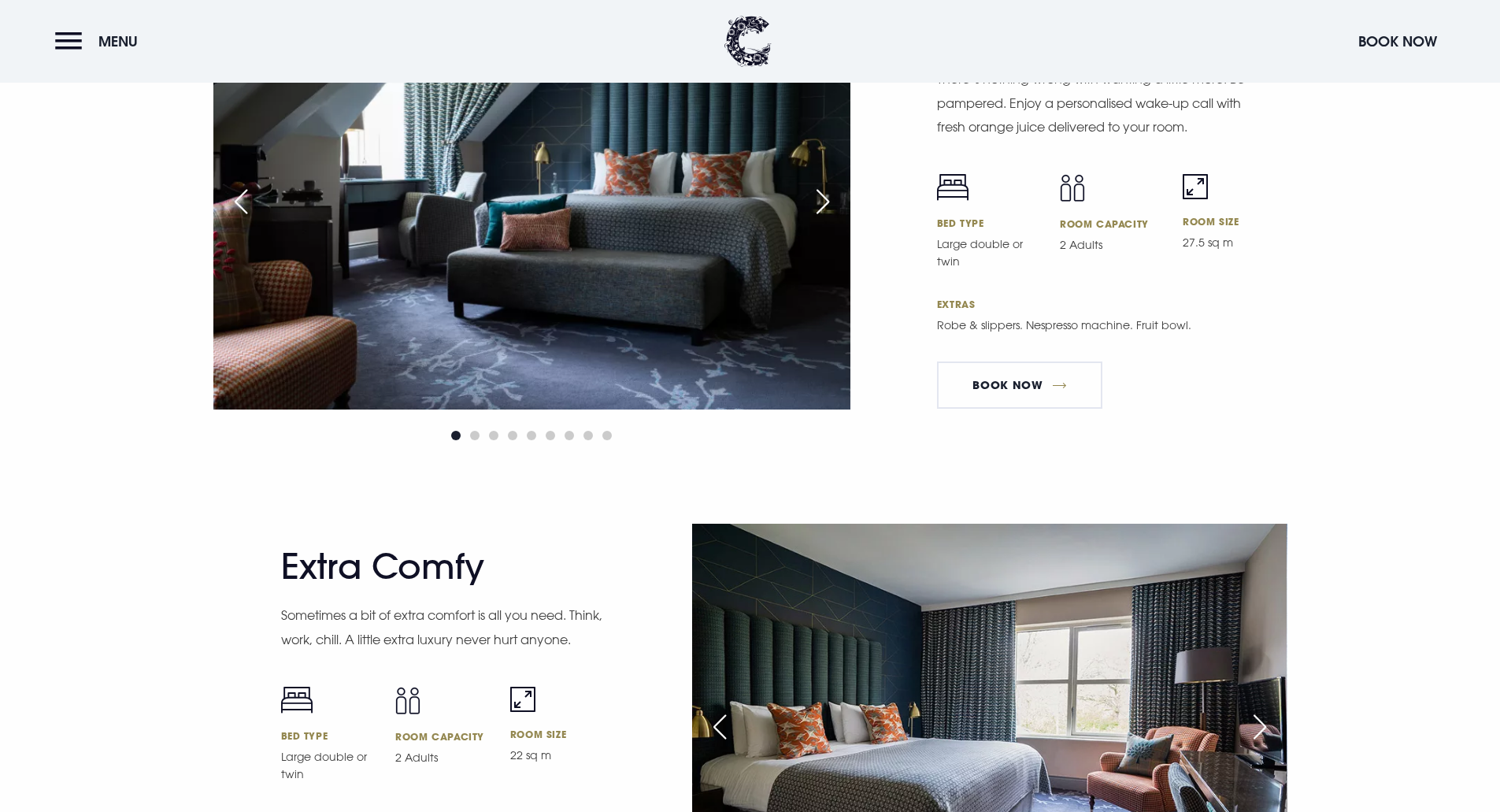
scroll to position [3545, 0]
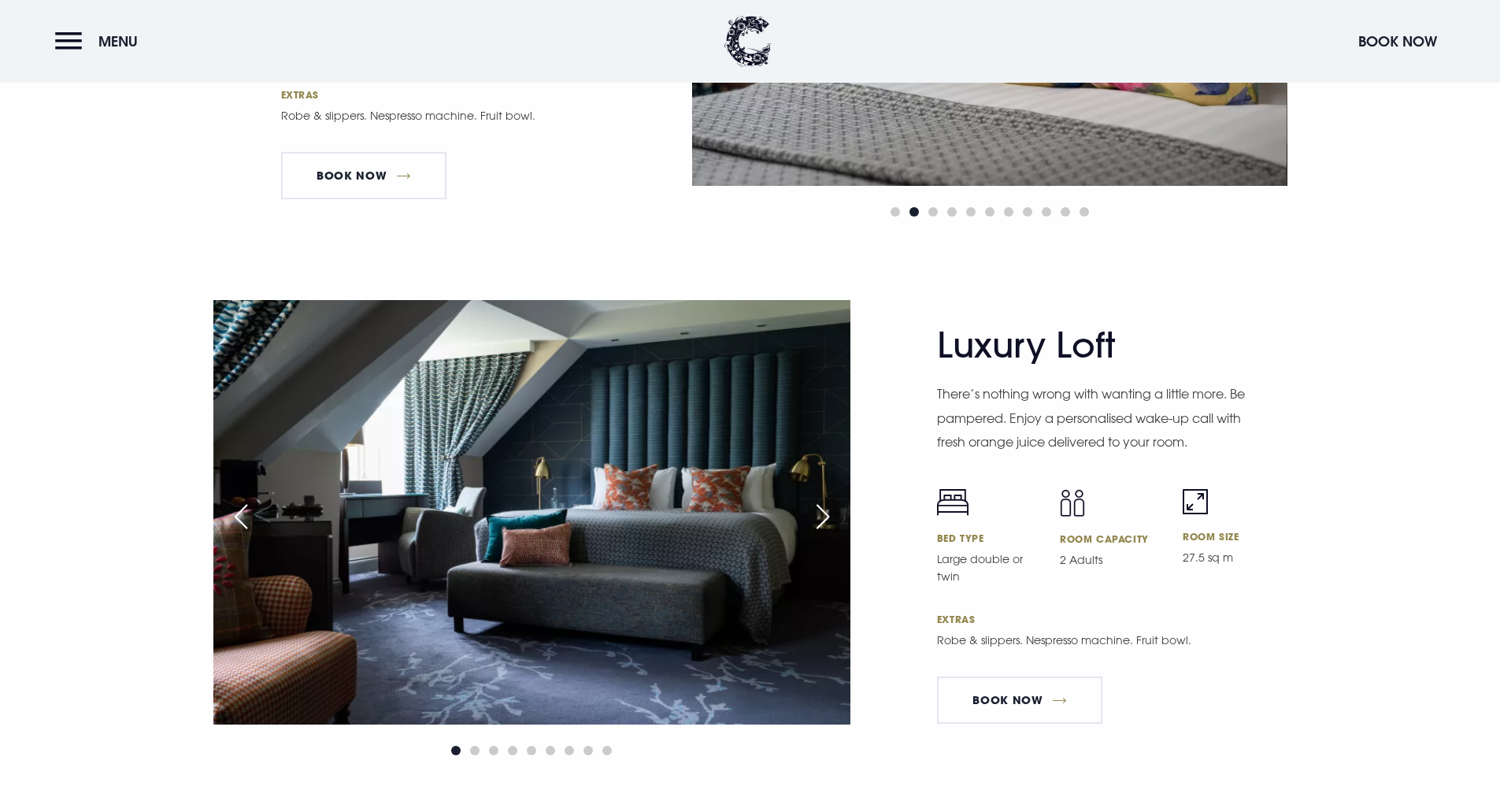
click at [829, 515] on div "Next slide" at bounding box center [823, 517] width 39 height 35
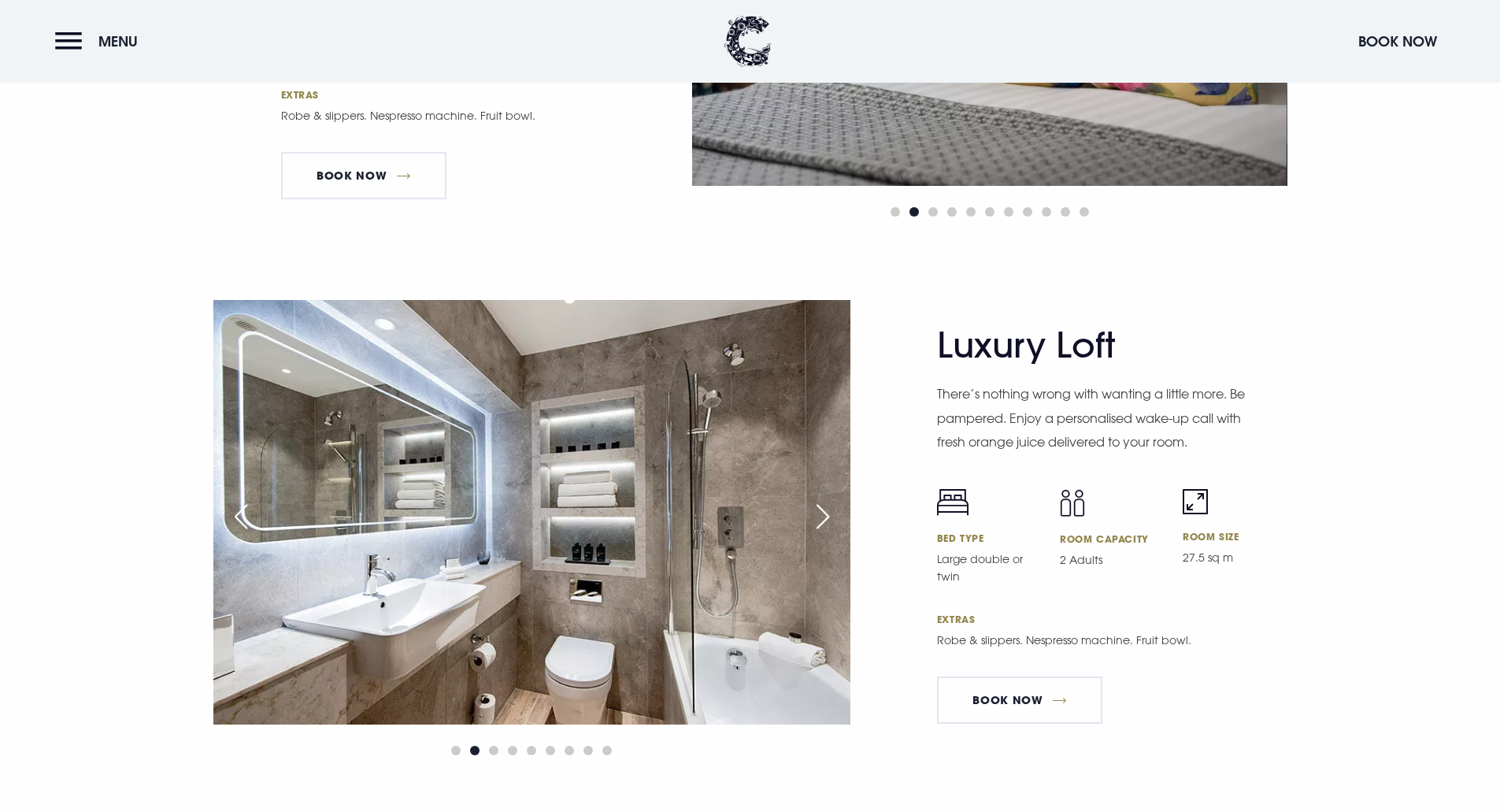
click at [829, 515] on div "Next slide" at bounding box center [823, 517] width 39 height 35
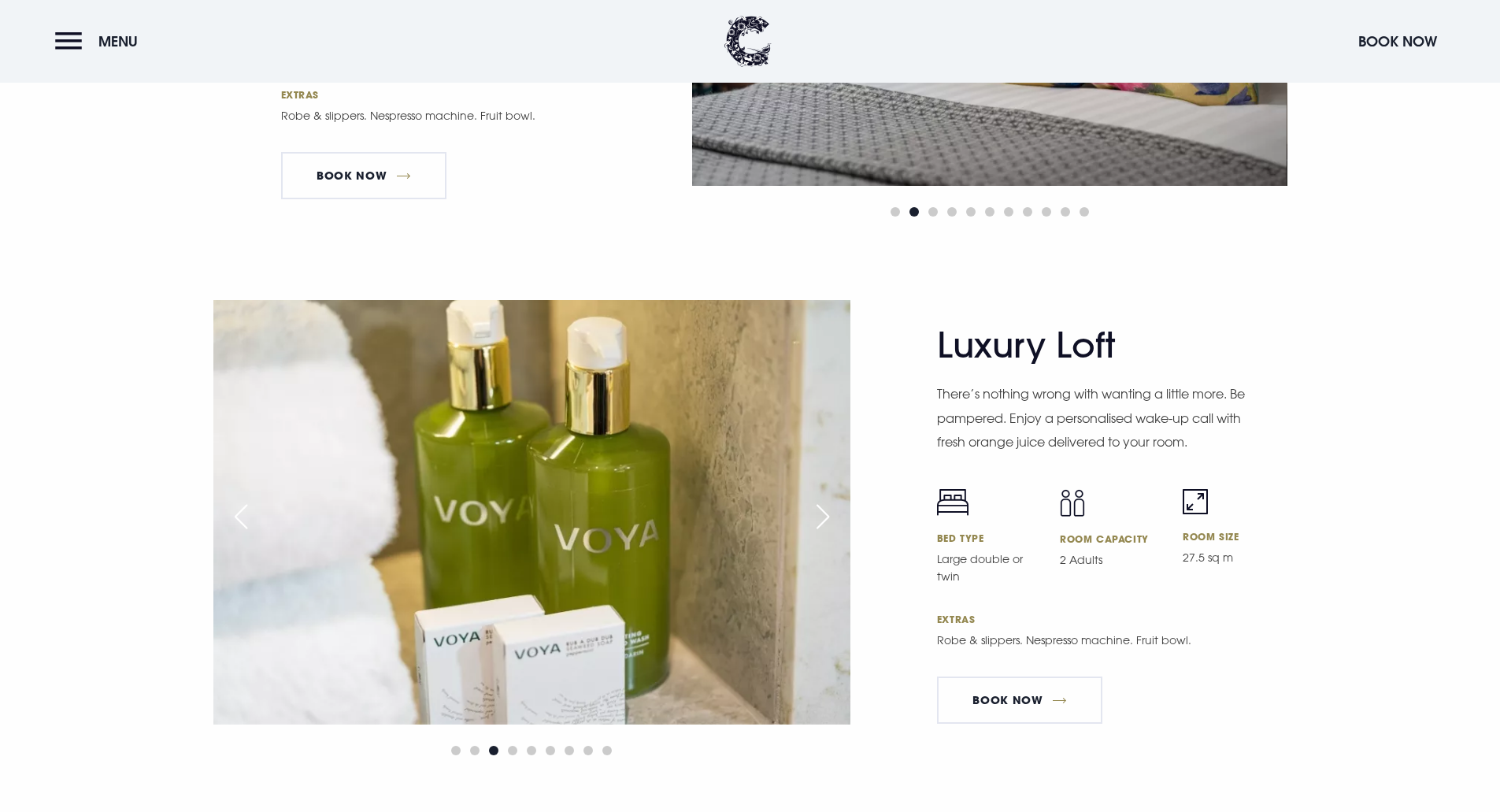
click at [829, 515] on div "Next slide" at bounding box center [823, 517] width 39 height 35
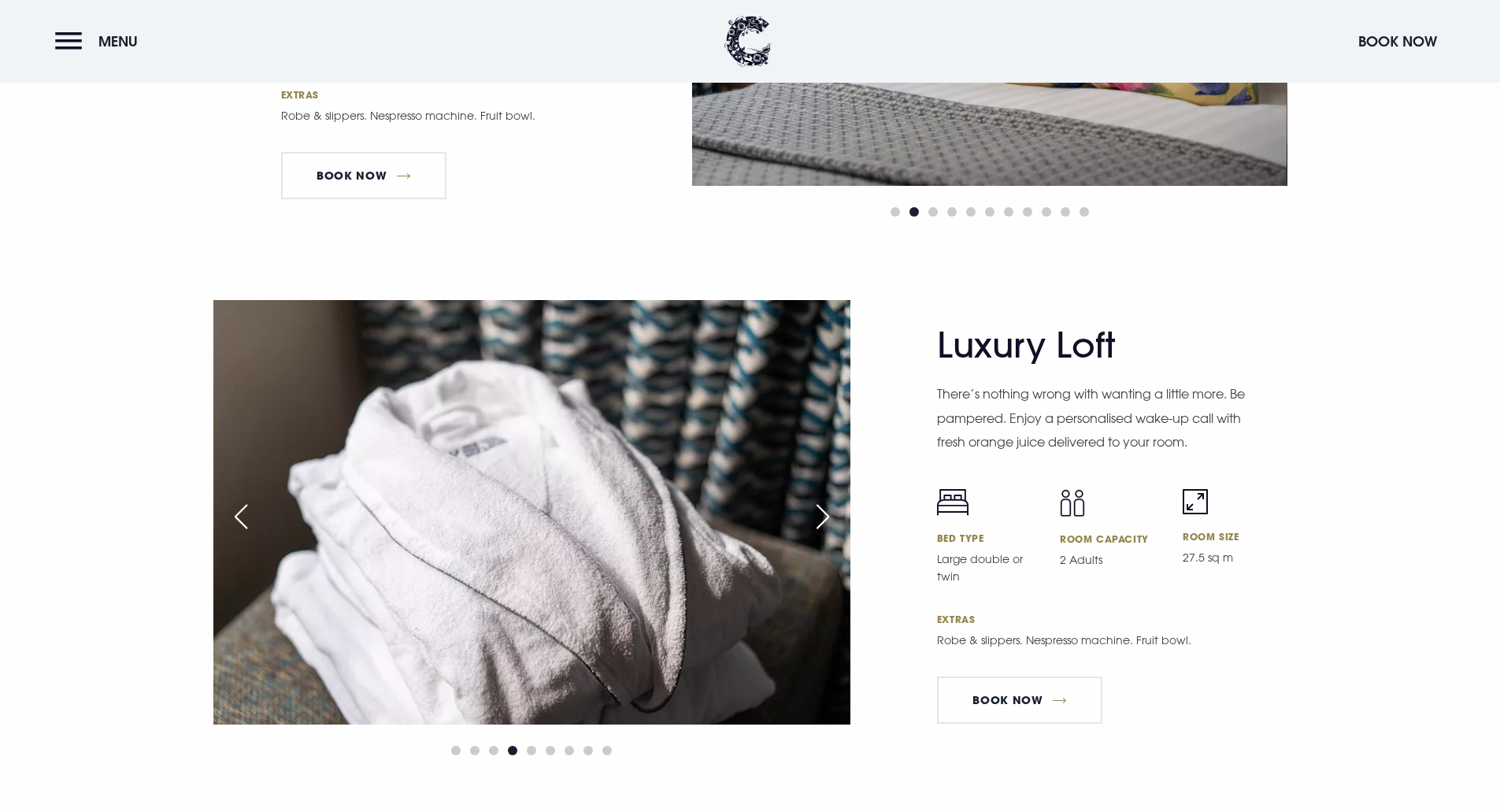
click at [829, 515] on div "Next slide" at bounding box center [823, 517] width 39 height 35
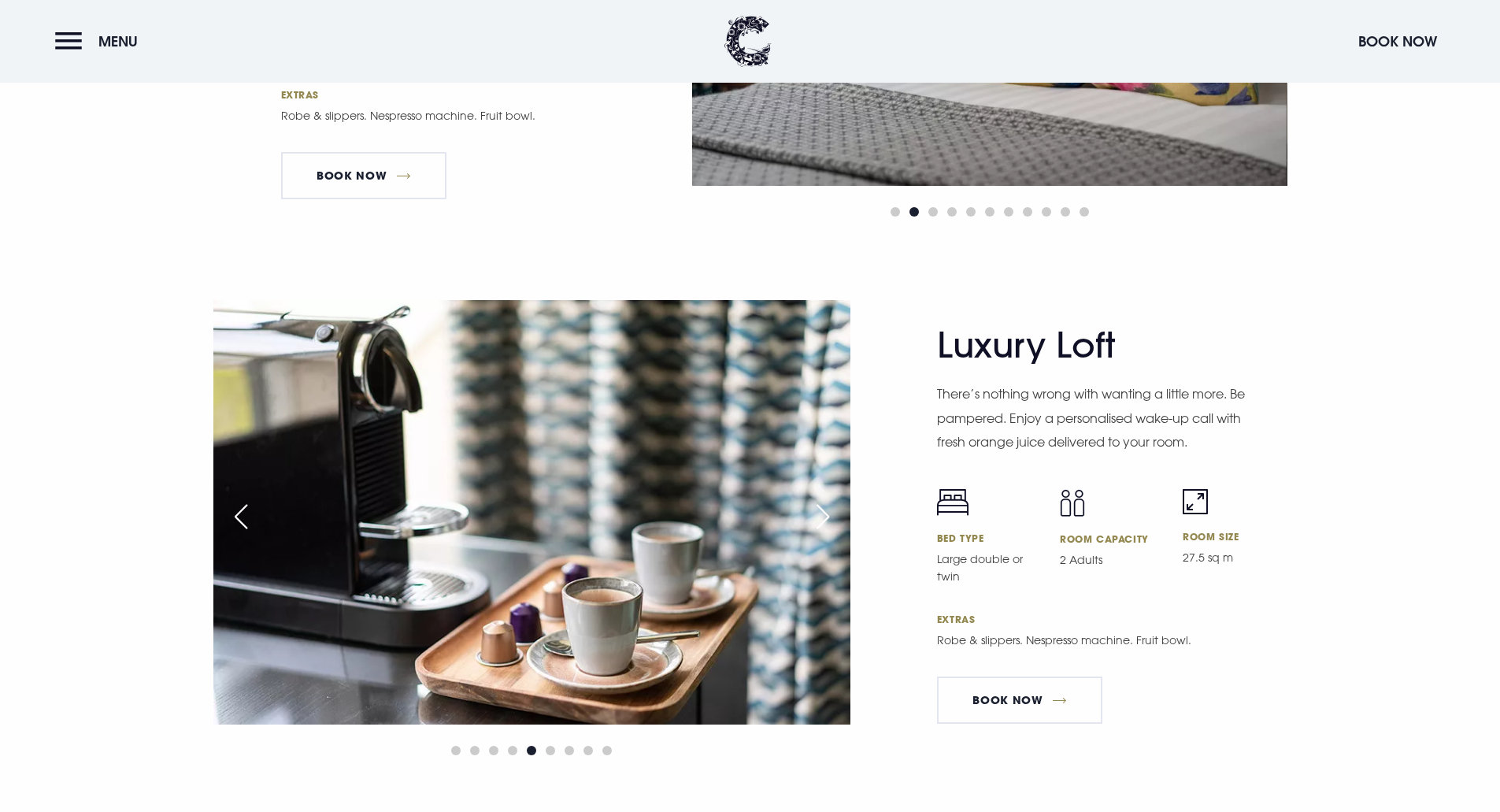
click at [829, 515] on div "Next slide" at bounding box center [823, 517] width 39 height 35
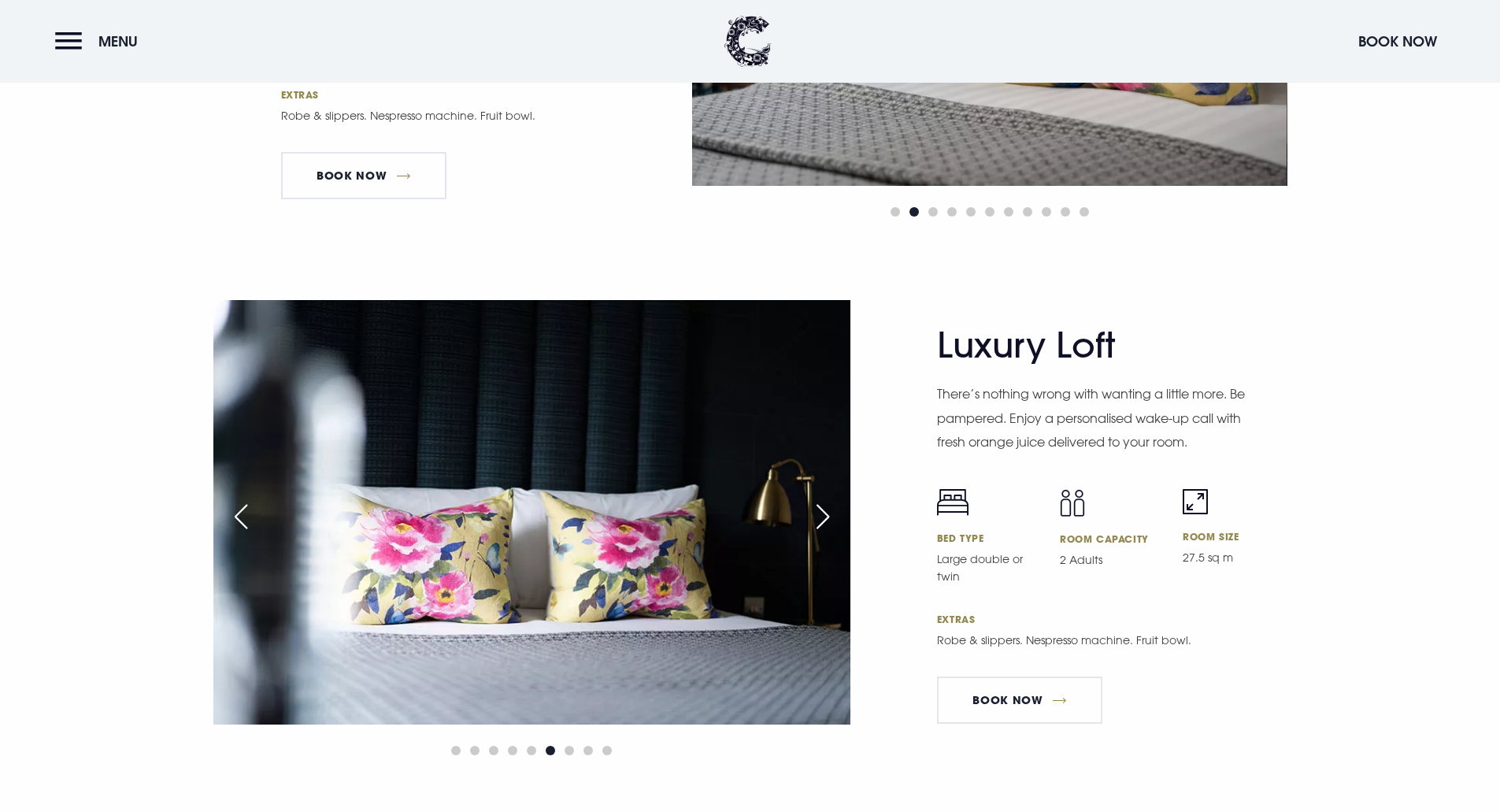
click at [829, 515] on div "Next slide" at bounding box center [823, 517] width 39 height 35
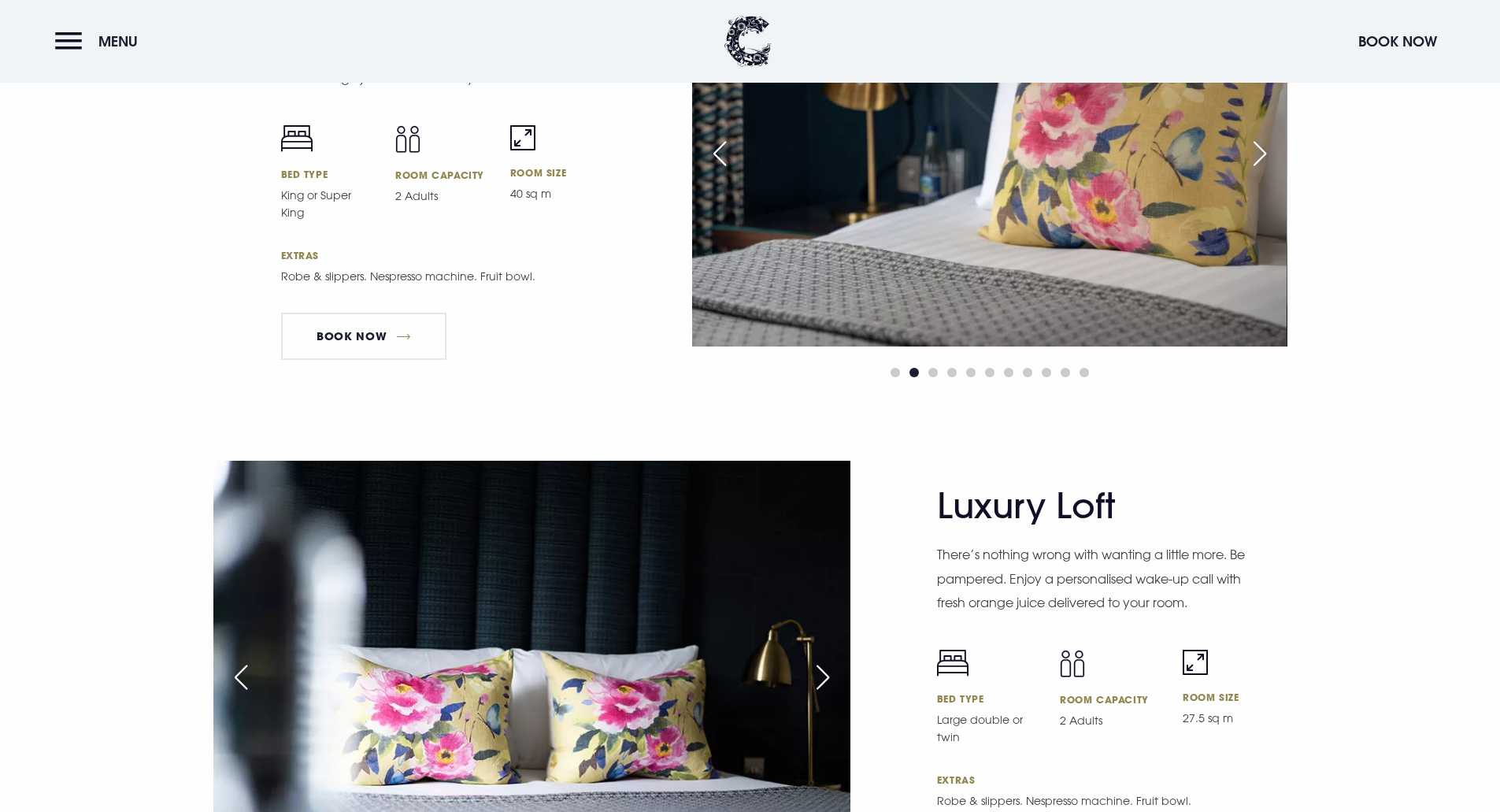
scroll to position [3229, 0]
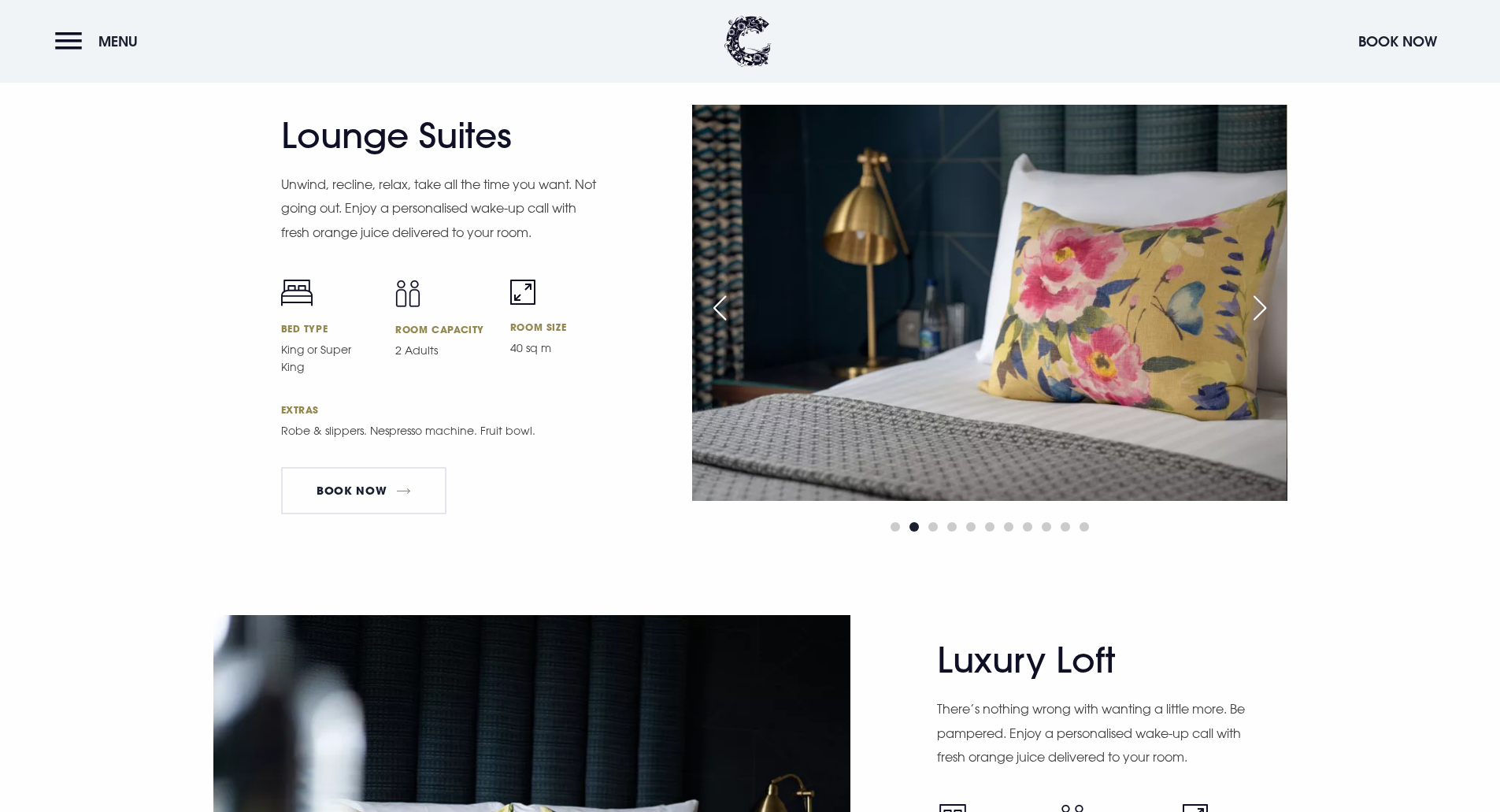
click at [1261, 302] on div "Next slide" at bounding box center [1260, 308] width 39 height 35
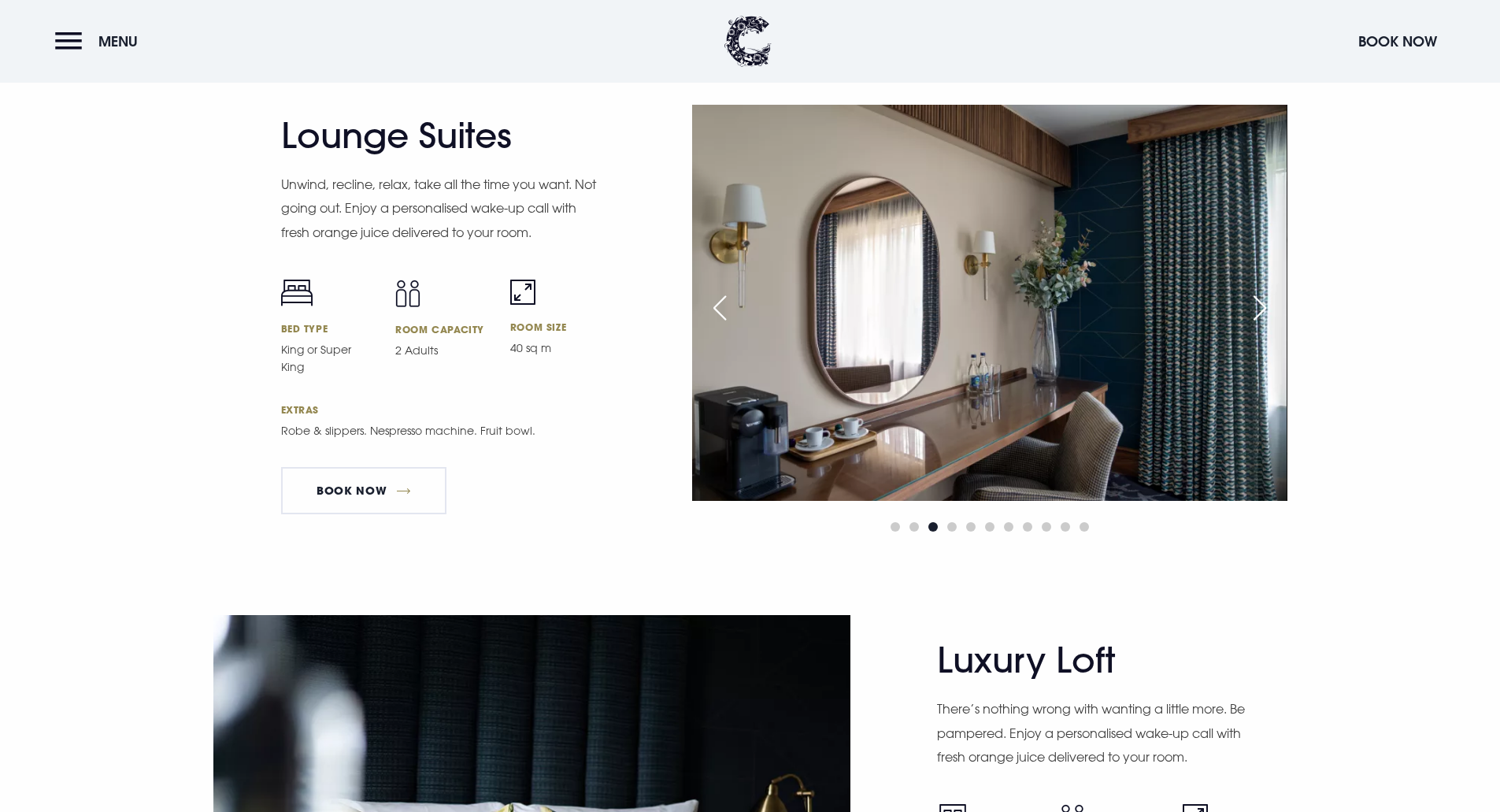
click at [1261, 302] on div "Next slide" at bounding box center [1260, 308] width 39 height 35
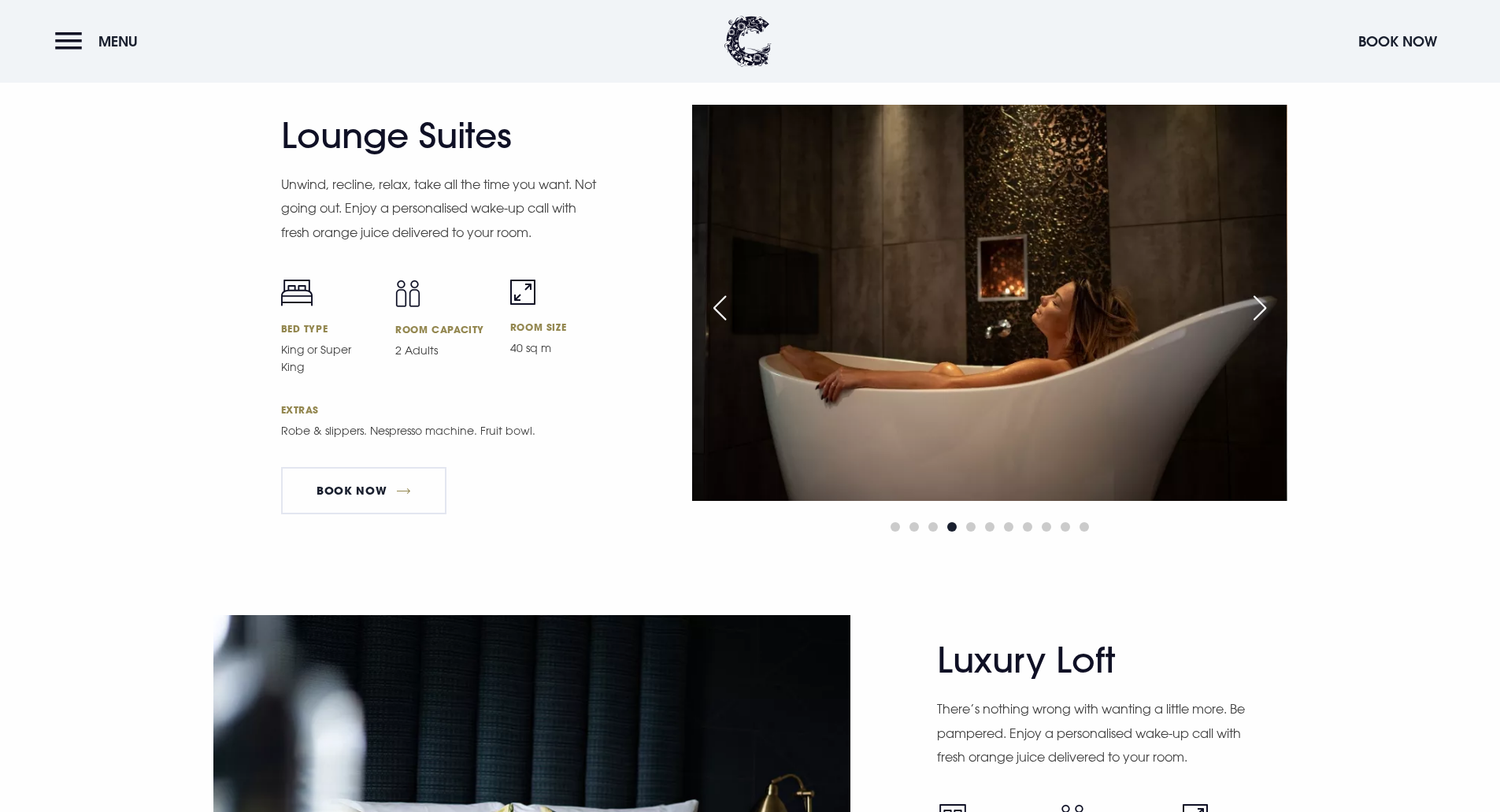
click at [1261, 302] on div "Next slide" at bounding box center [1260, 308] width 39 height 35
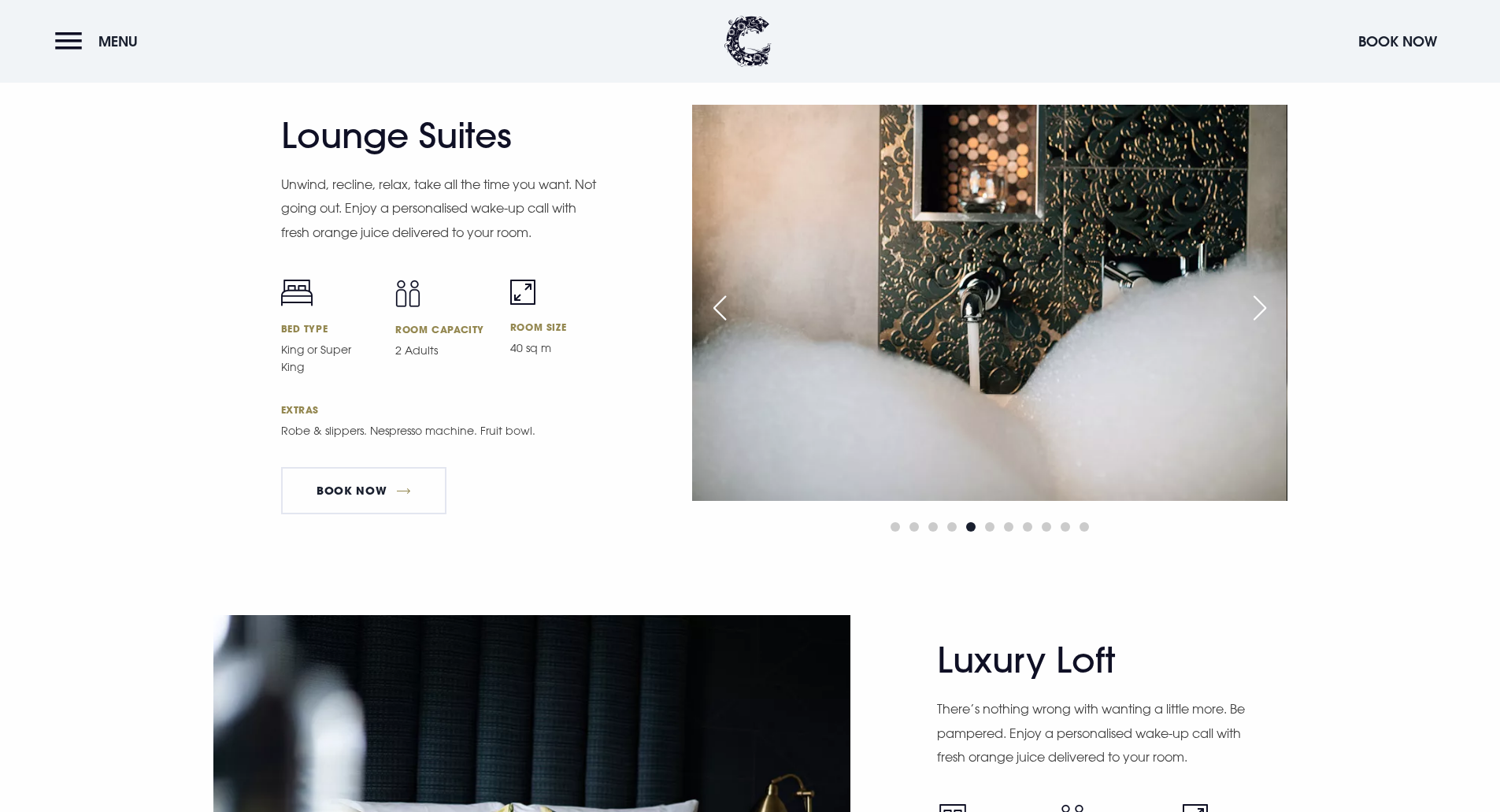
click at [1261, 302] on div "Next slide" at bounding box center [1260, 308] width 39 height 35
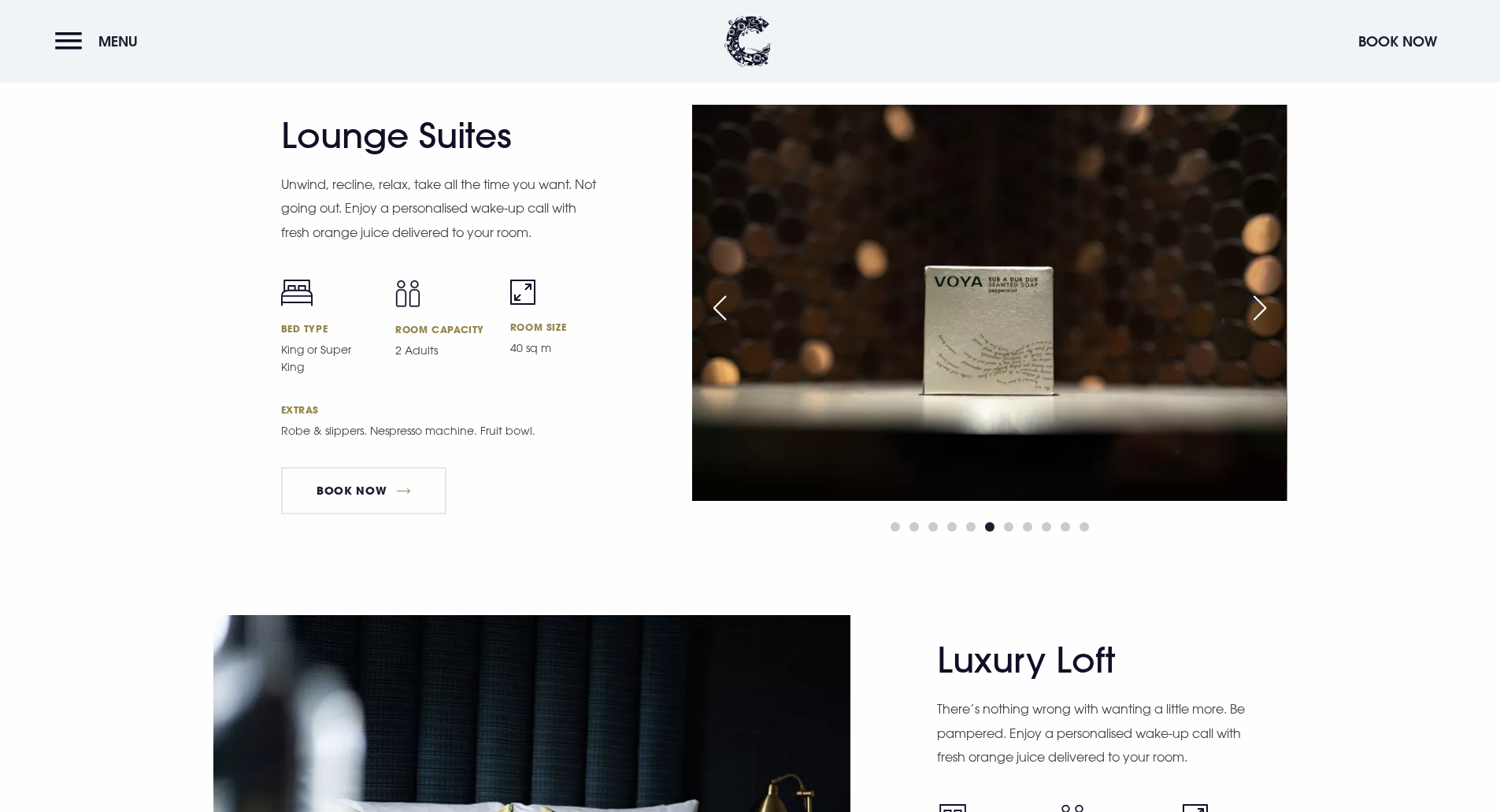
click at [1261, 302] on div "Next slide" at bounding box center [1260, 308] width 39 height 35
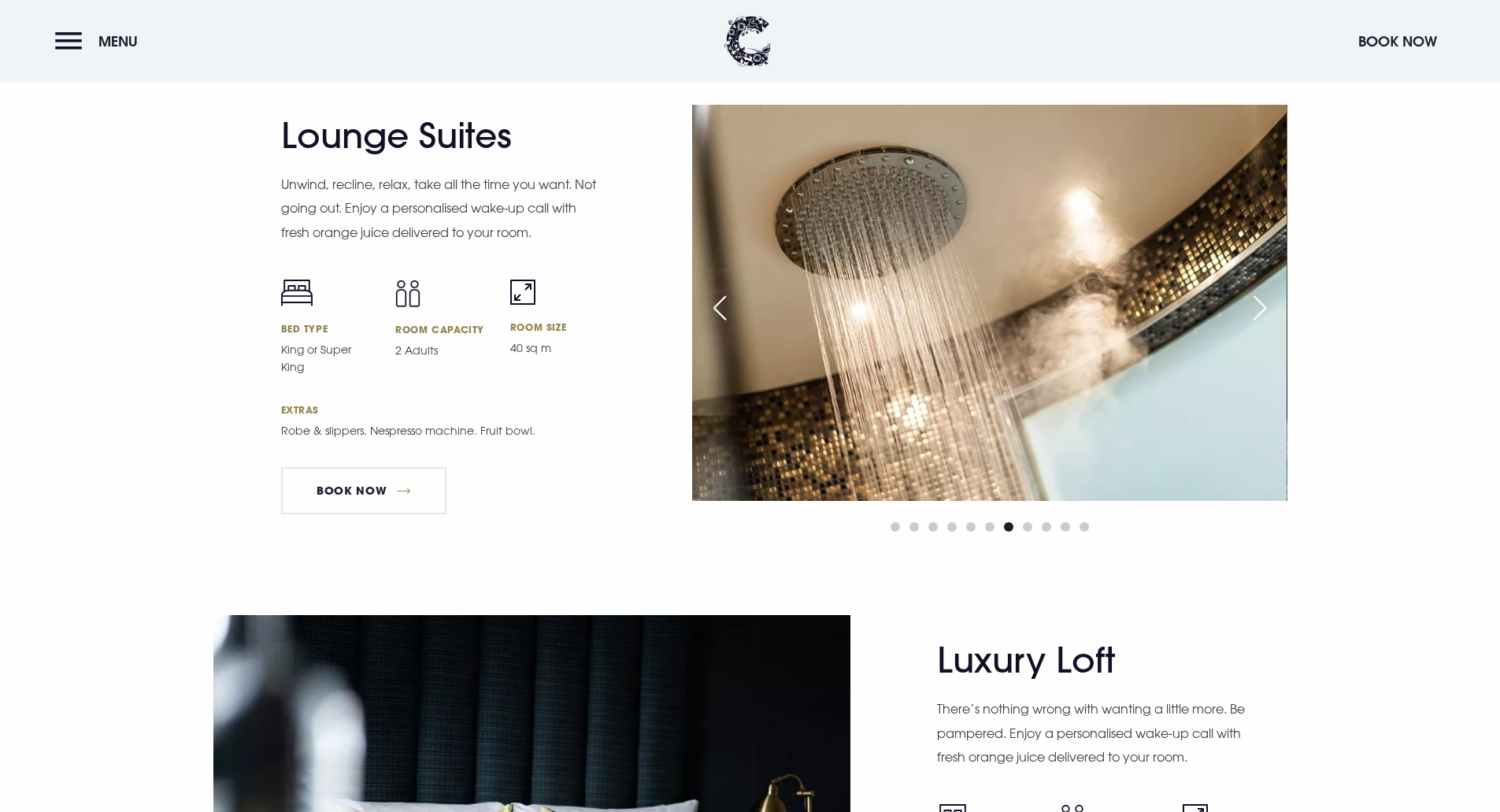
click at [1261, 302] on div "Next slide" at bounding box center [1260, 308] width 39 height 35
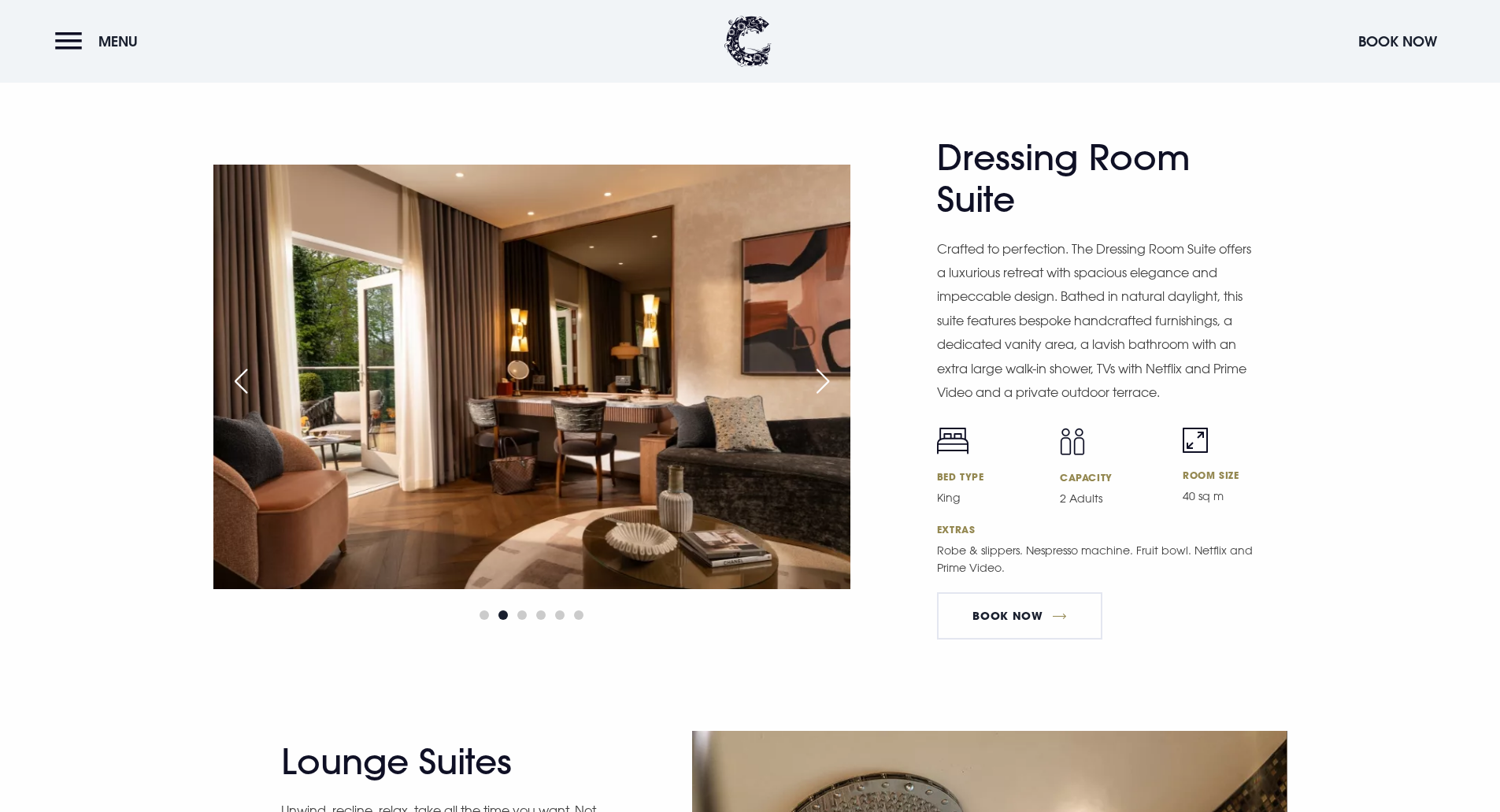
scroll to position [2599, 0]
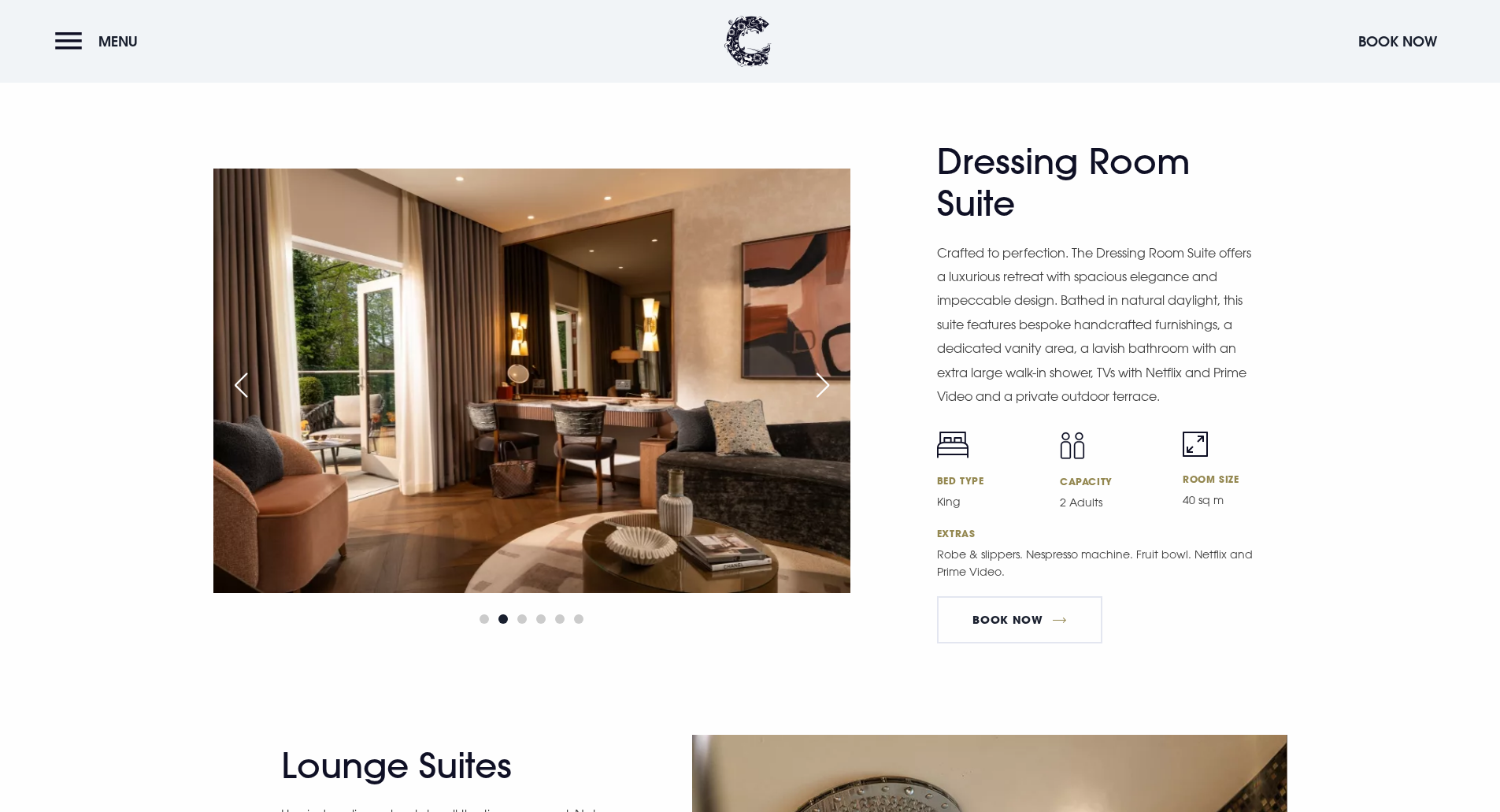
click at [819, 386] on div "Next slide" at bounding box center [823, 386] width 39 height 35
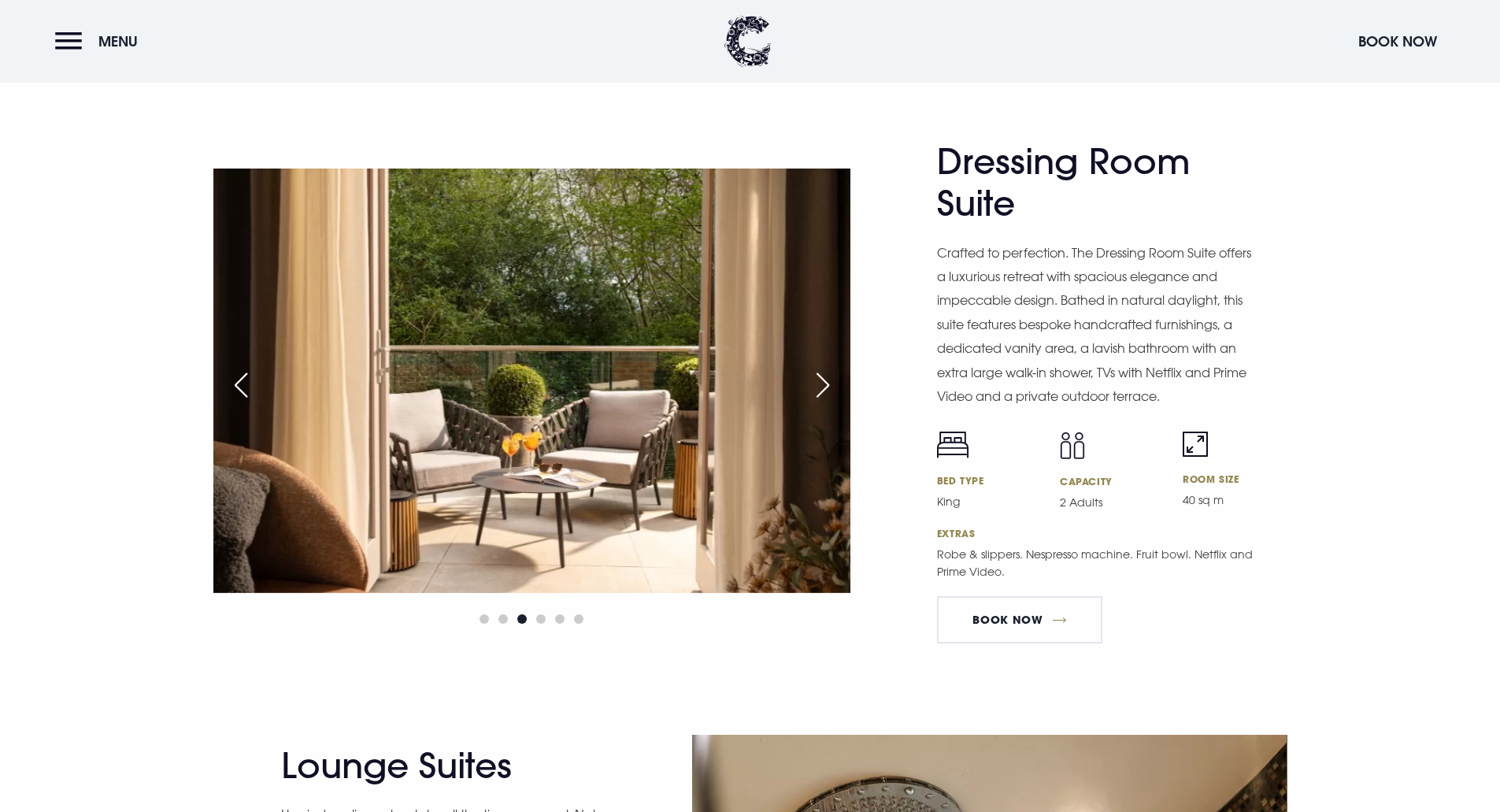
click at [819, 386] on div "Next slide" at bounding box center [823, 386] width 39 height 35
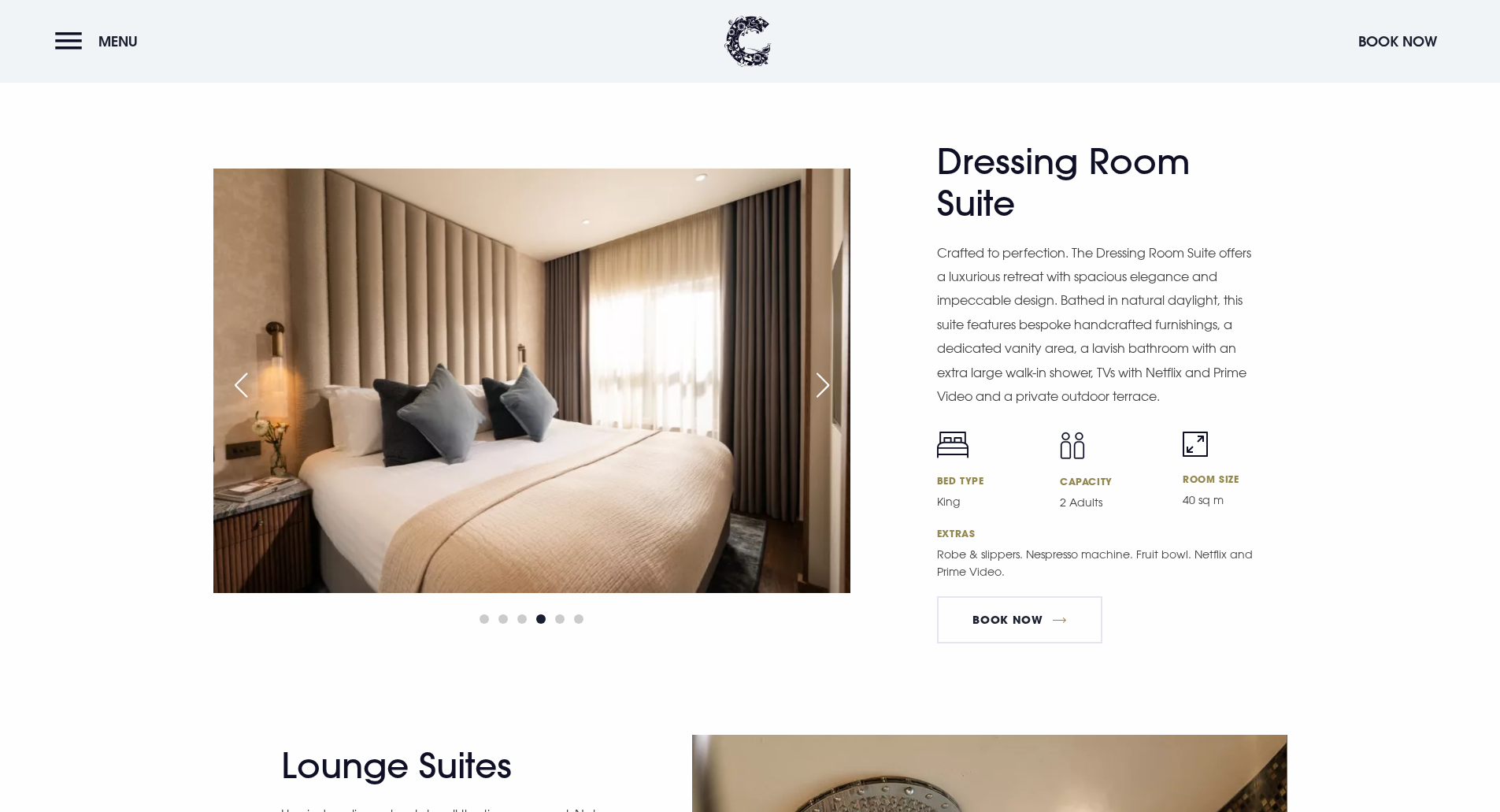
click at [819, 386] on div "Next slide" at bounding box center [823, 386] width 39 height 35
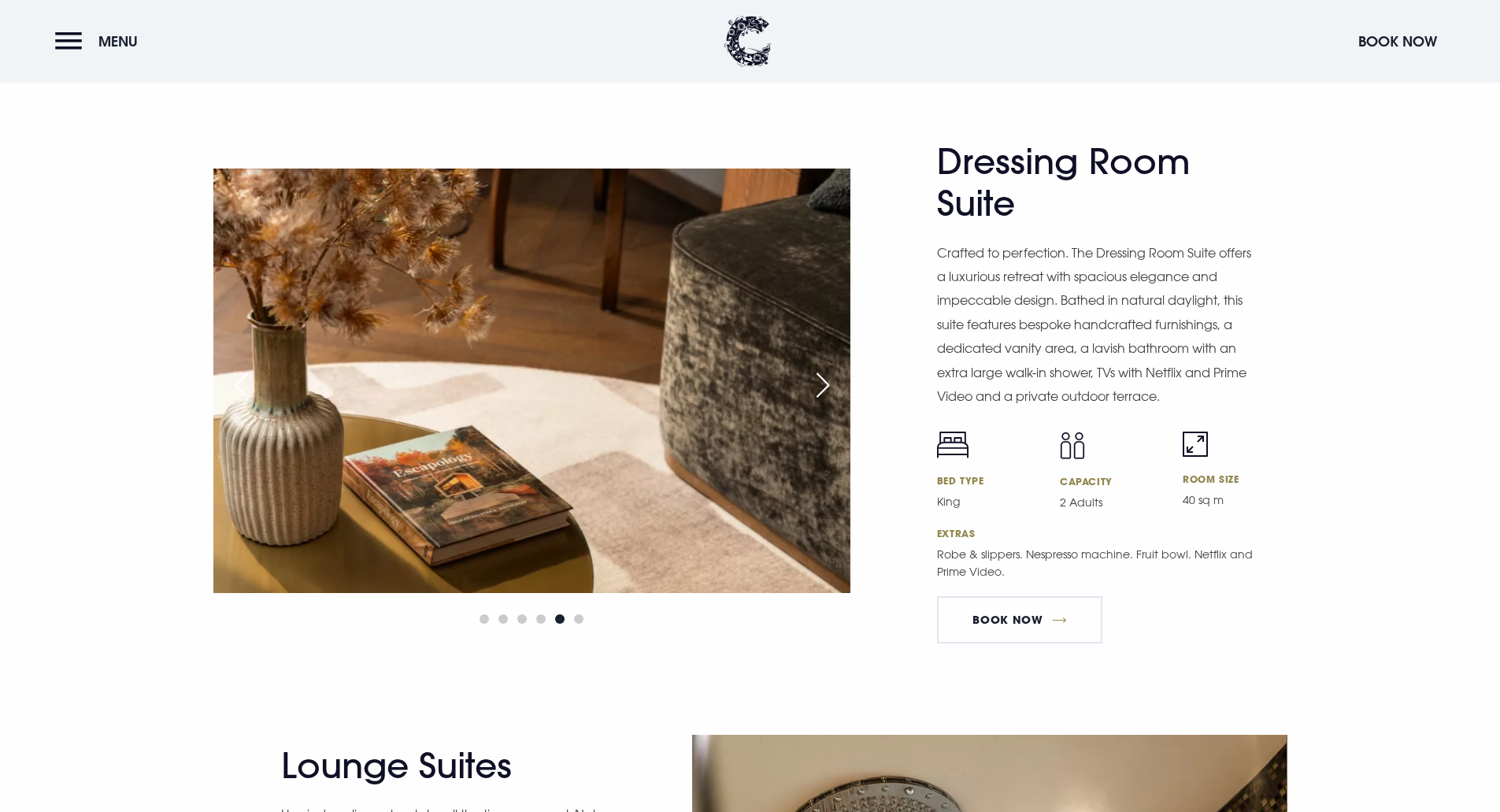
click at [819, 386] on div "Next slide" at bounding box center [823, 386] width 39 height 35
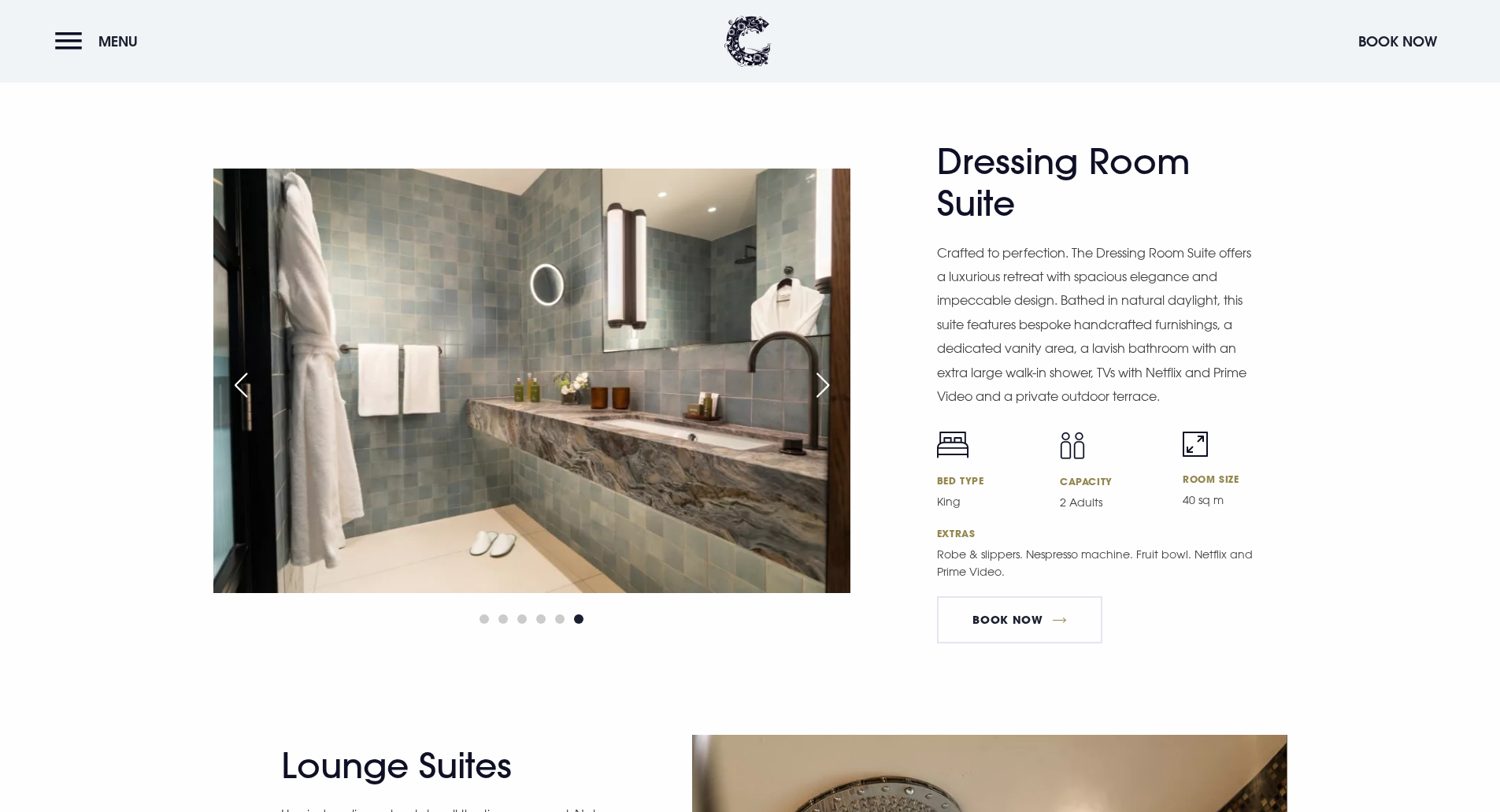
click at [819, 386] on div "Next slide" at bounding box center [823, 386] width 39 height 35
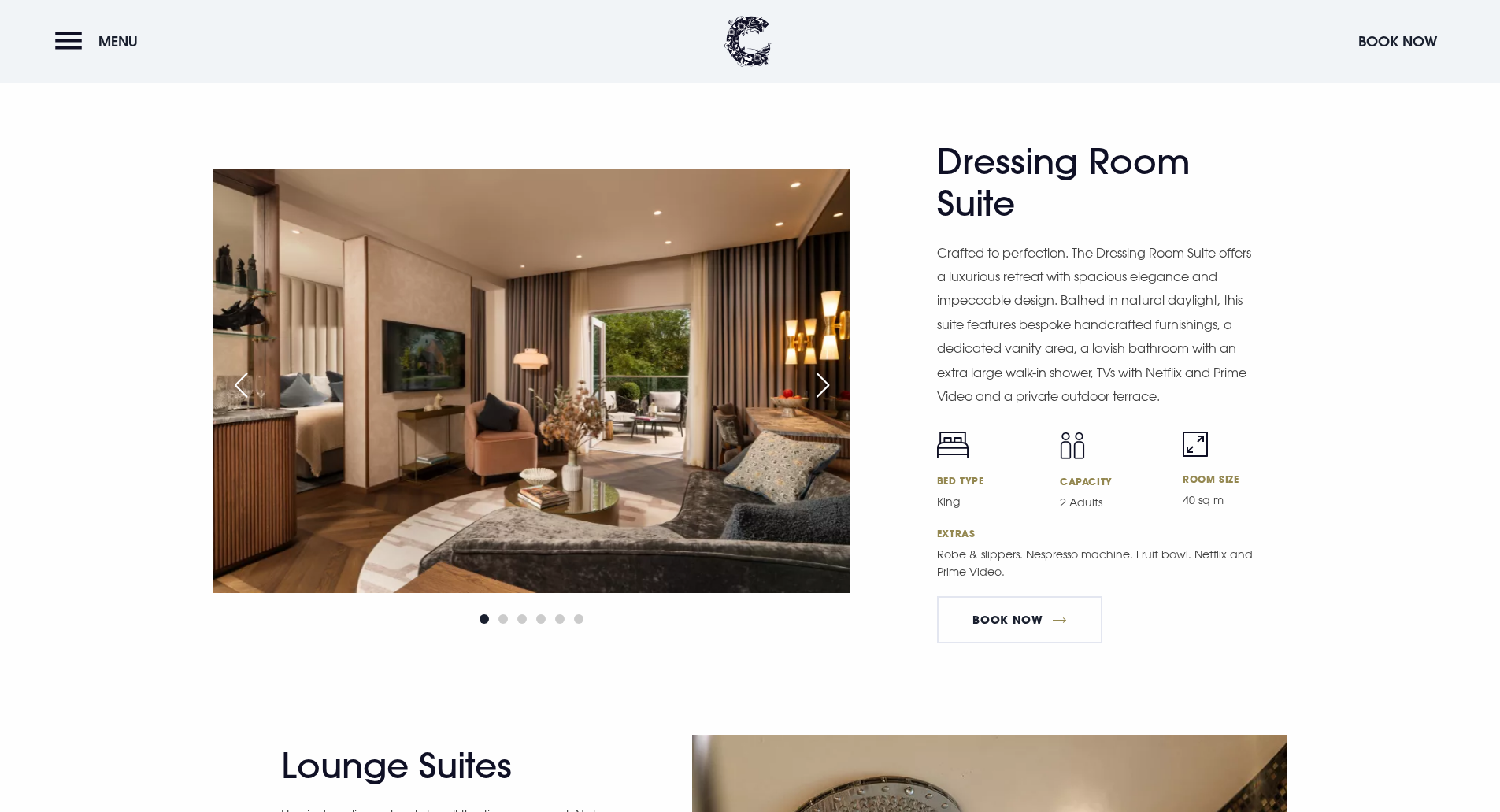
click at [819, 386] on div "Next slide" at bounding box center [823, 386] width 39 height 35
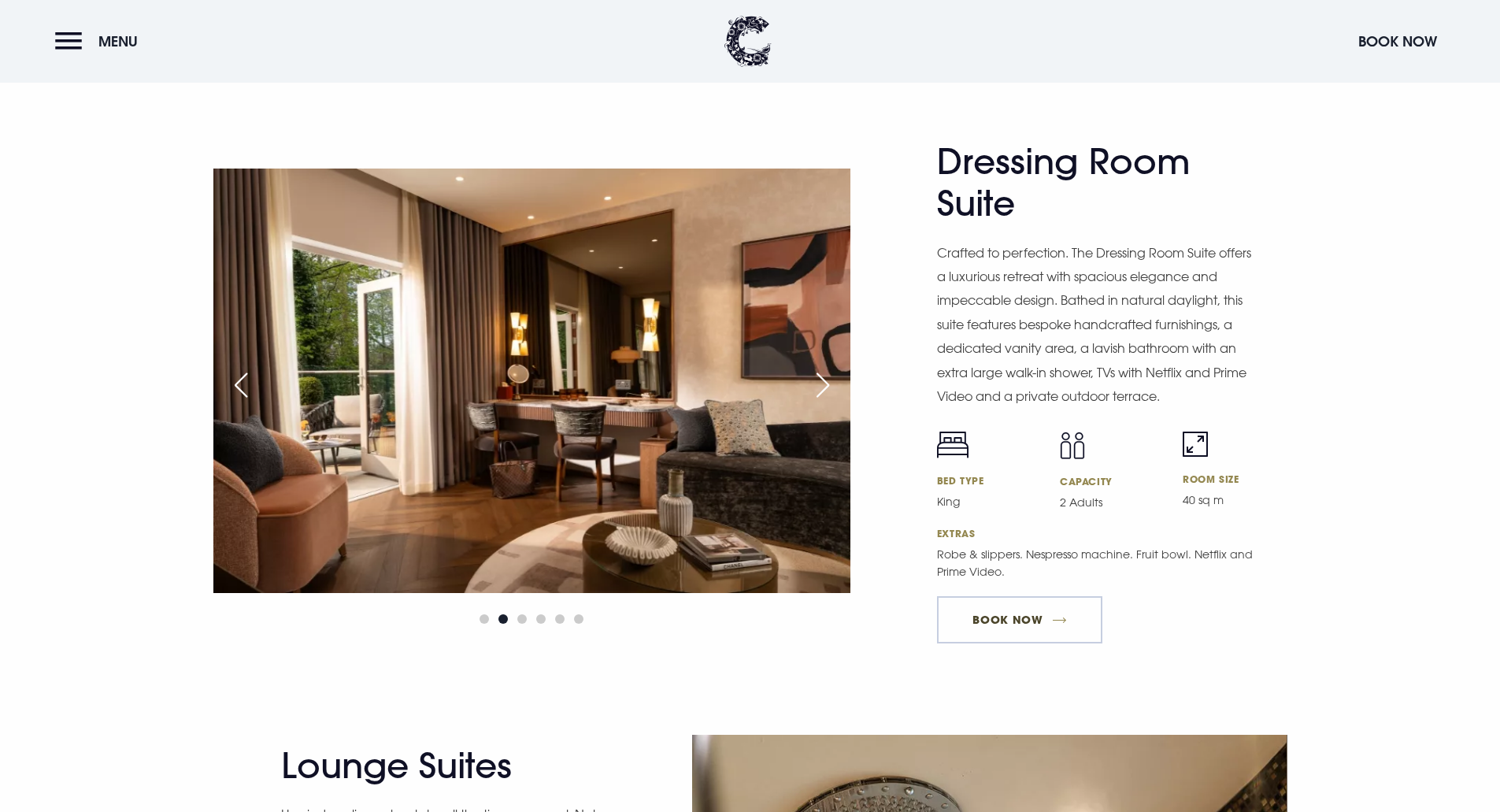
click at [966, 603] on link "BOOK NOW" at bounding box center [1019, 620] width 165 height 47
